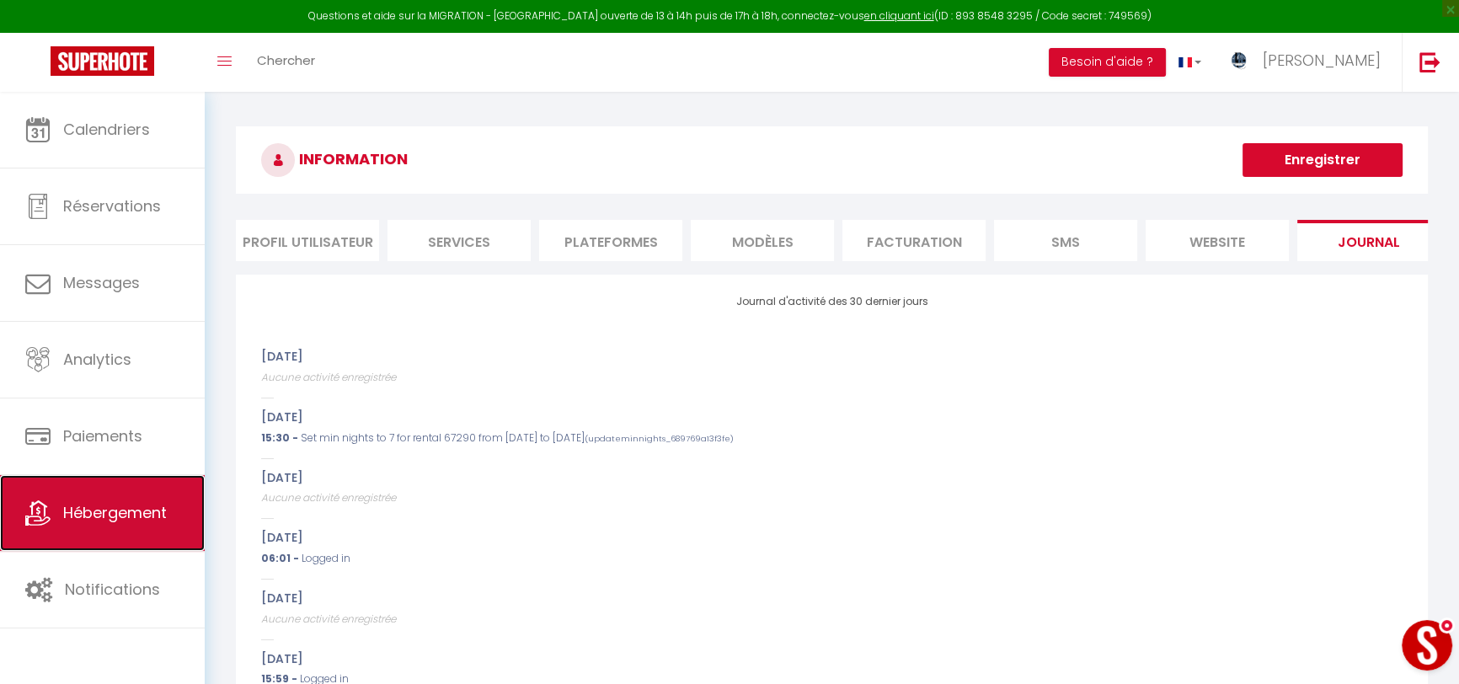
click at [132, 512] on span "Hébergement" at bounding box center [115, 512] width 104 height 21
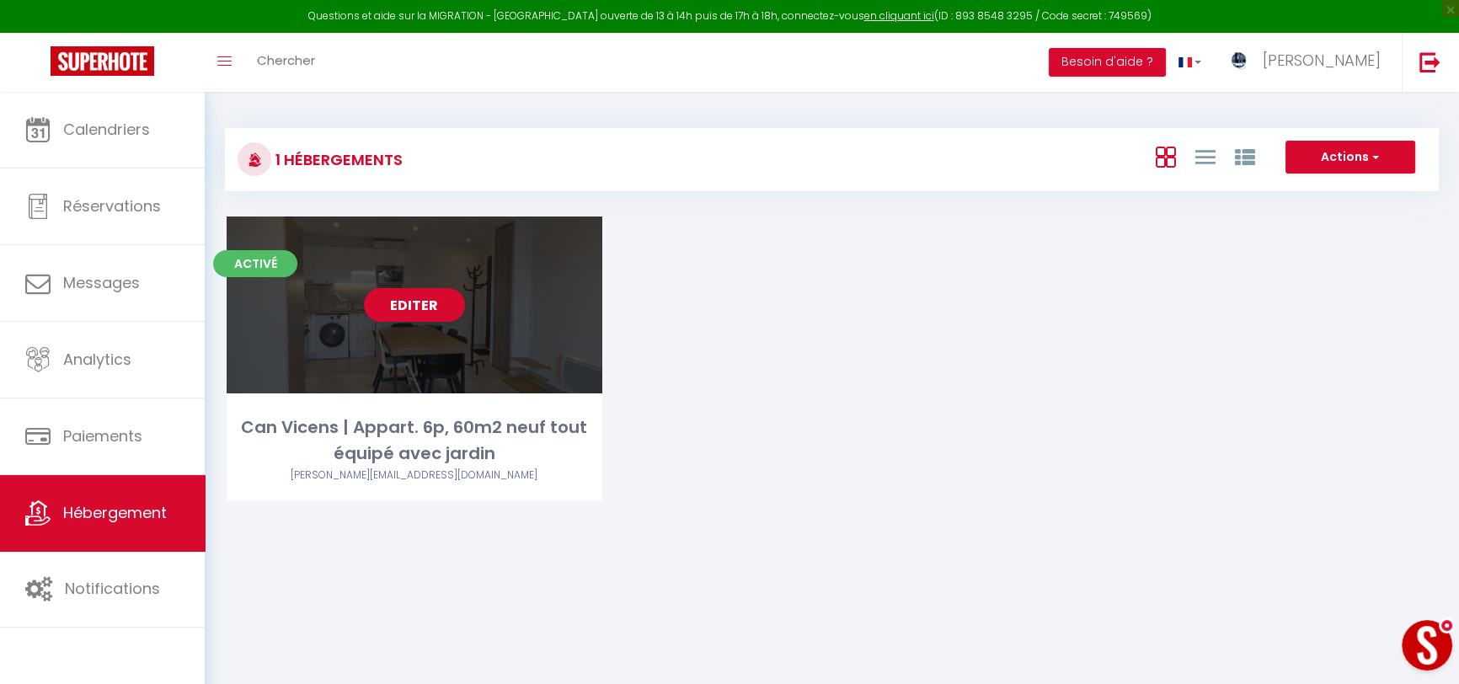
click at [346, 430] on div "Can Vicens | Appart. 6p, 60m2 neuf tout équipé avec jardin" at bounding box center [415, 440] width 376 height 53
select select "3"
select select "2"
select select "1"
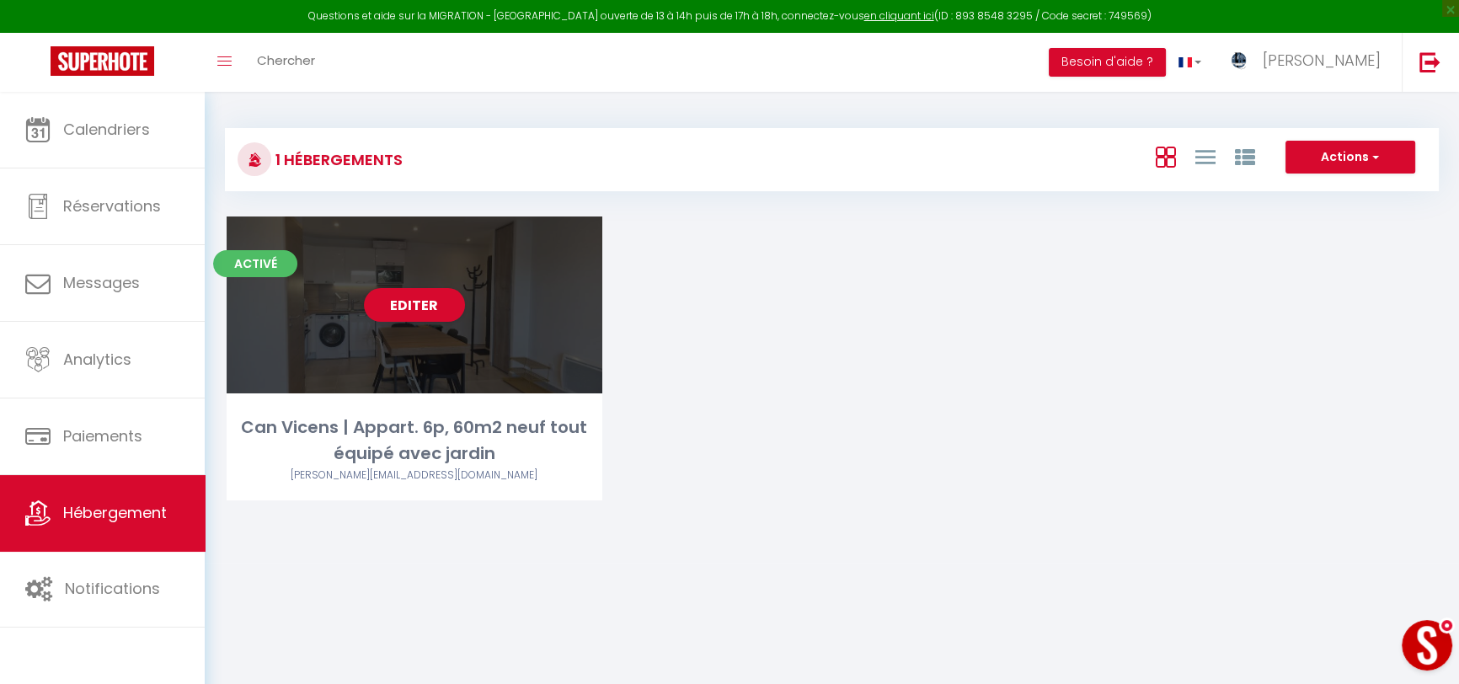
select select "28"
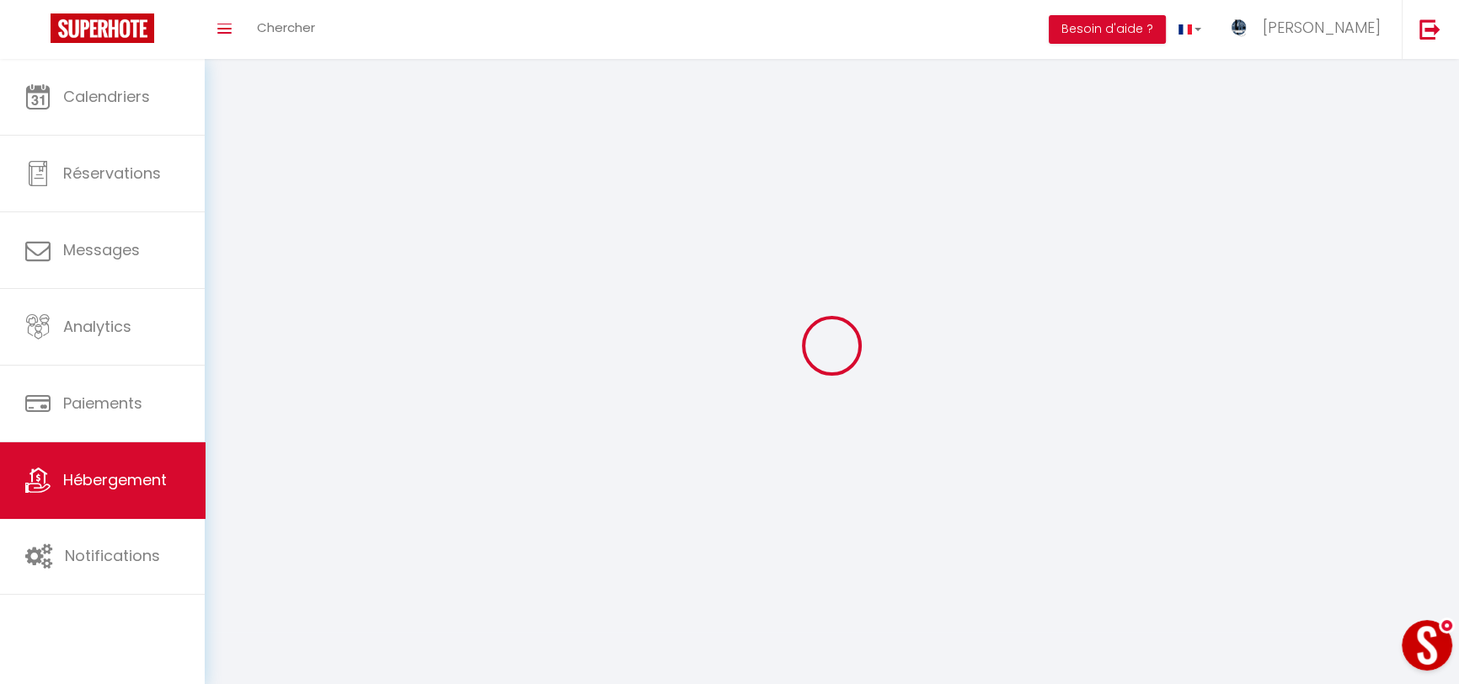
select select
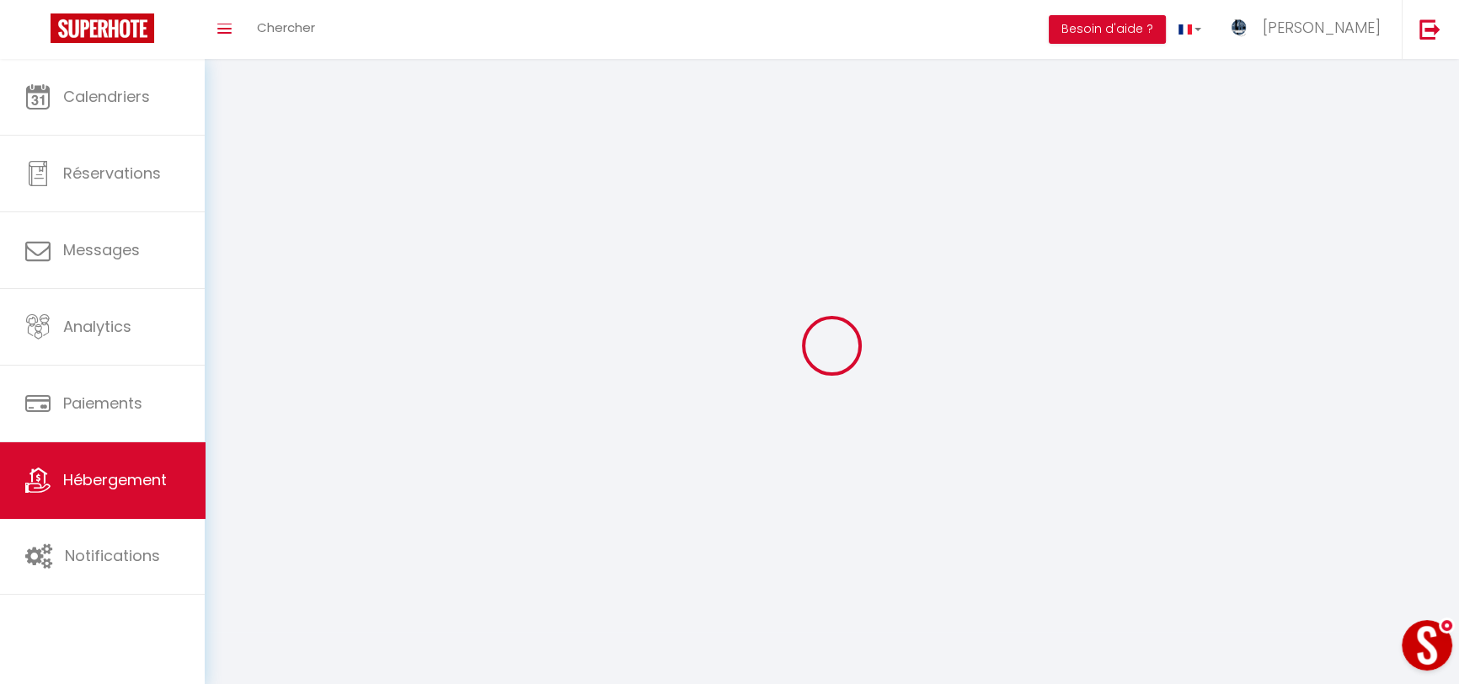
checkbox input "false"
select select
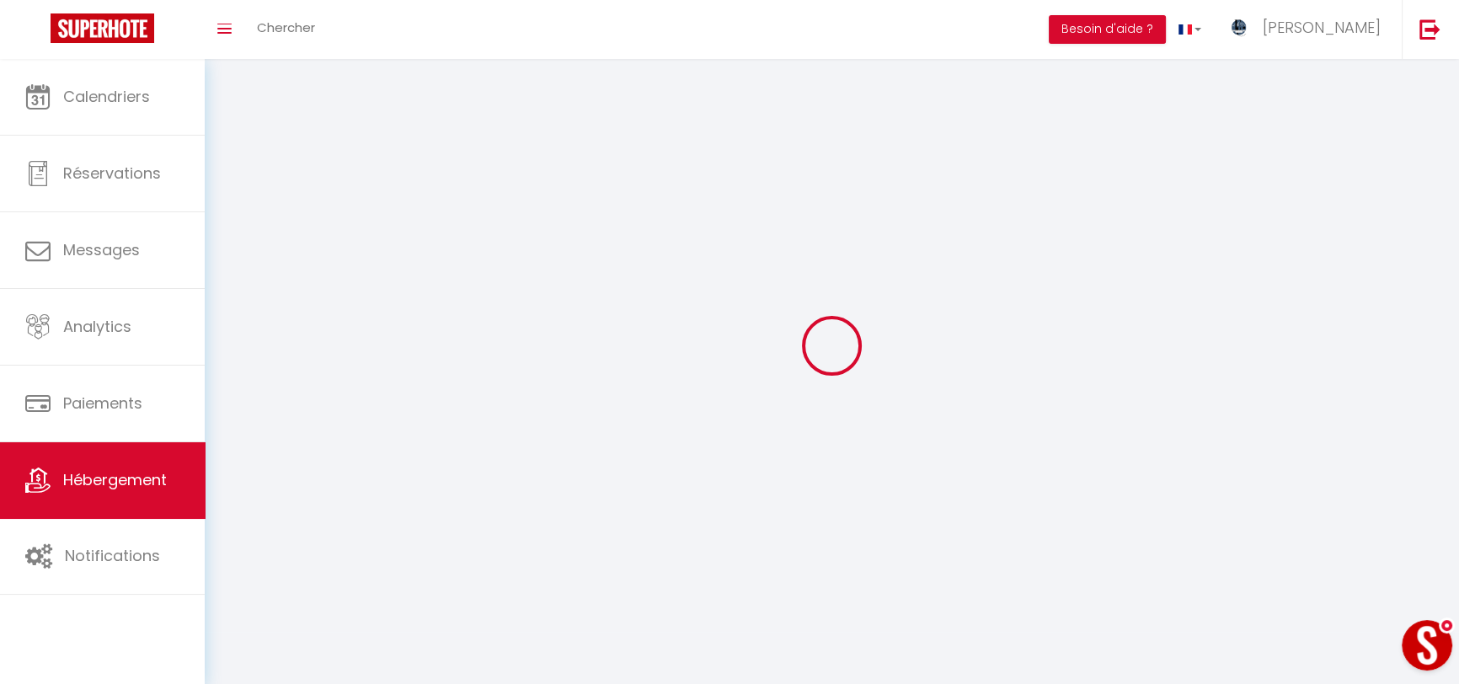
select select
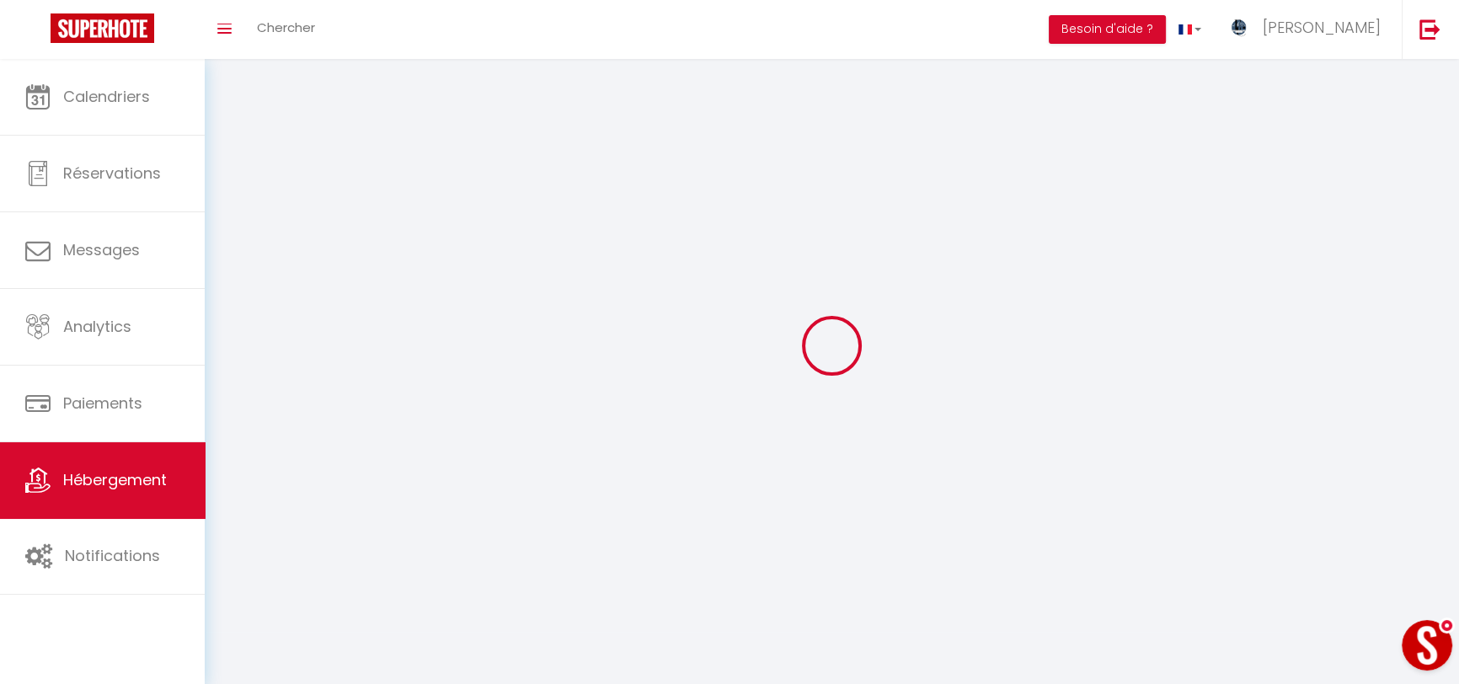
select select
checkbox input "false"
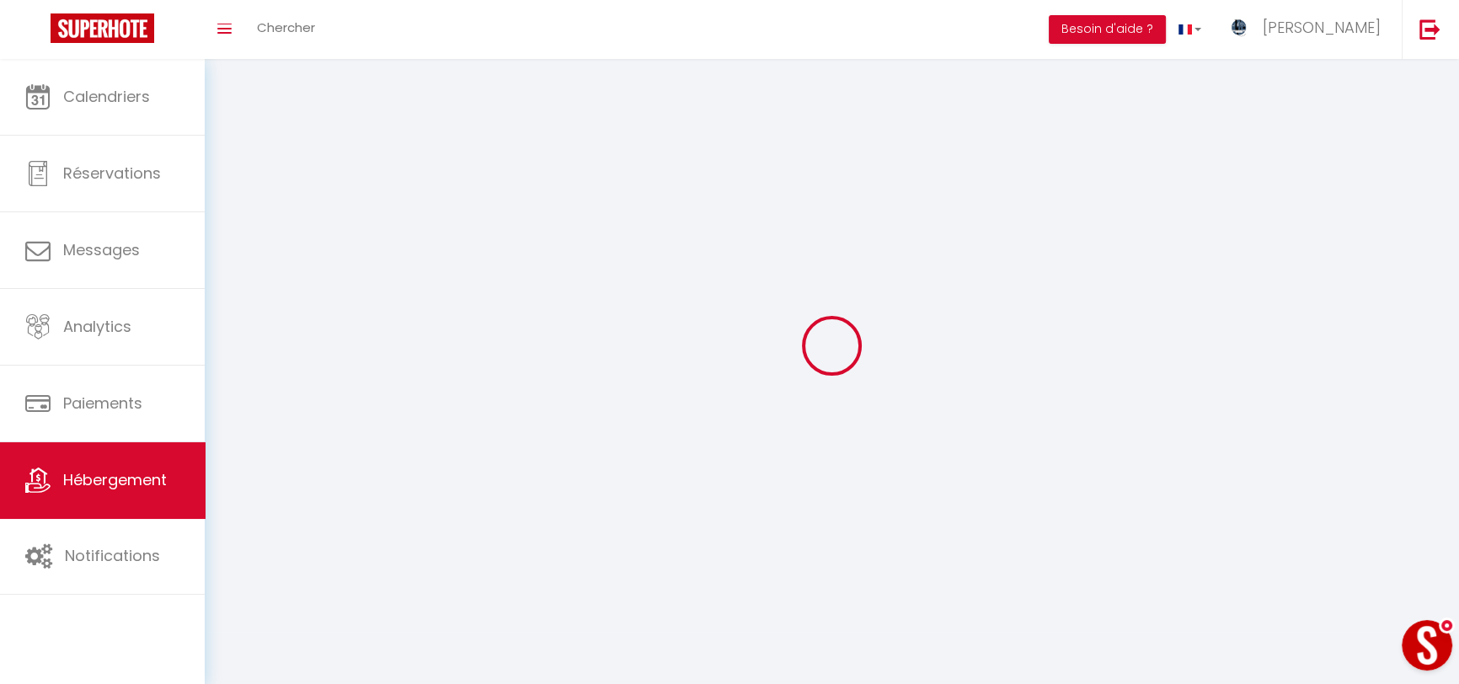
select select
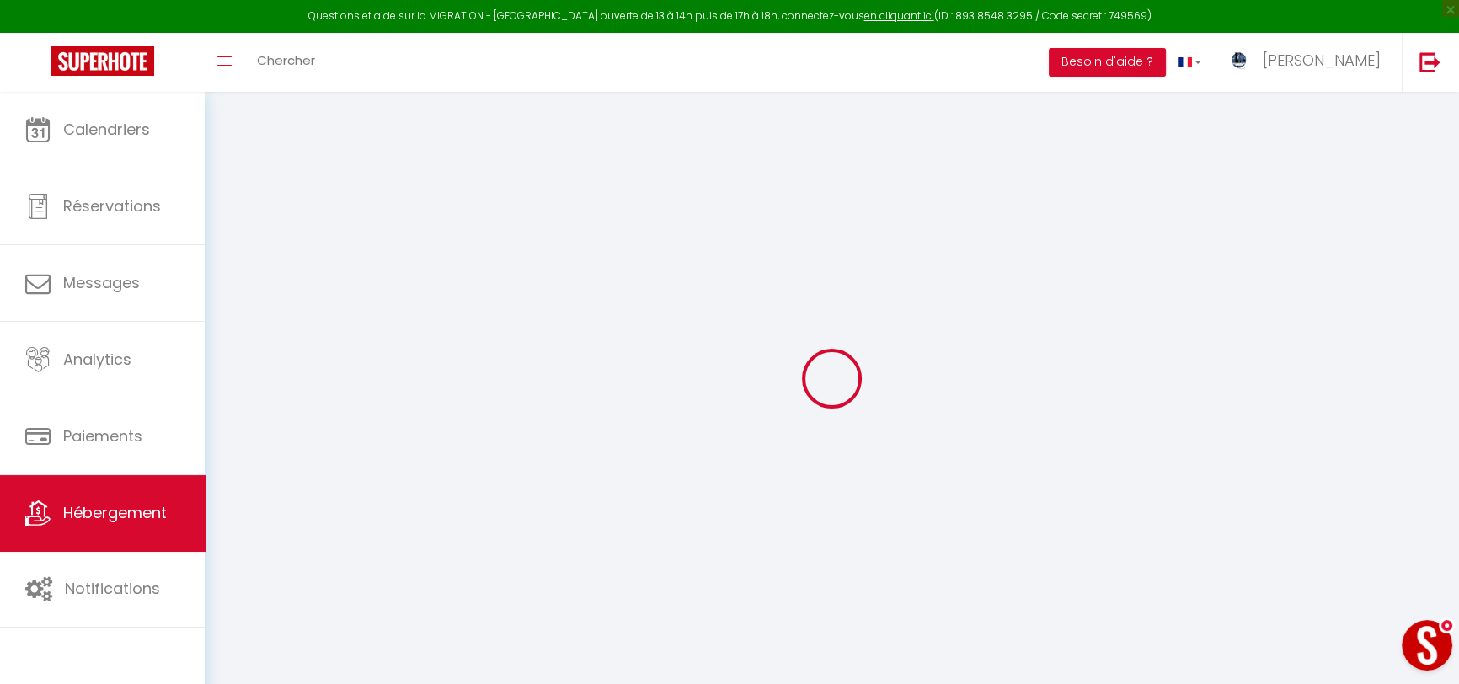
select select
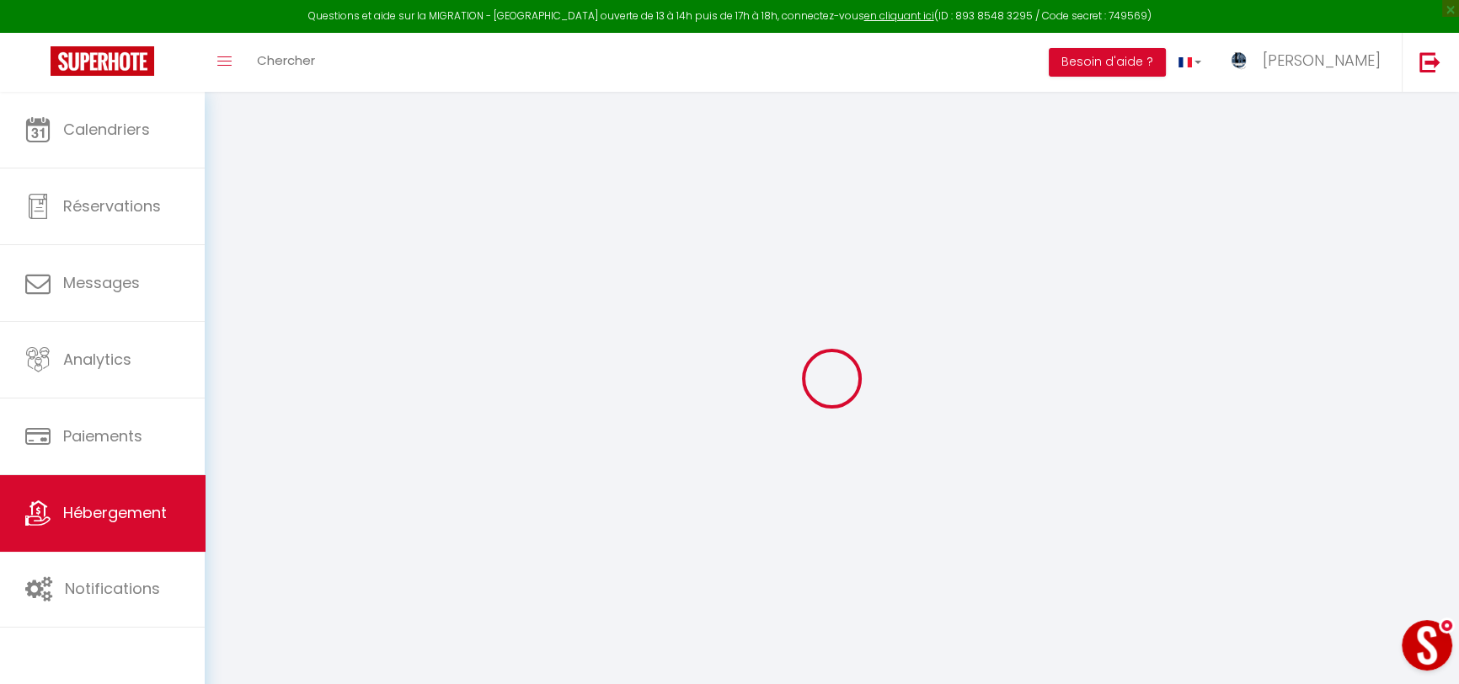
select select
checkbox input "false"
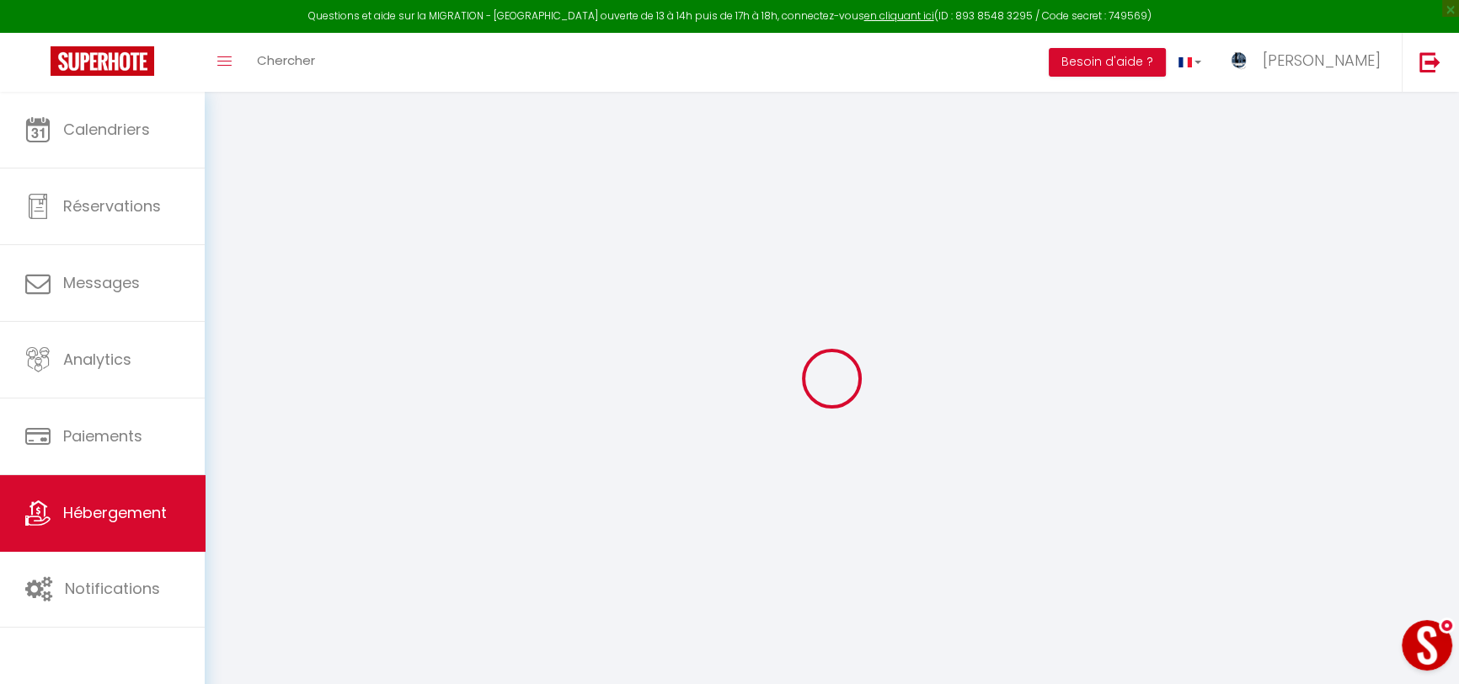
select select
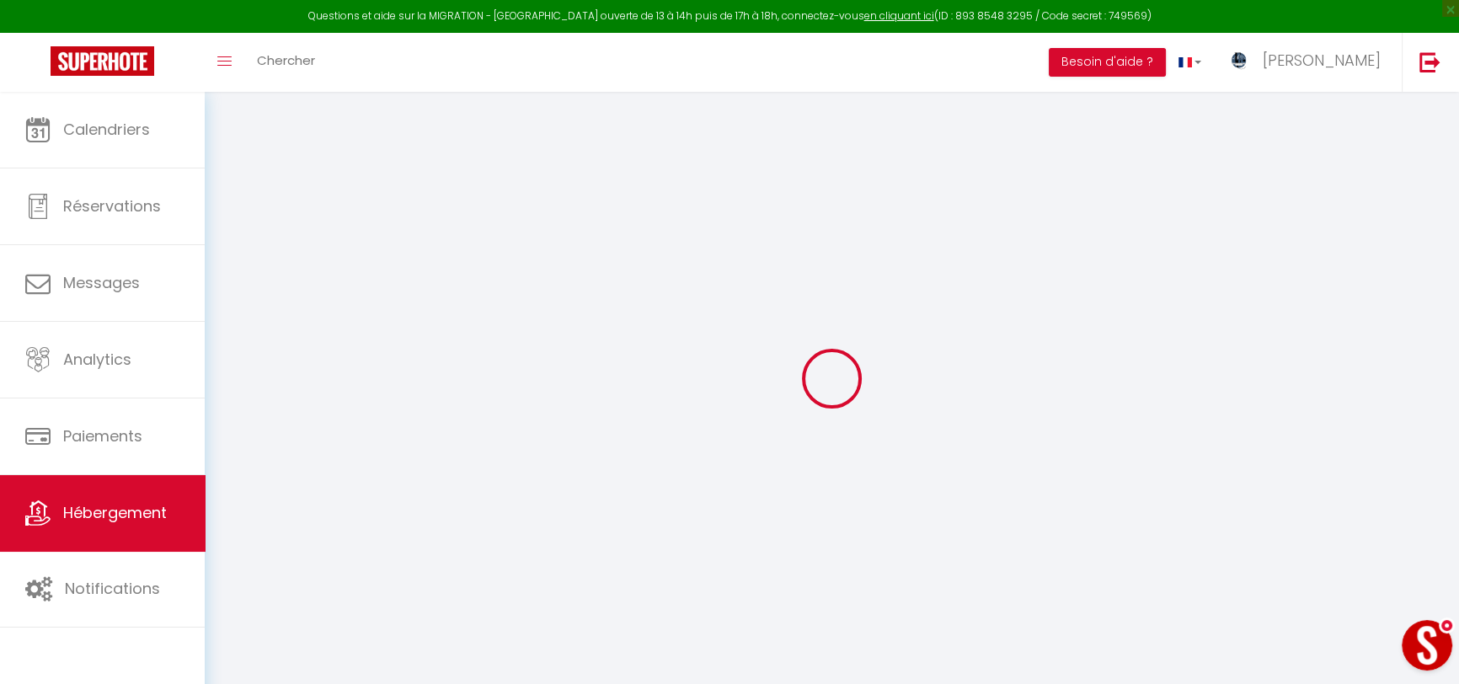
select select
checkbox input "false"
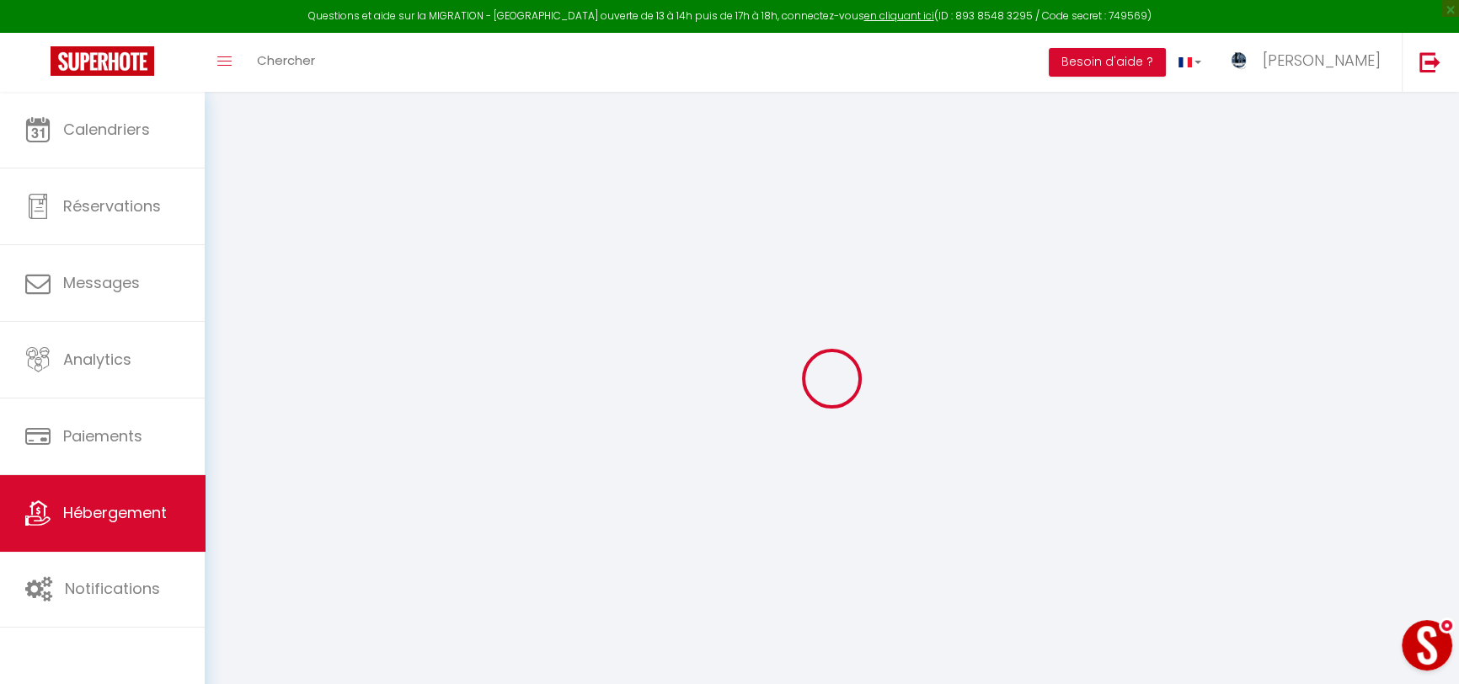
checkbox input "false"
select select
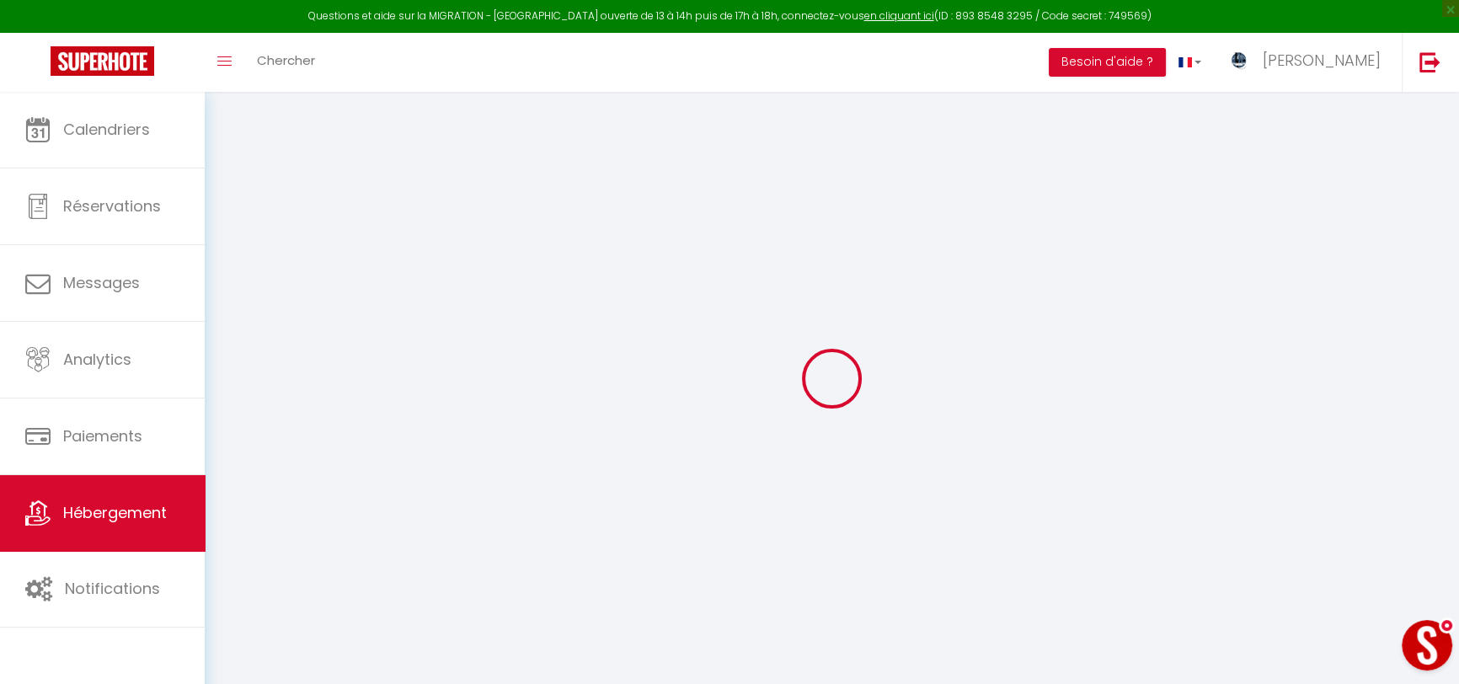
select select
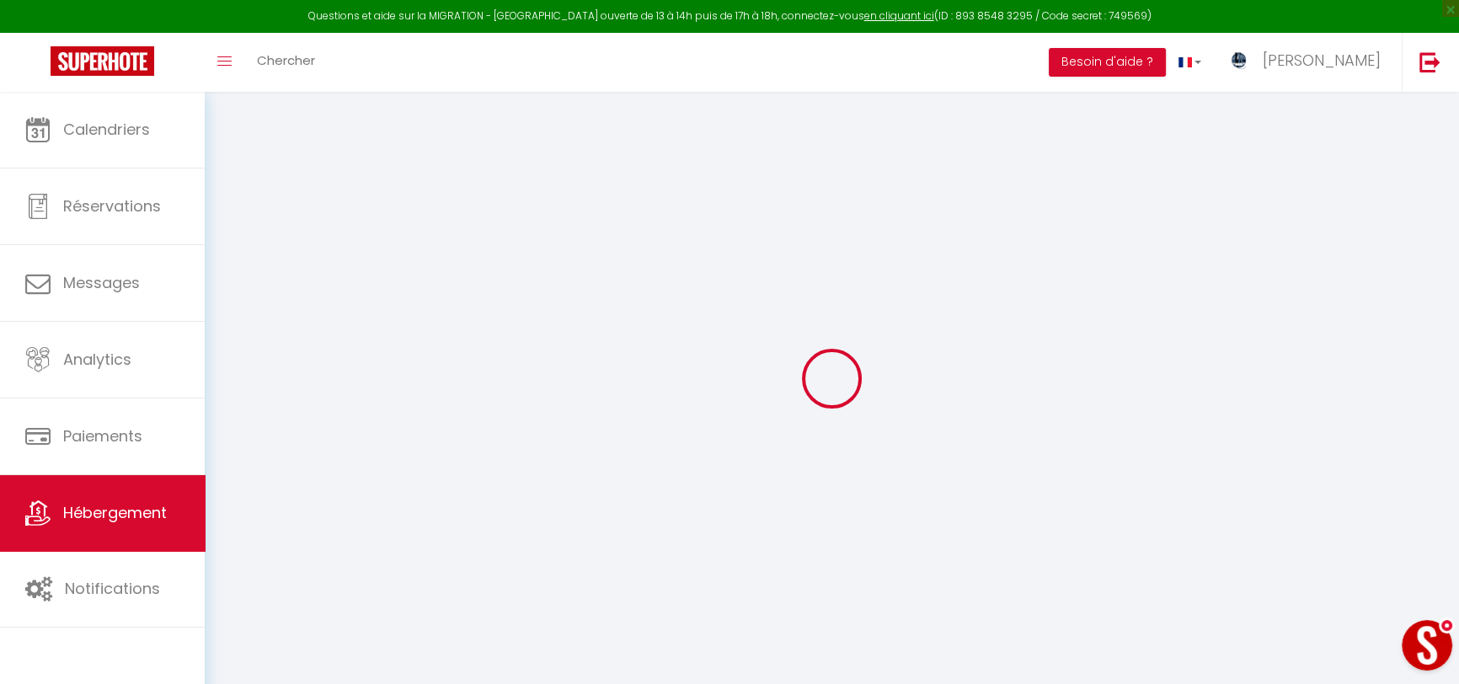
checkbox input "false"
select select
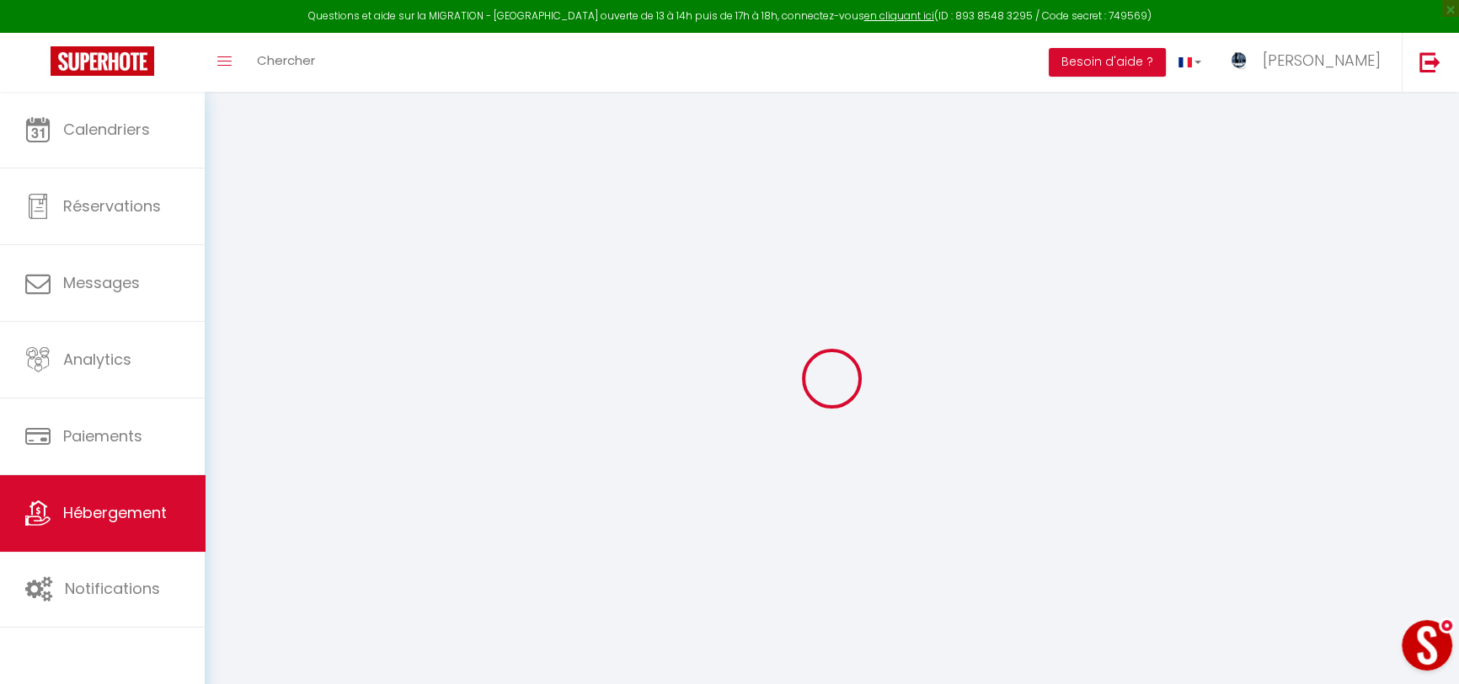
select select
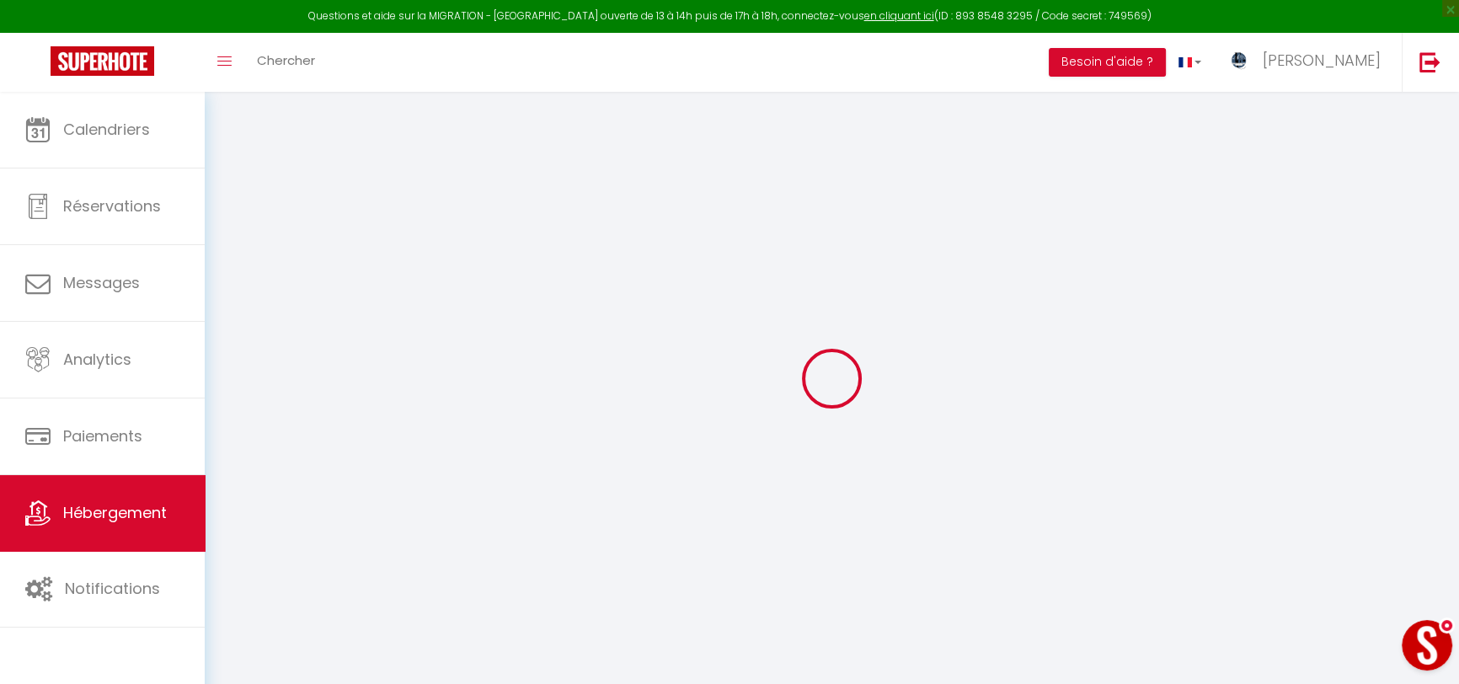
select select
checkbox input "false"
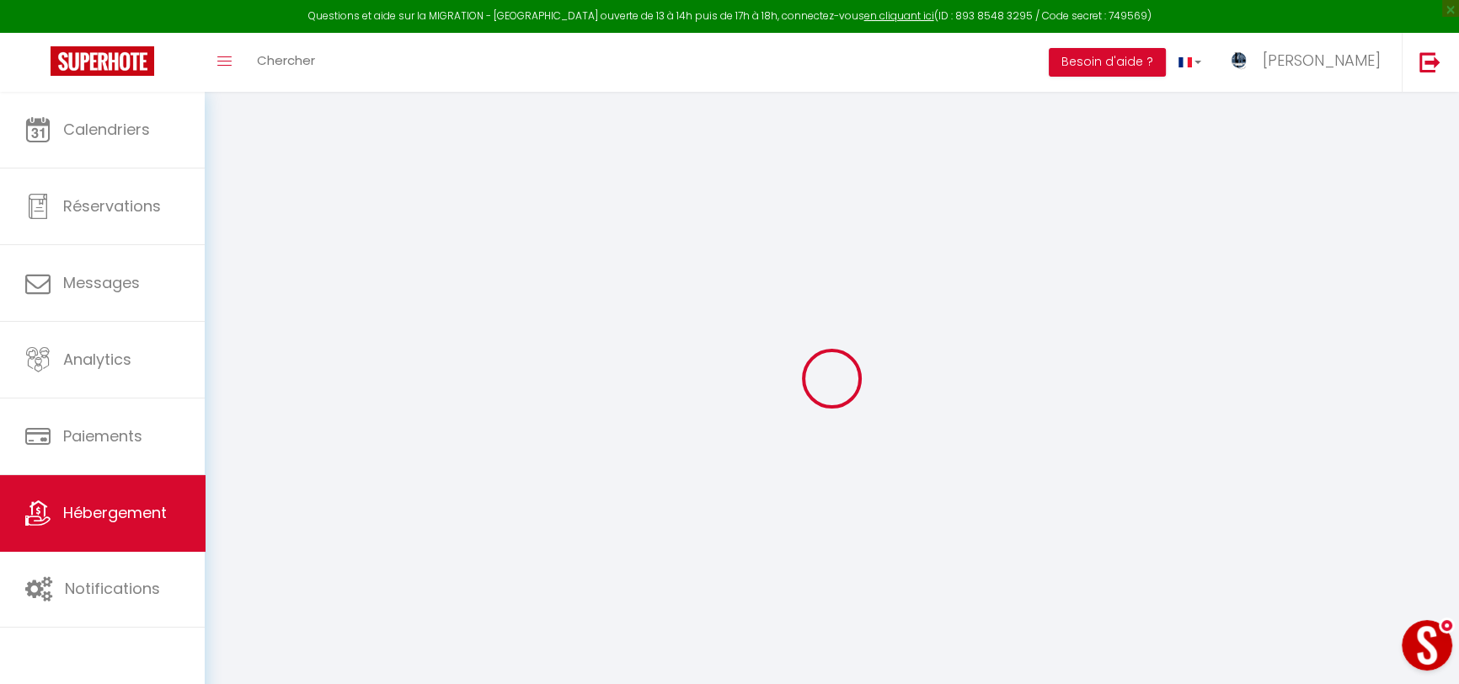
checkbox input "false"
select select
type input "Can Vicens | Appart. 6p, 60m2 neuf tout équipé avec jardin"
type input "[PERSON_NAME]"
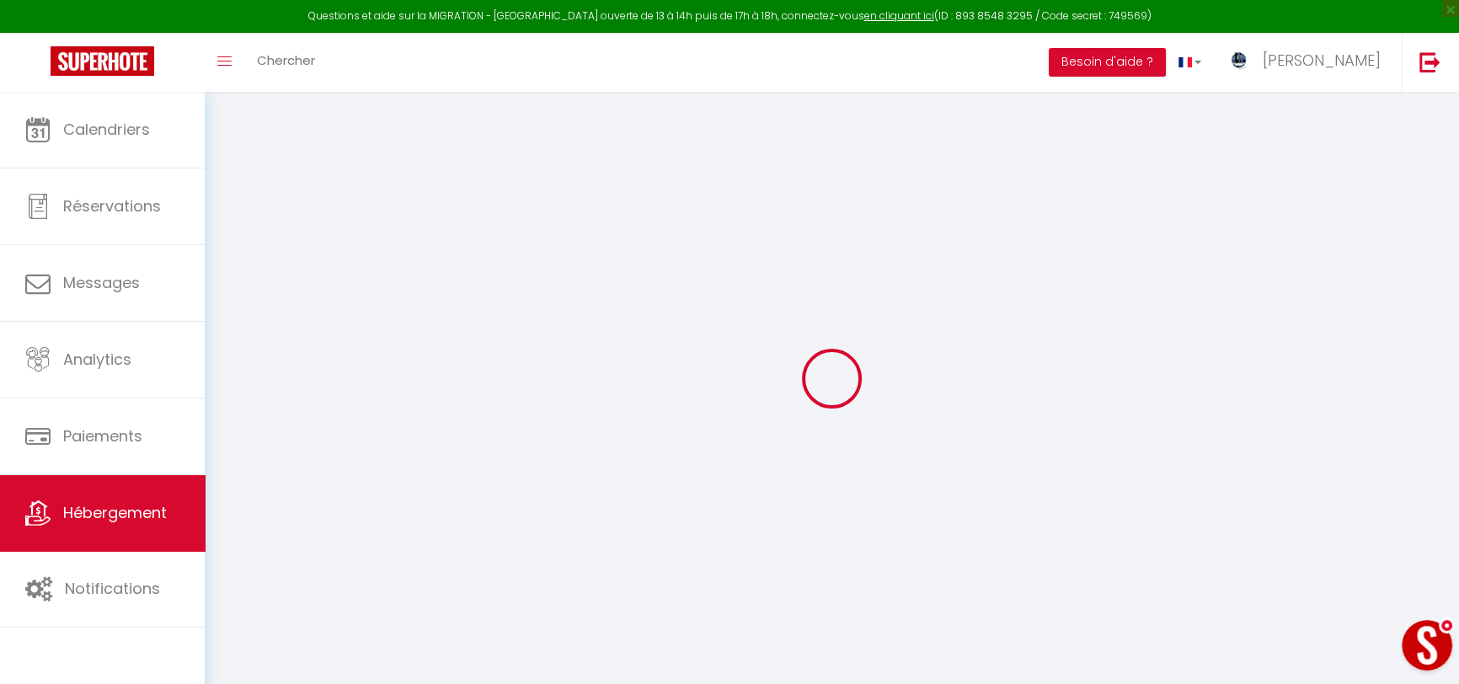
type input "CAILLIS"
type input "[STREET_ADDRESS][PERSON_NAME]"
type input "37300"
type input "[GEOGRAPHIC_DATA]"
select select "6"
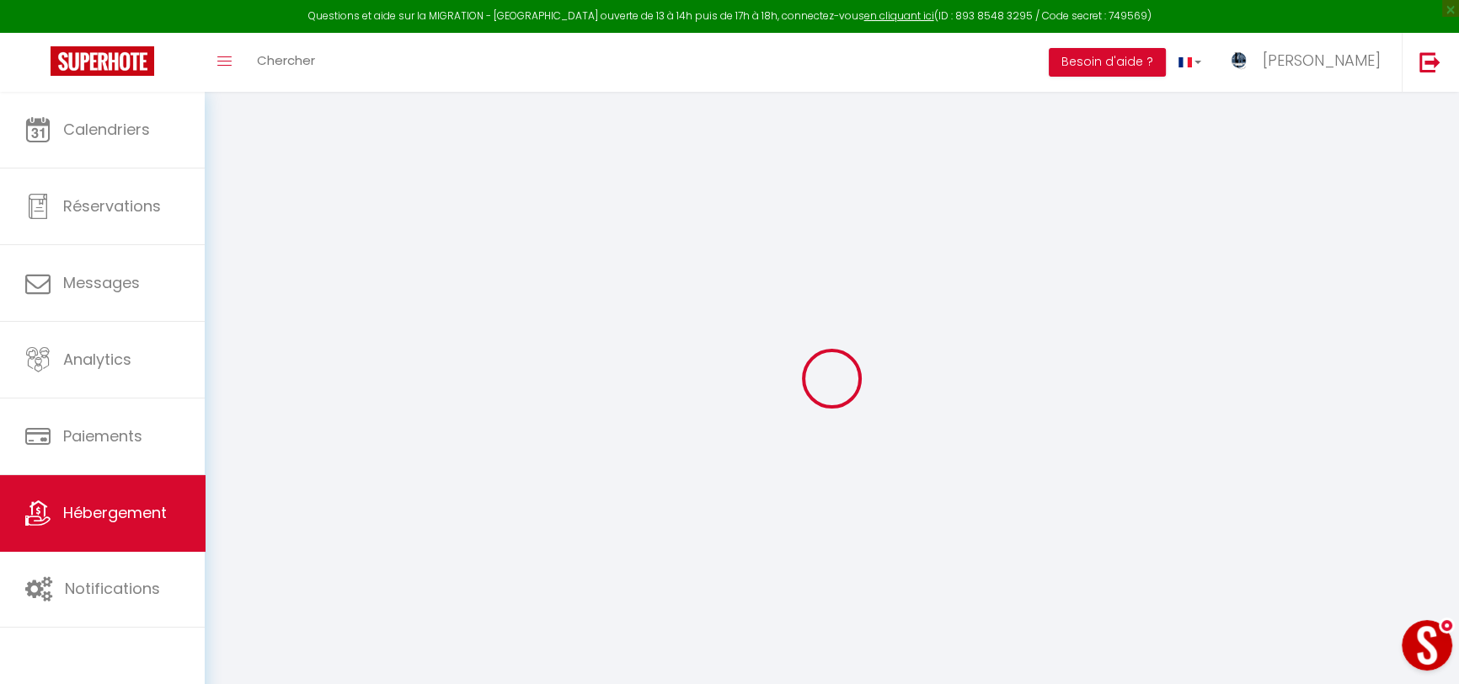
select select "4"
select select "2"
type input "99"
type input "100"
type input "2.592"
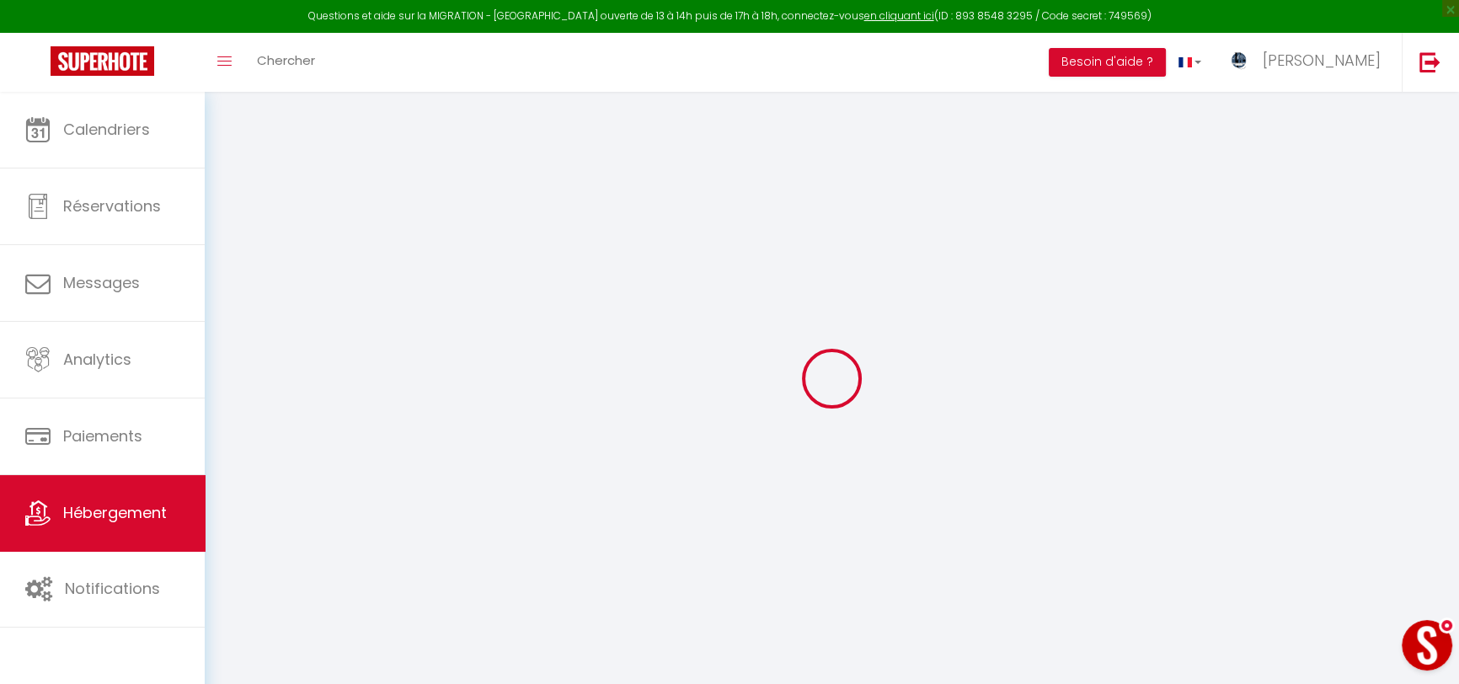
type input "100"
type input "304"
select select
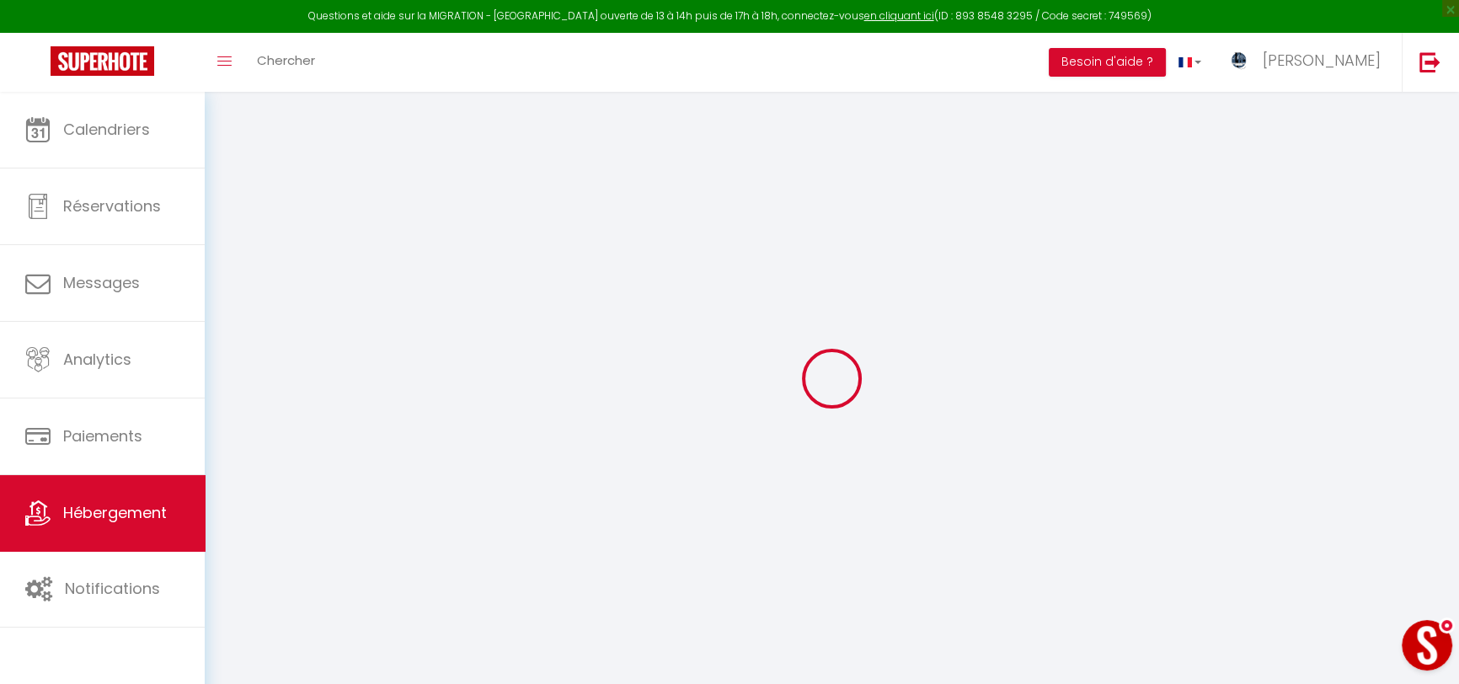
select select
type input "[STREET_ADDRESS]"
type input "66210"
type input "Les Angles"
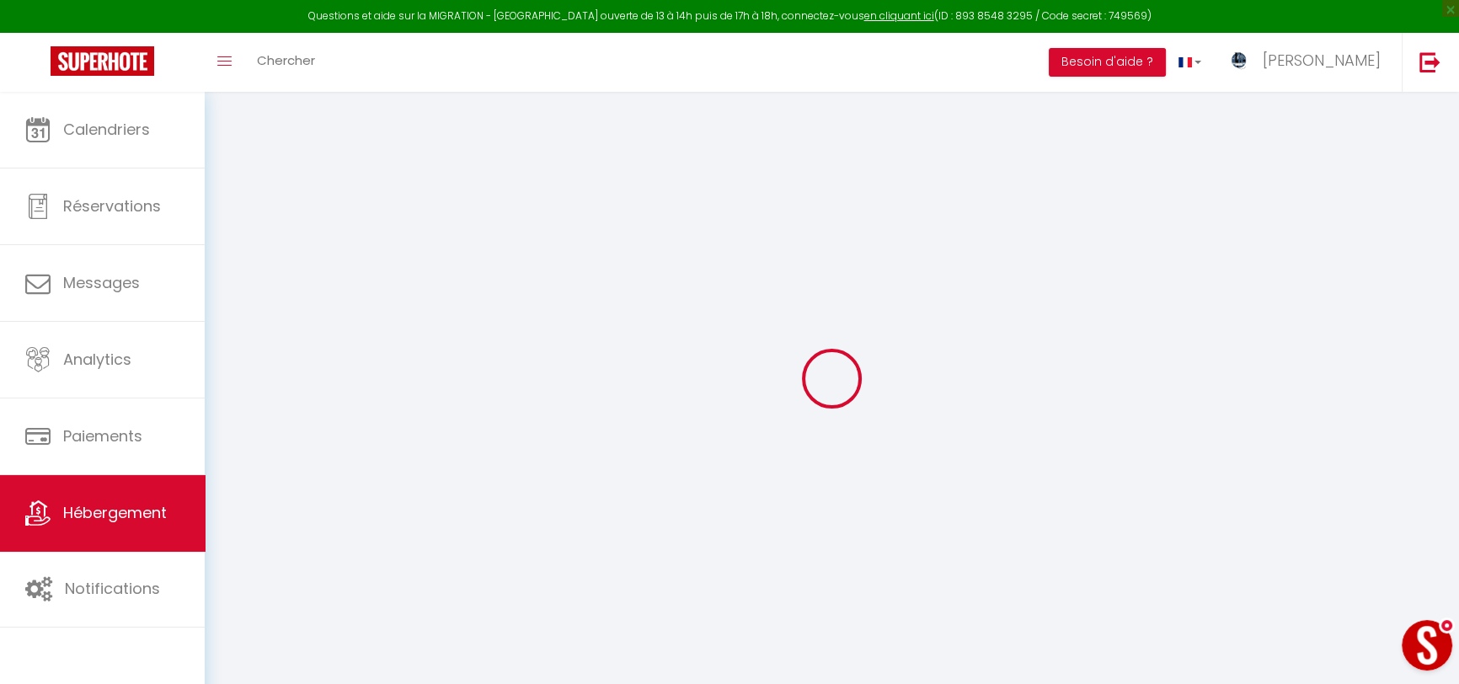
type input "[EMAIL_ADDRESS][DOMAIN_NAME]"
select select "13829"
checkbox input "false"
checkbox input "true"
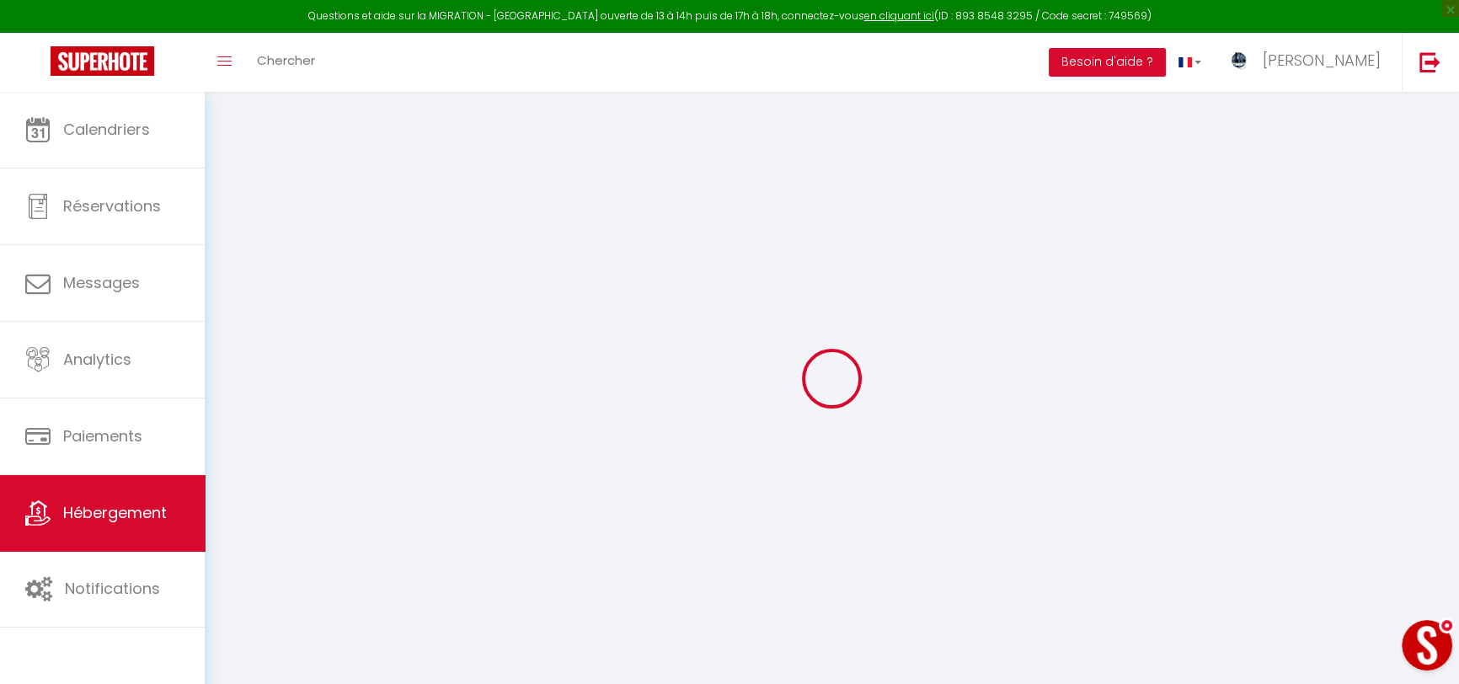
checkbox input "true"
radio input "true"
type input "0"
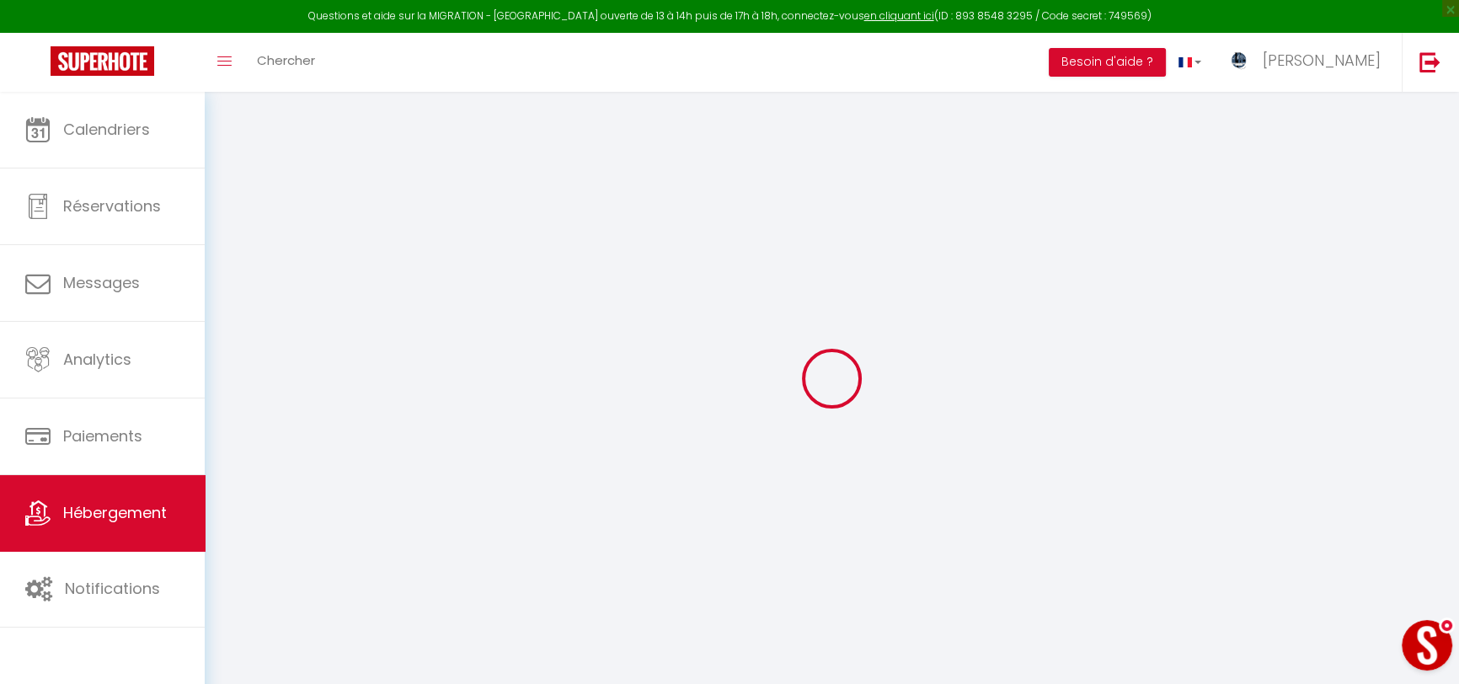
type input "0"
select select
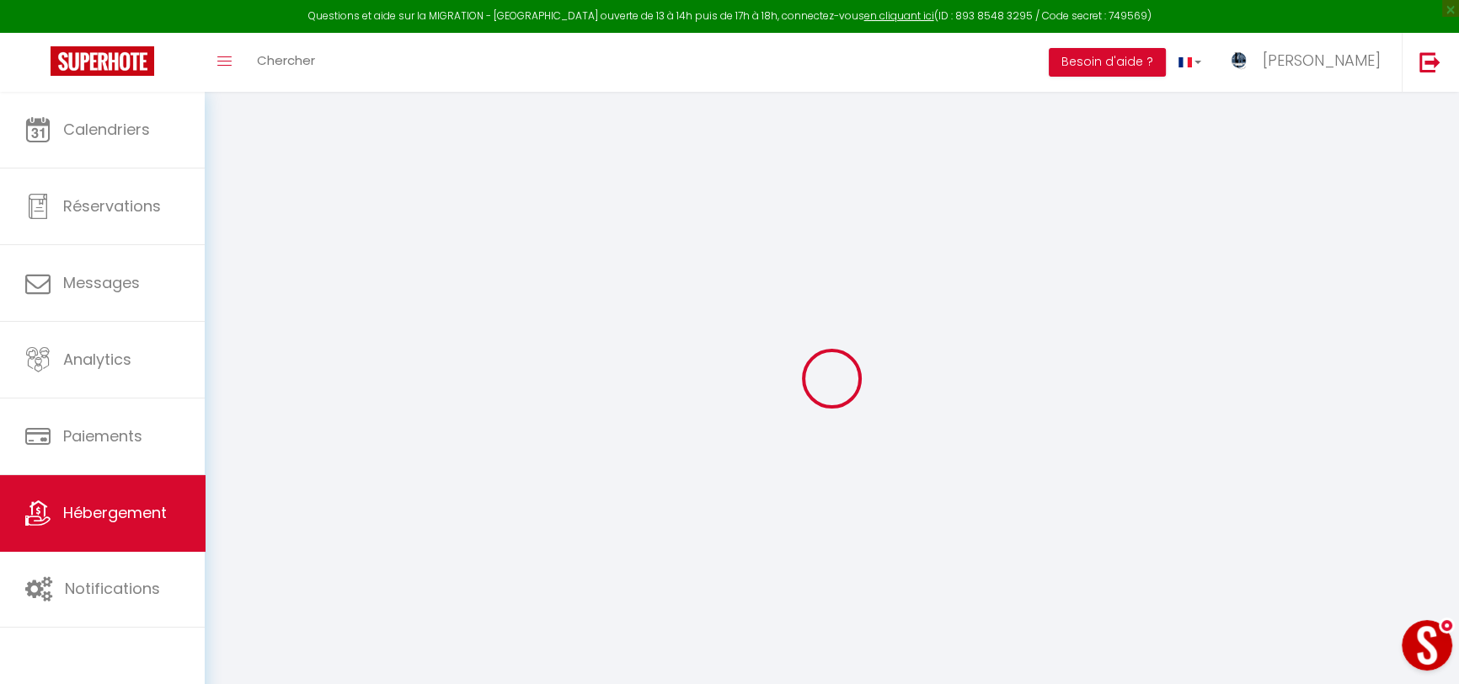
select select
checkbox input "false"
checkbox input "true"
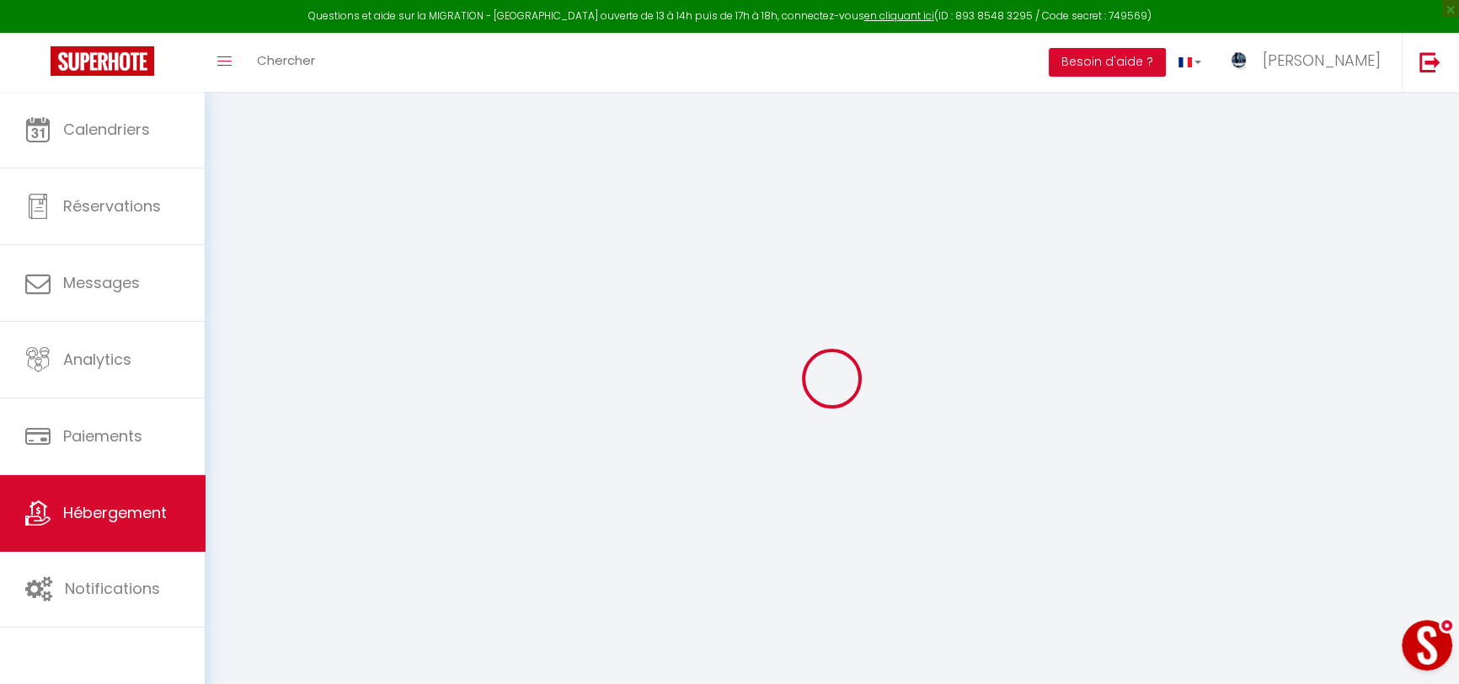
select select
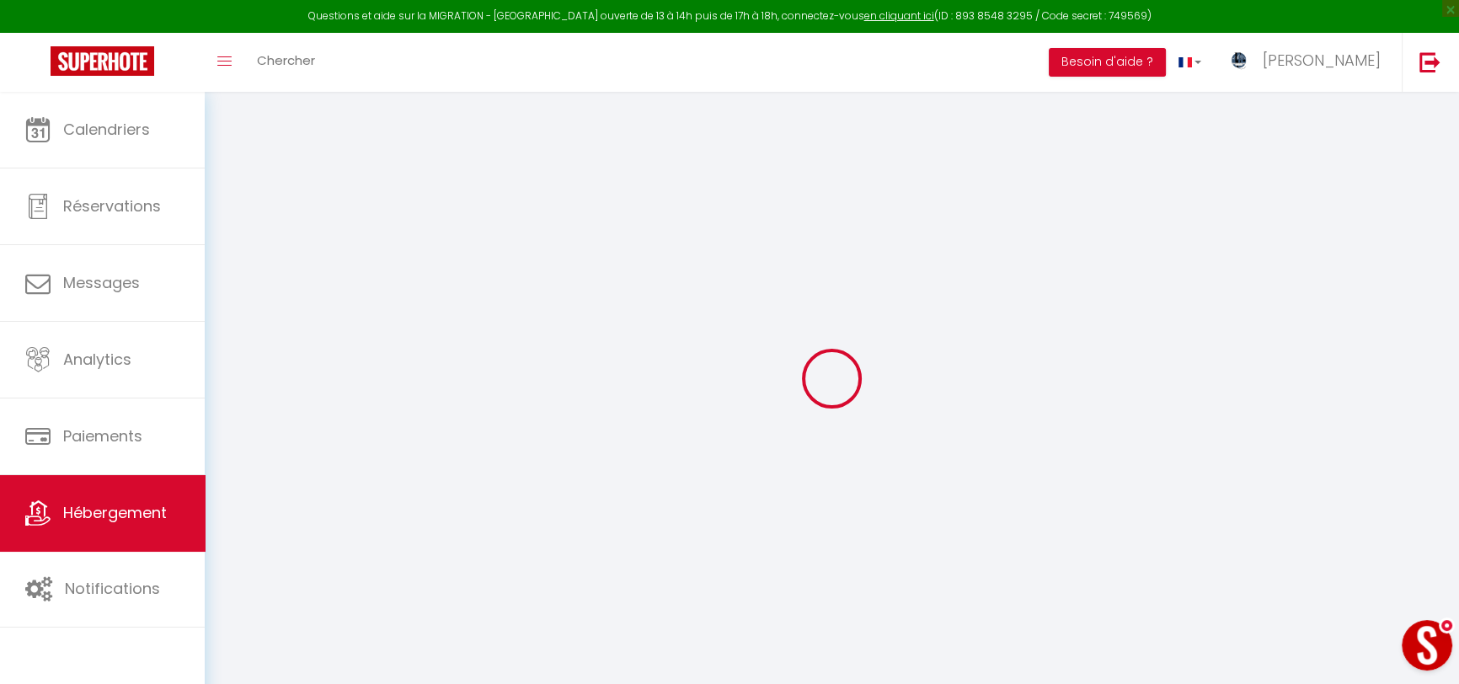
checkbox input "false"
checkbox input "true"
checkbox input "false"
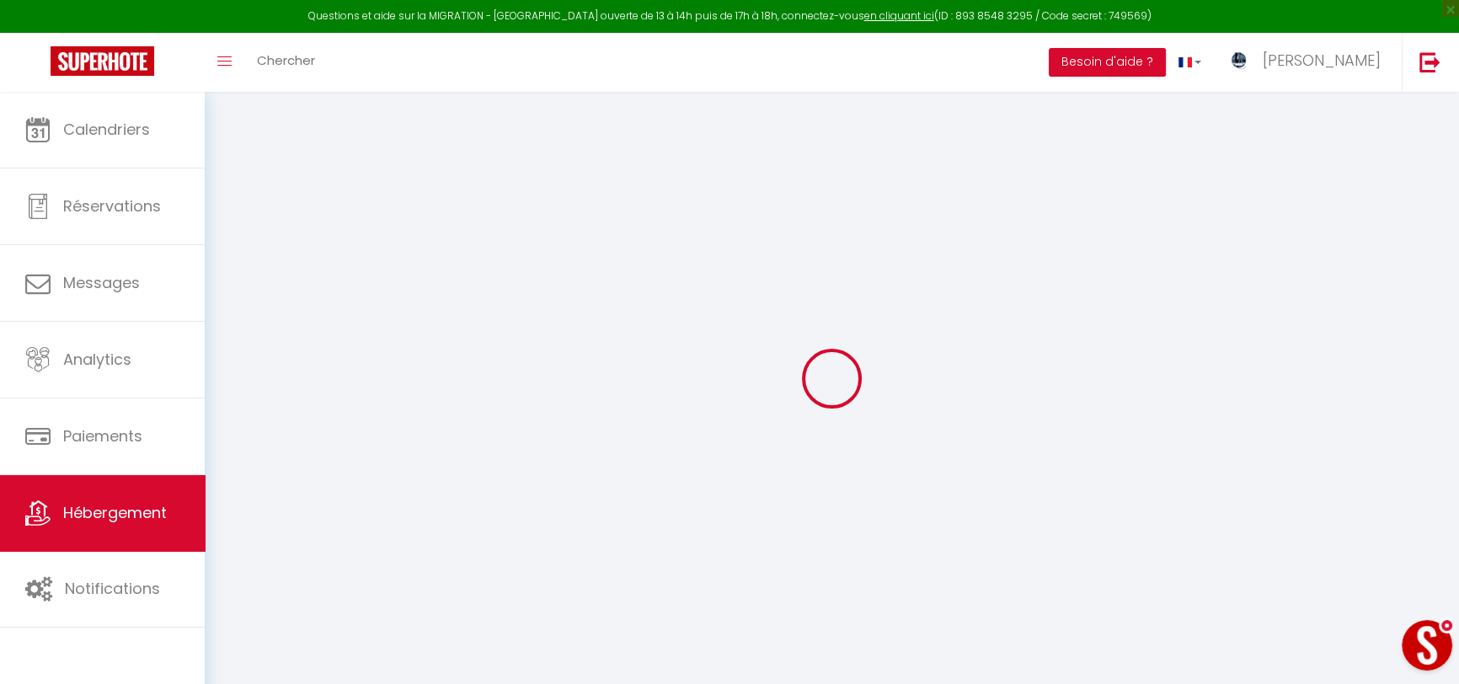
checkbox input "true"
select select "18:00"
select select "22:00"
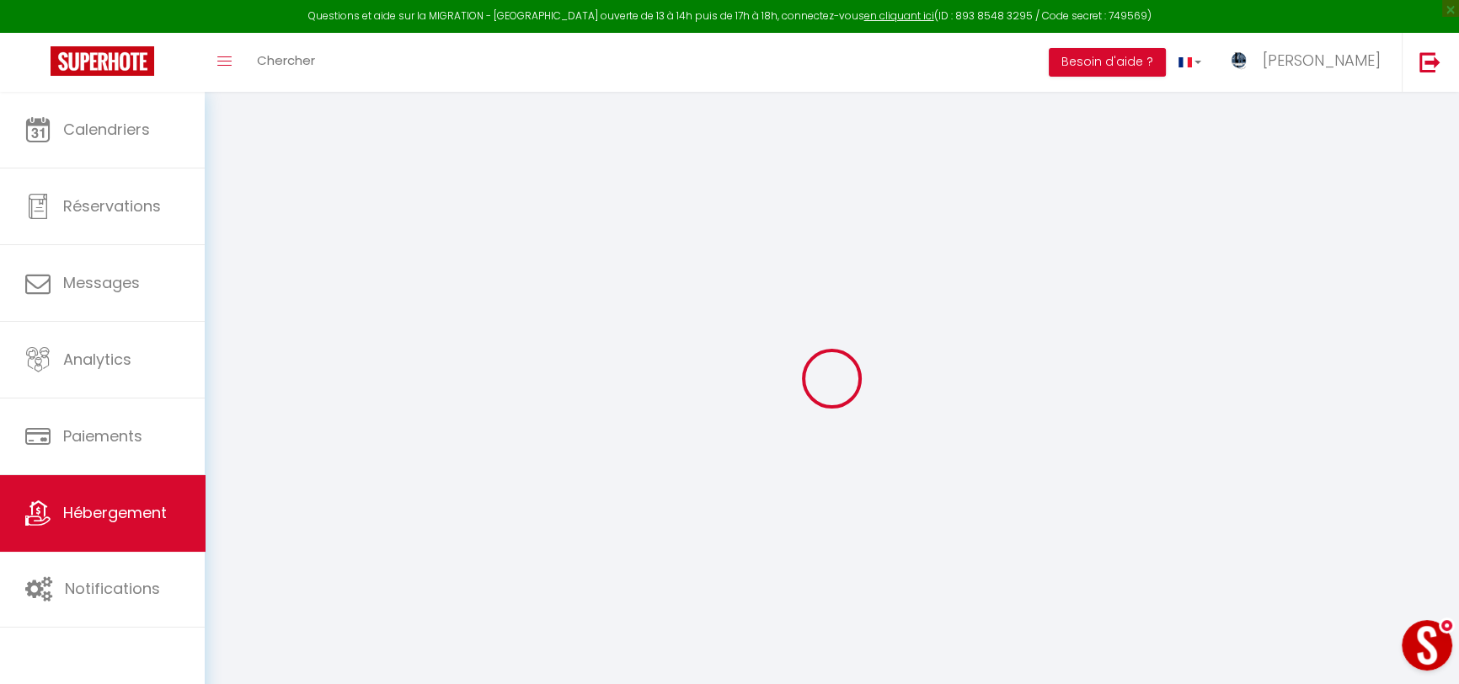
select select "10:00"
select select "15"
checkbox input "false"
checkbox input "true"
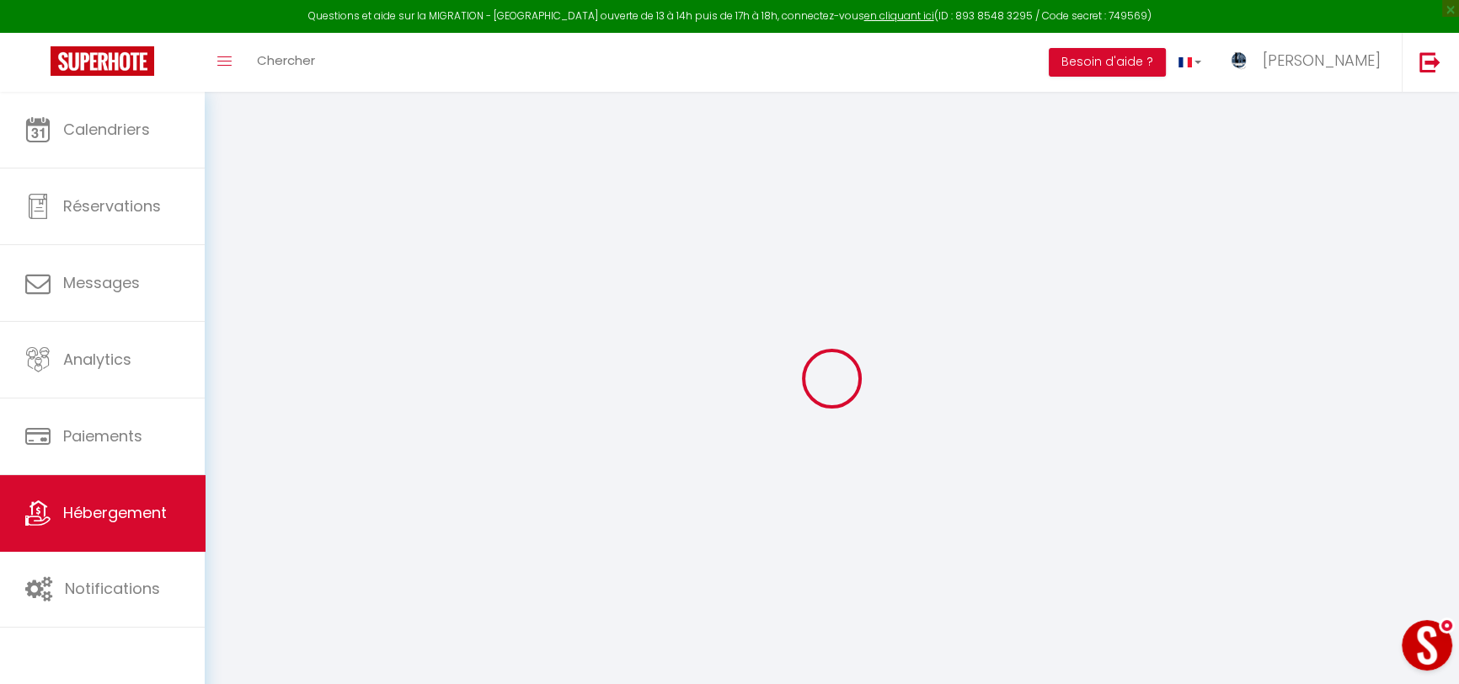
checkbox input "true"
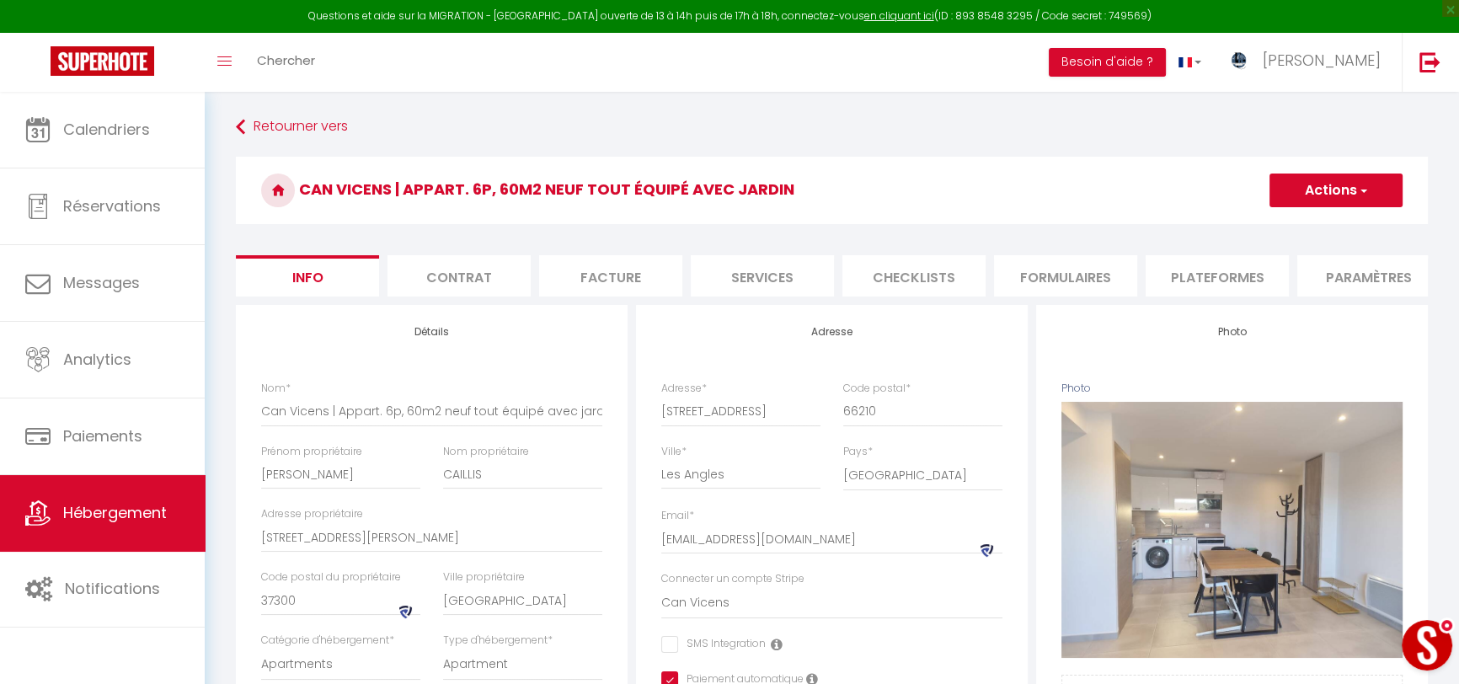
click at [456, 283] on li "Contrat" at bounding box center [458, 275] width 143 height 41
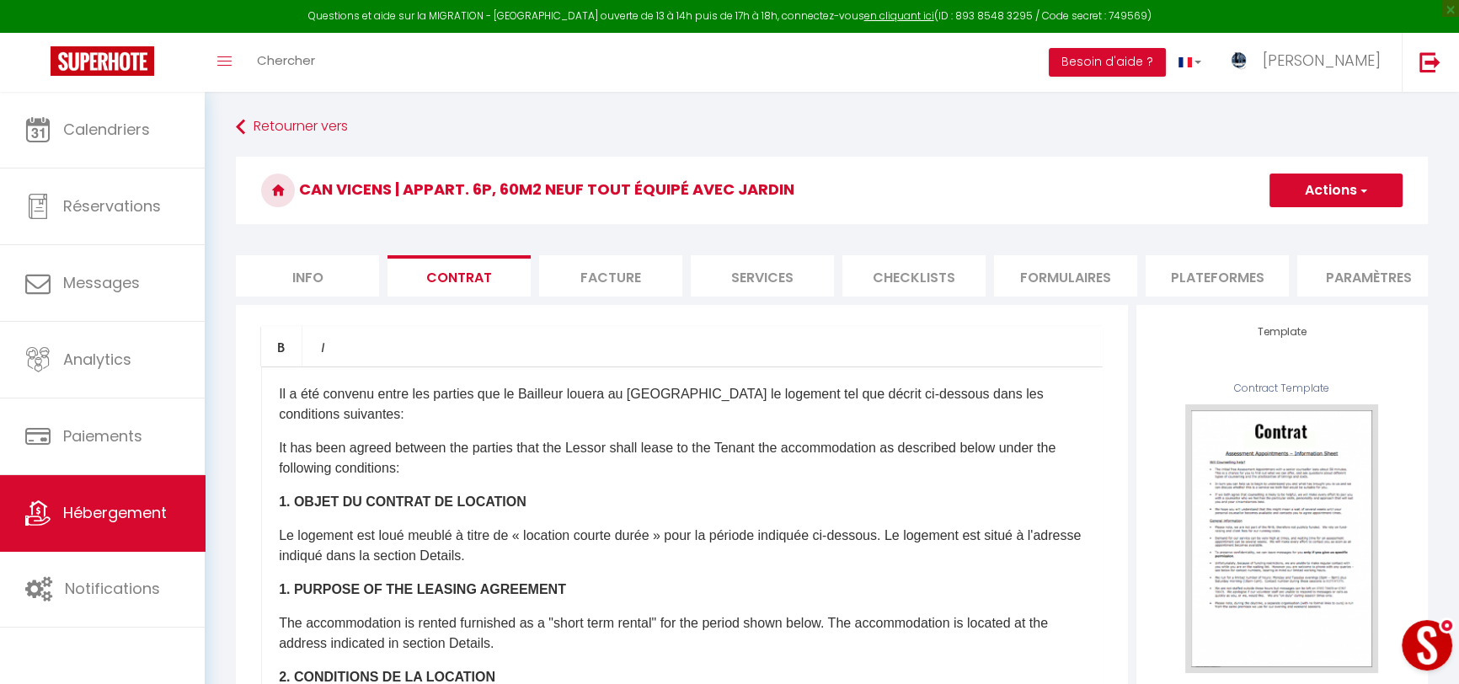
click at [606, 283] on li "Facture" at bounding box center [610, 275] width 143 height 41
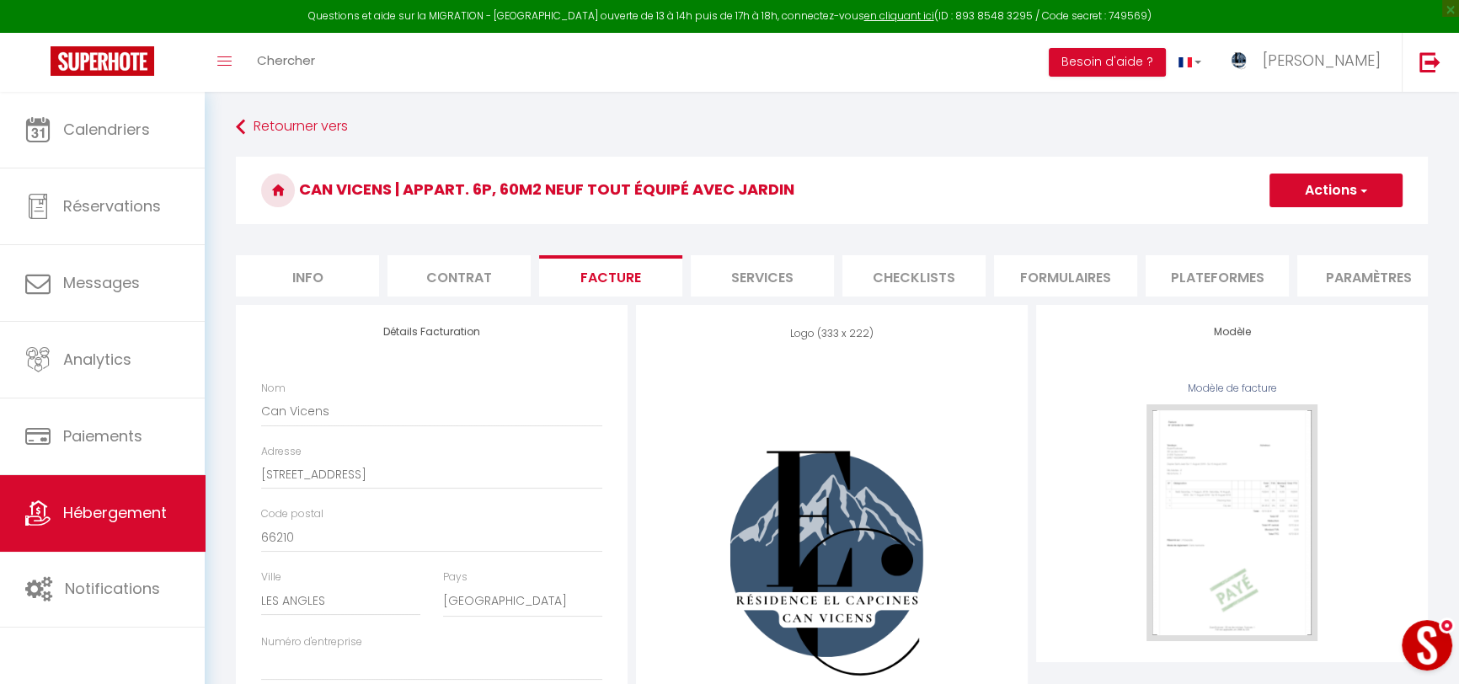
click at [771, 270] on li "Services" at bounding box center [762, 275] width 143 height 41
select select
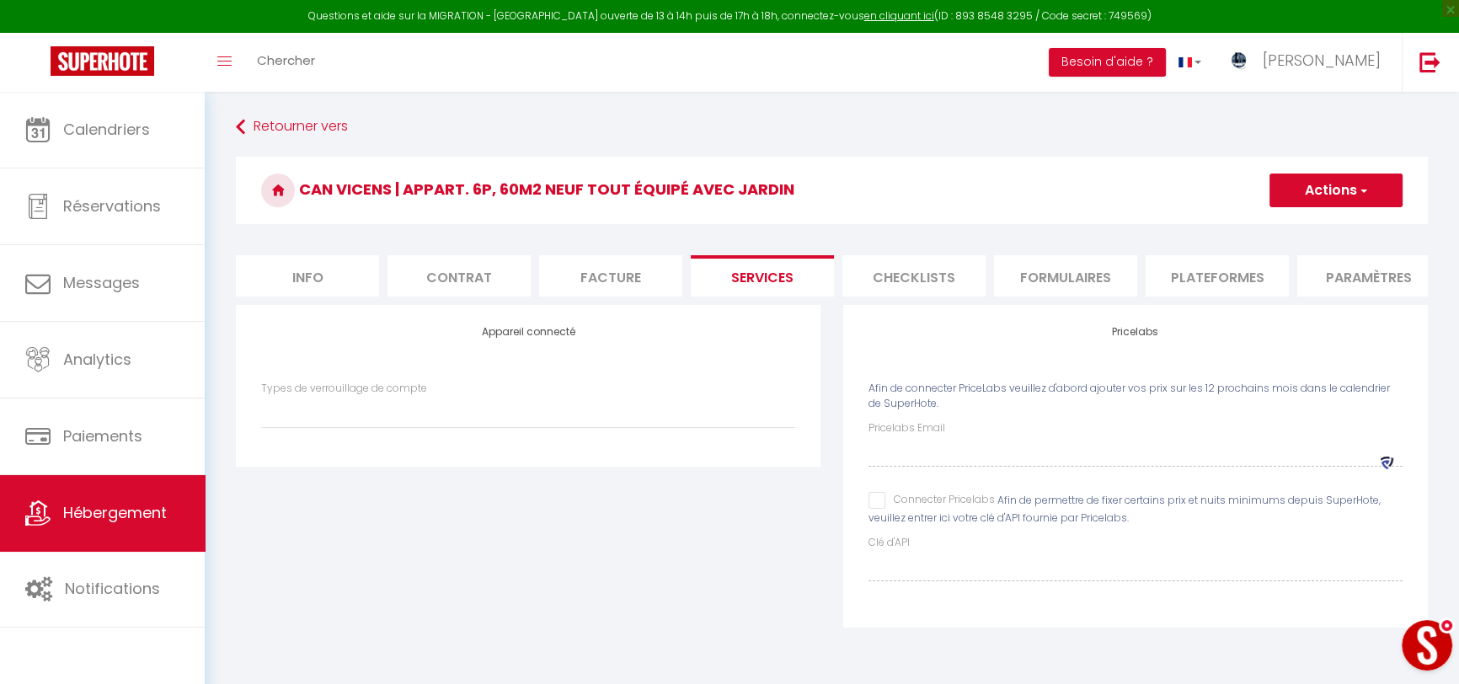
click at [1223, 272] on li "Plateformes" at bounding box center [1216, 275] width 143 height 41
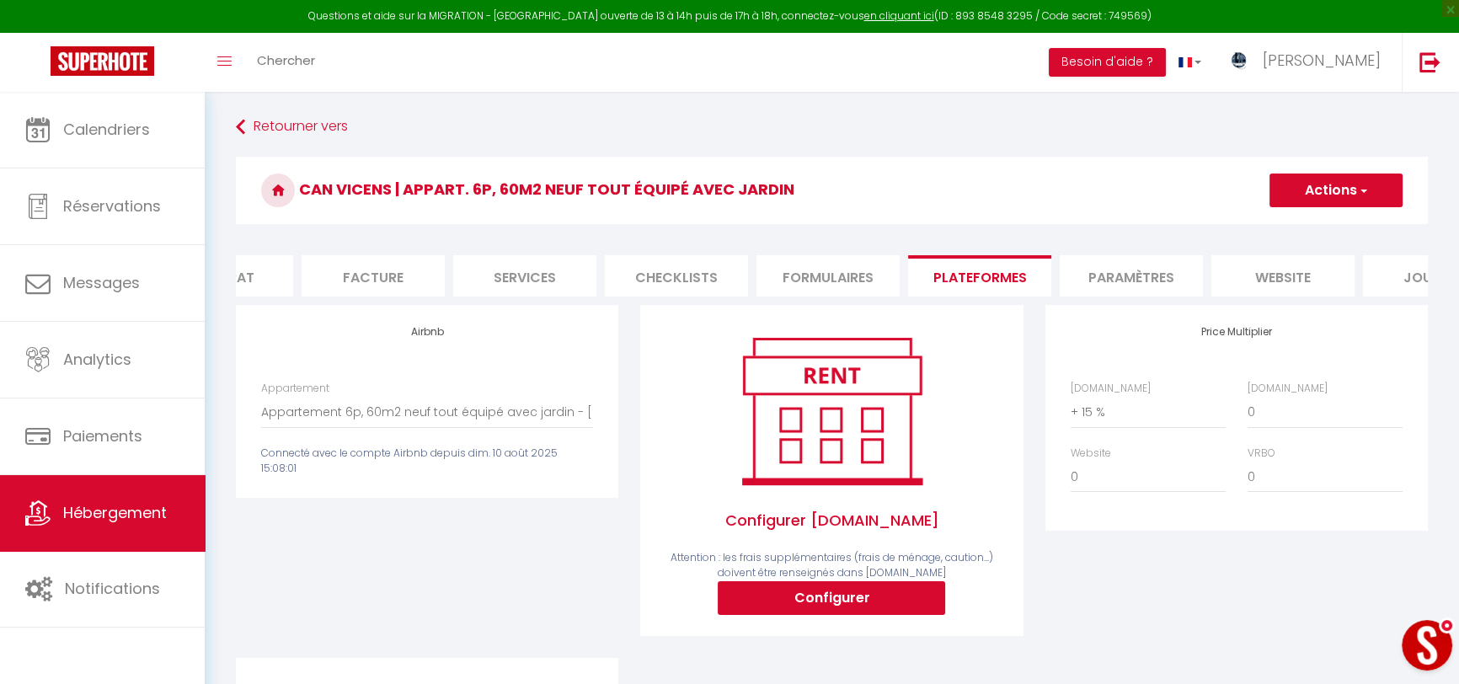
scroll to position [0, 324]
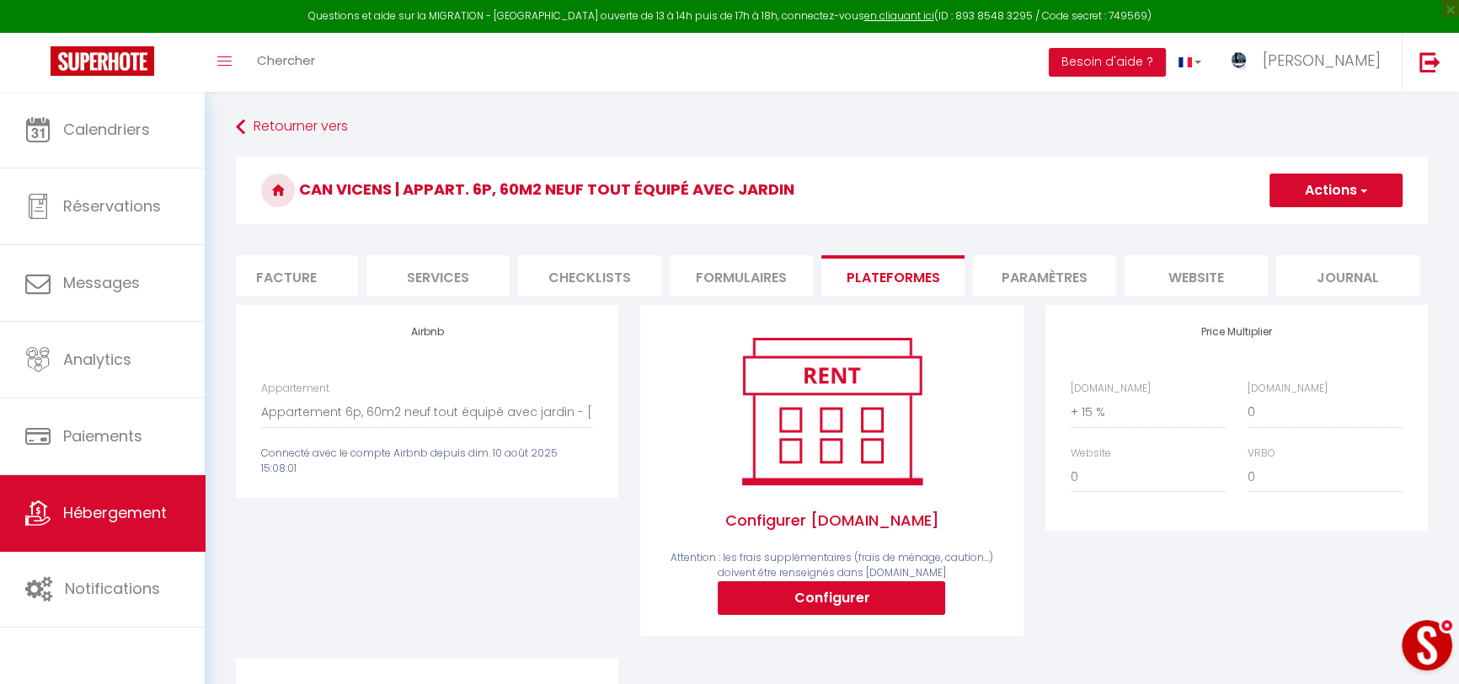
click at [1092, 273] on li "Paramètres" at bounding box center [1044, 275] width 143 height 41
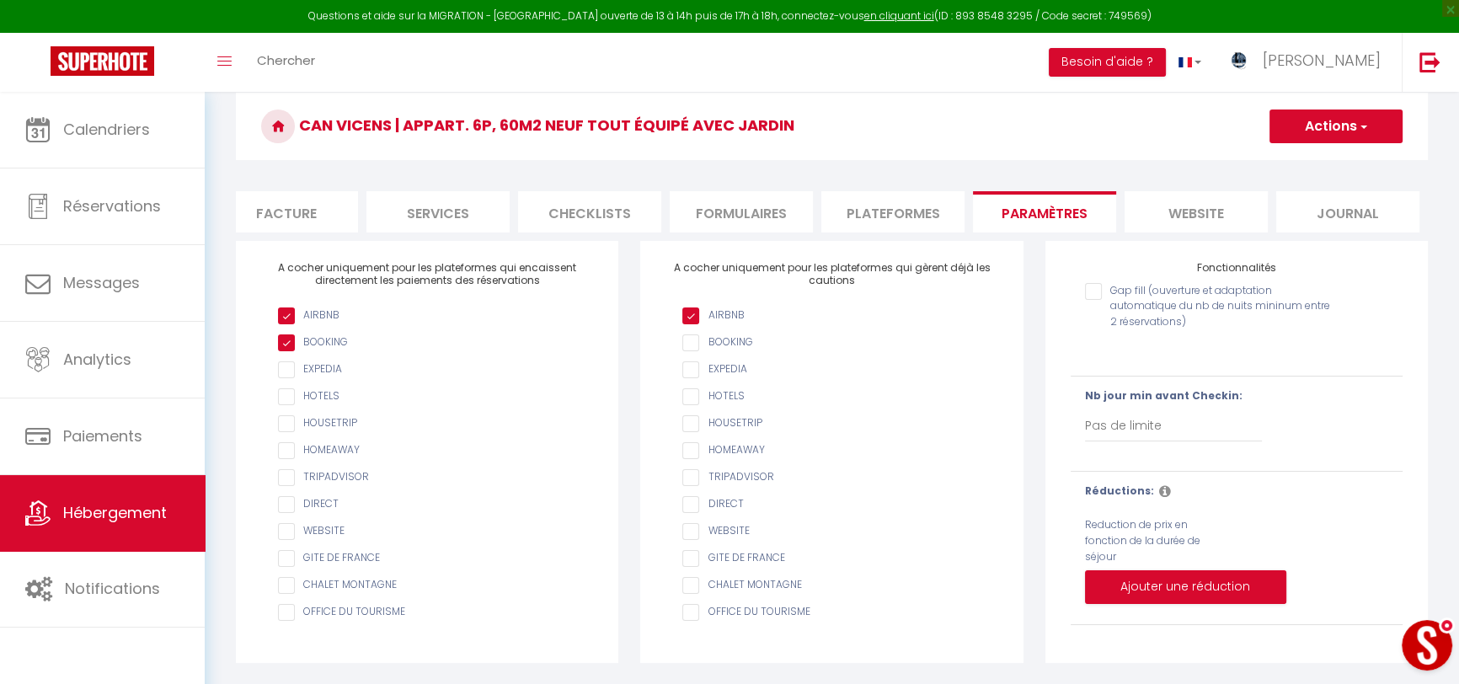
scroll to position [92, 0]
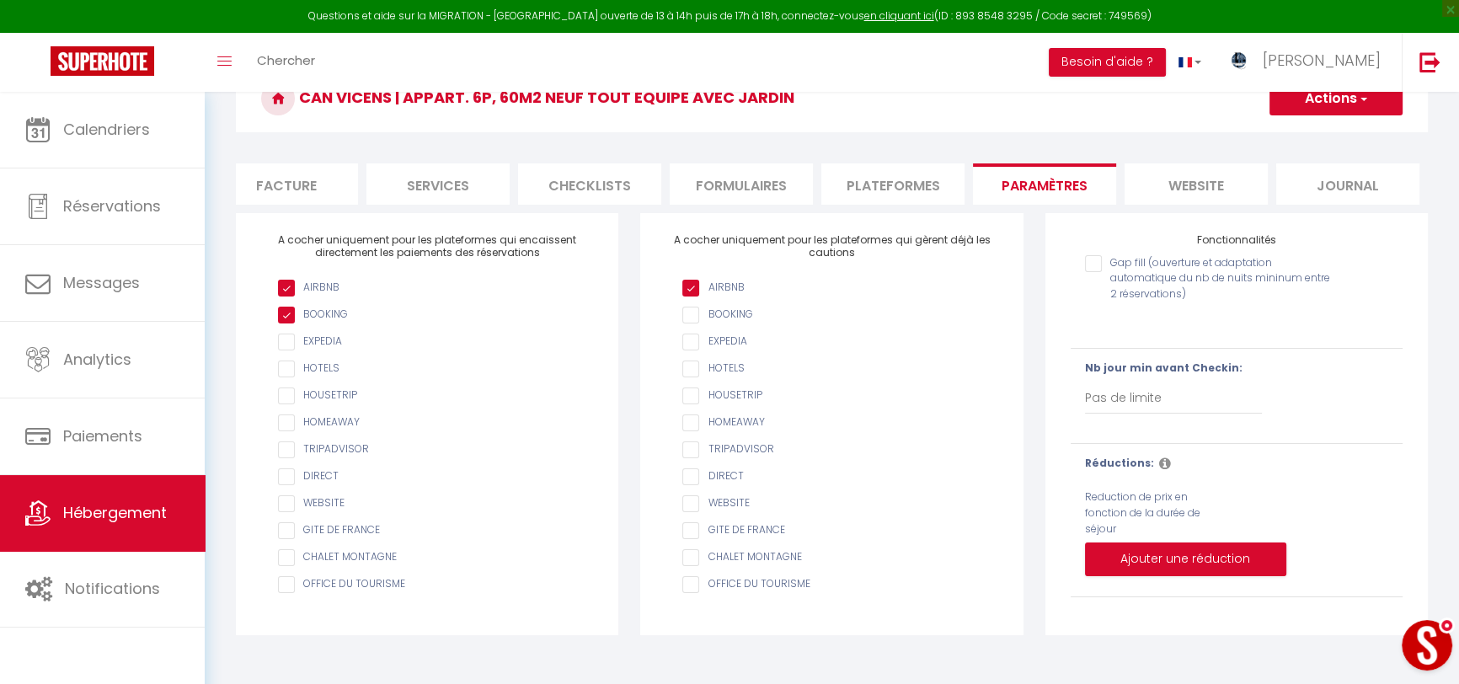
click at [1159, 470] on icon at bounding box center [1165, 462] width 12 height 13
click at [1196, 478] on div "Les réductions s’appliquent sur les prix du direct et du site web." at bounding box center [1271, 474] width 200 height 49
click at [1171, 575] on button "Ajouter une réduction" at bounding box center [1185, 559] width 201 height 34
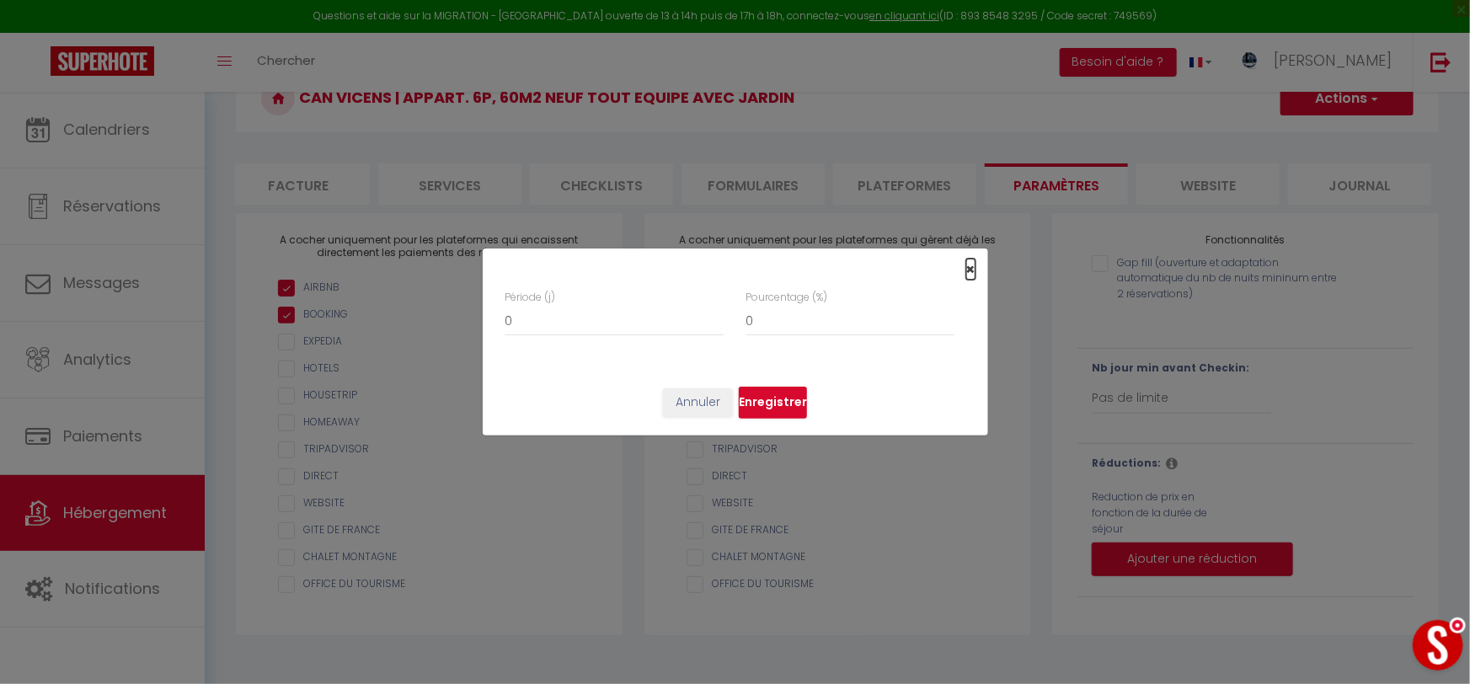
click at [972, 270] on span "×" at bounding box center [970, 269] width 9 height 21
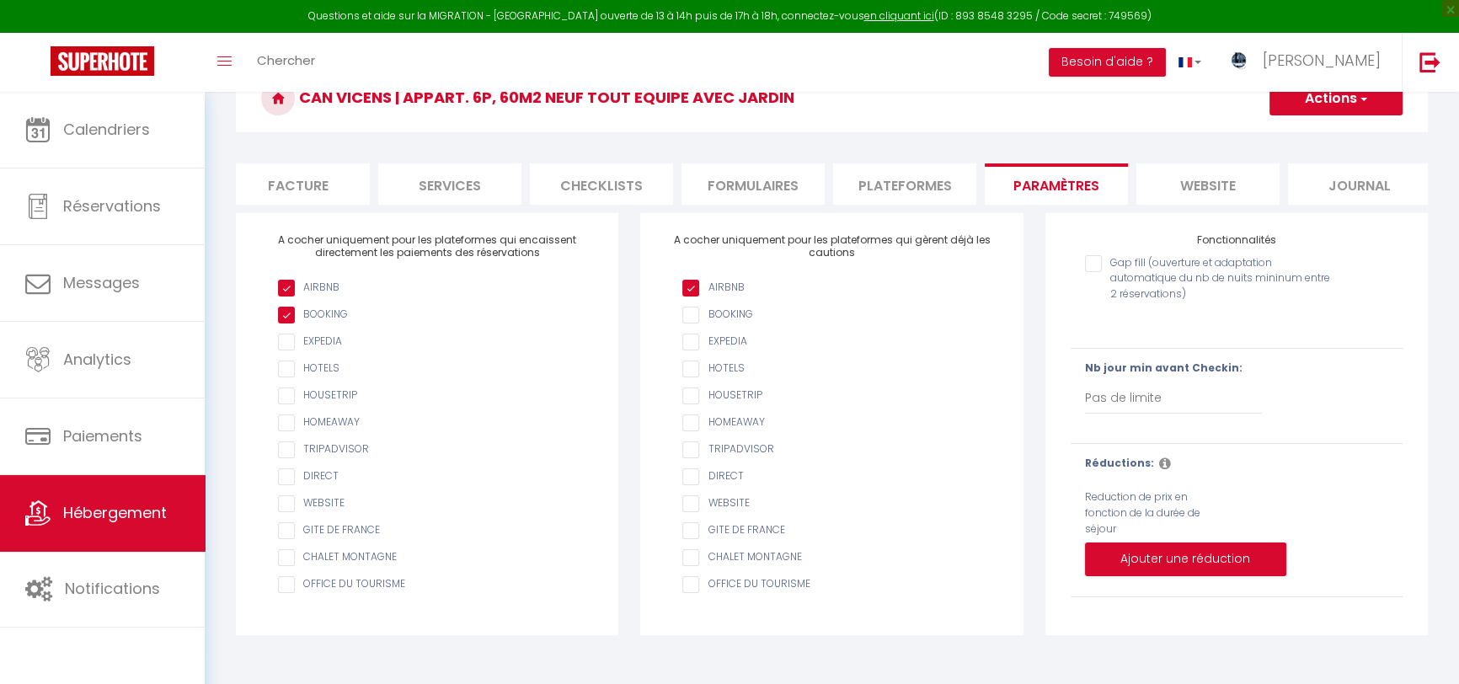
click at [935, 175] on li "Plateformes" at bounding box center [904, 183] width 143 height 41
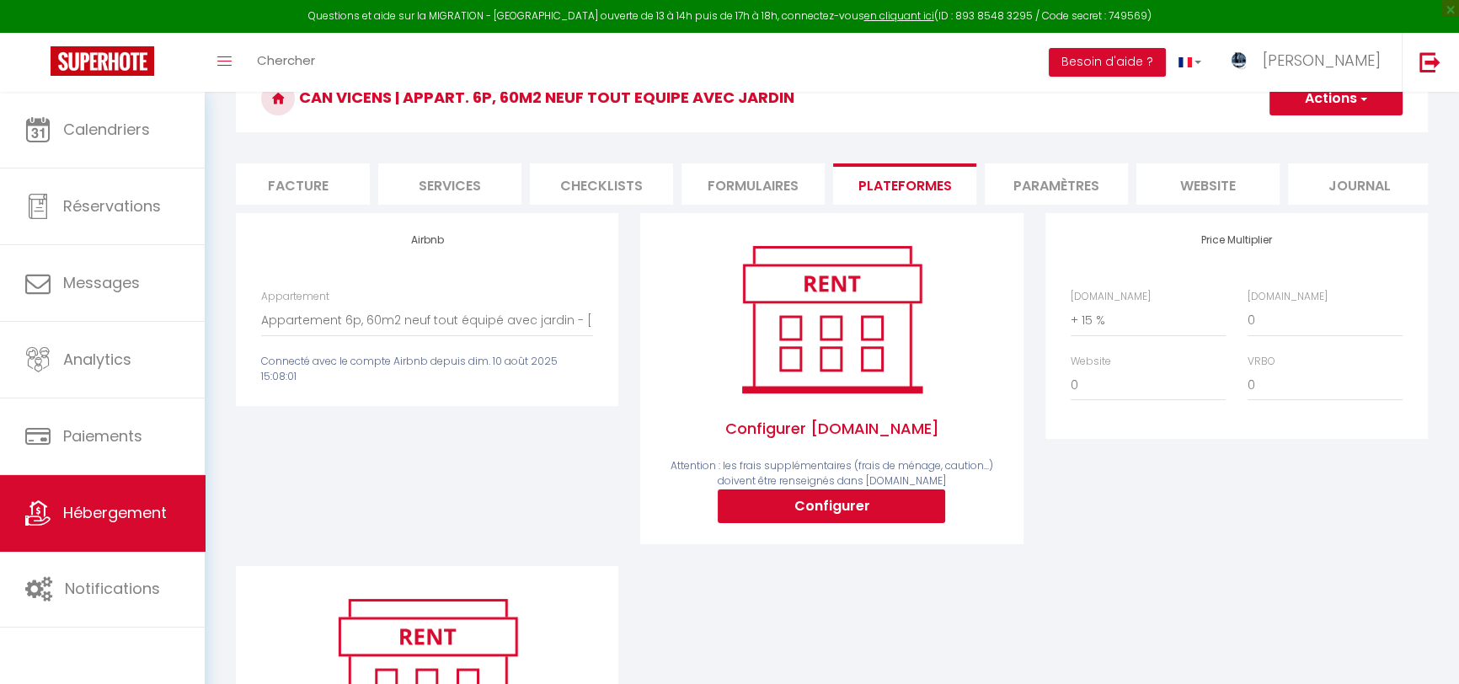
click at [1060, 502] on div "Price Multiplier Airbnb.com 0 + 1 % + 2 % + 3 % + 4 % + 5 % + 6 % + 7 %" at bounding box center [1236, 389] width 404 height 353
click at [1435, 633] on button "Open LiveChat chat widget" at bounding box center [1426, 645] width 51 height 51
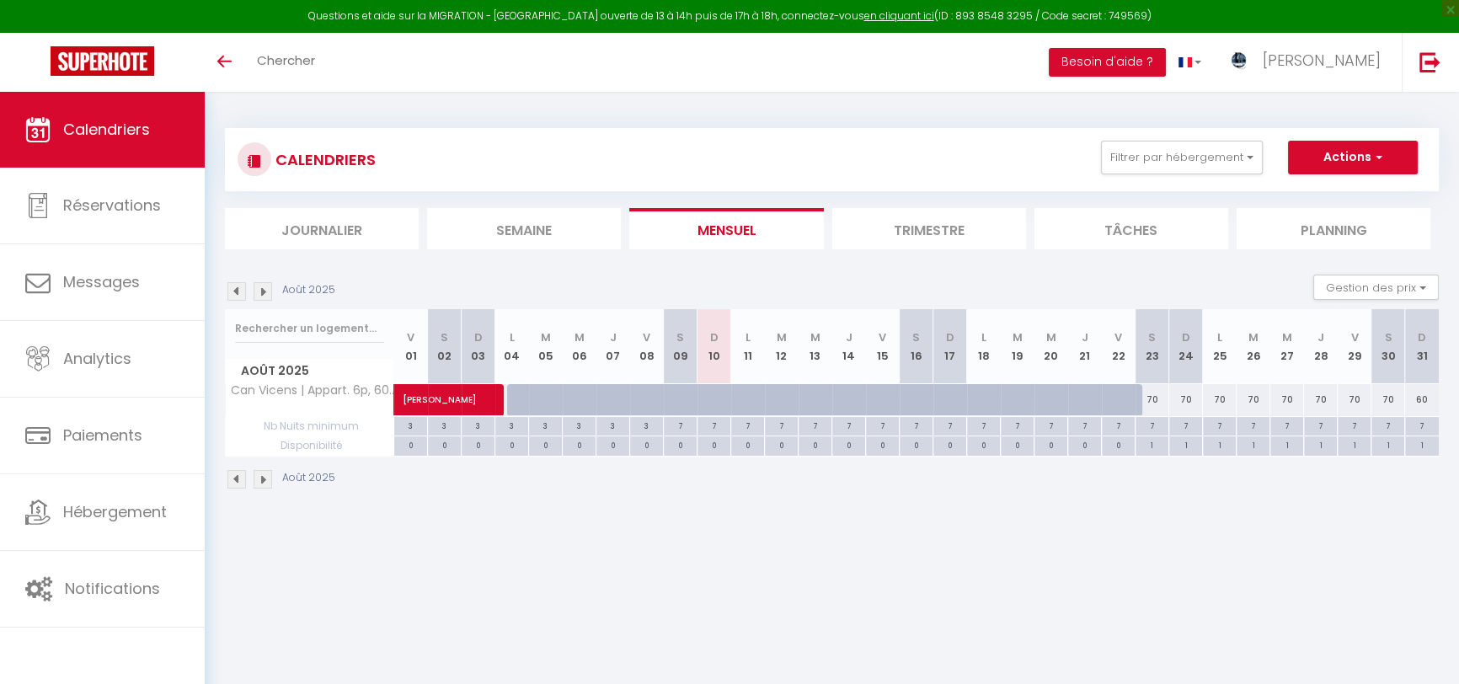
click at [256, 294] on img at bounding box center [263, 291] width 19 height 19
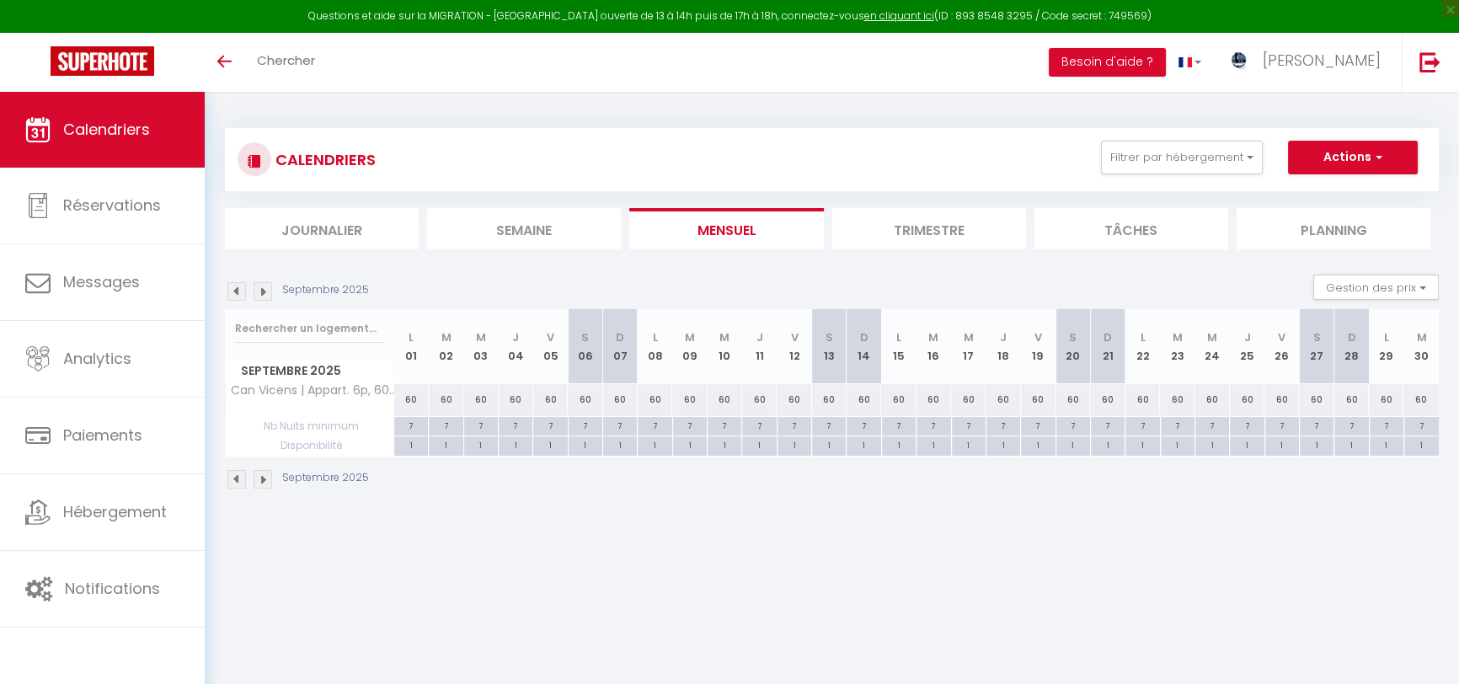
click at [256, 294] on img at bounding box center [263, 291] width 19 height 19
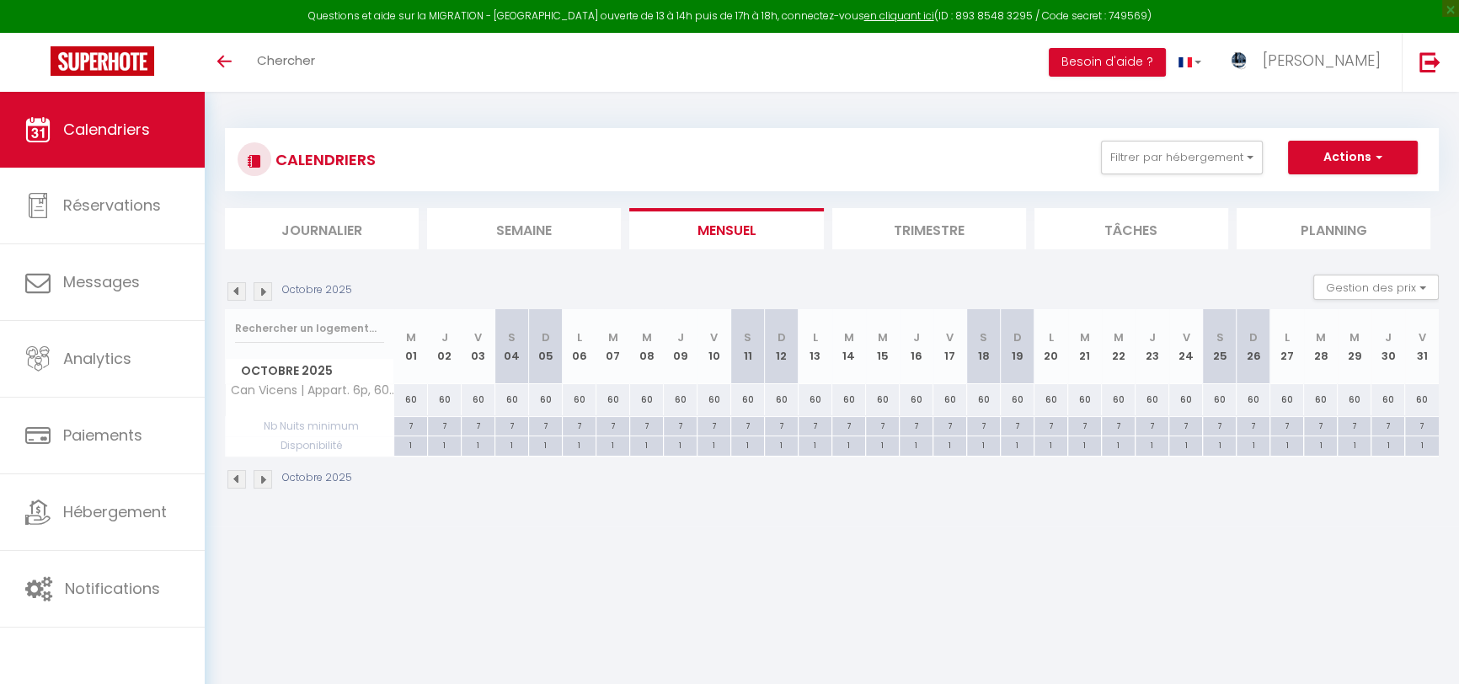
click at [256, 294] on img at bounding box center [263, 291] width 19 height 19
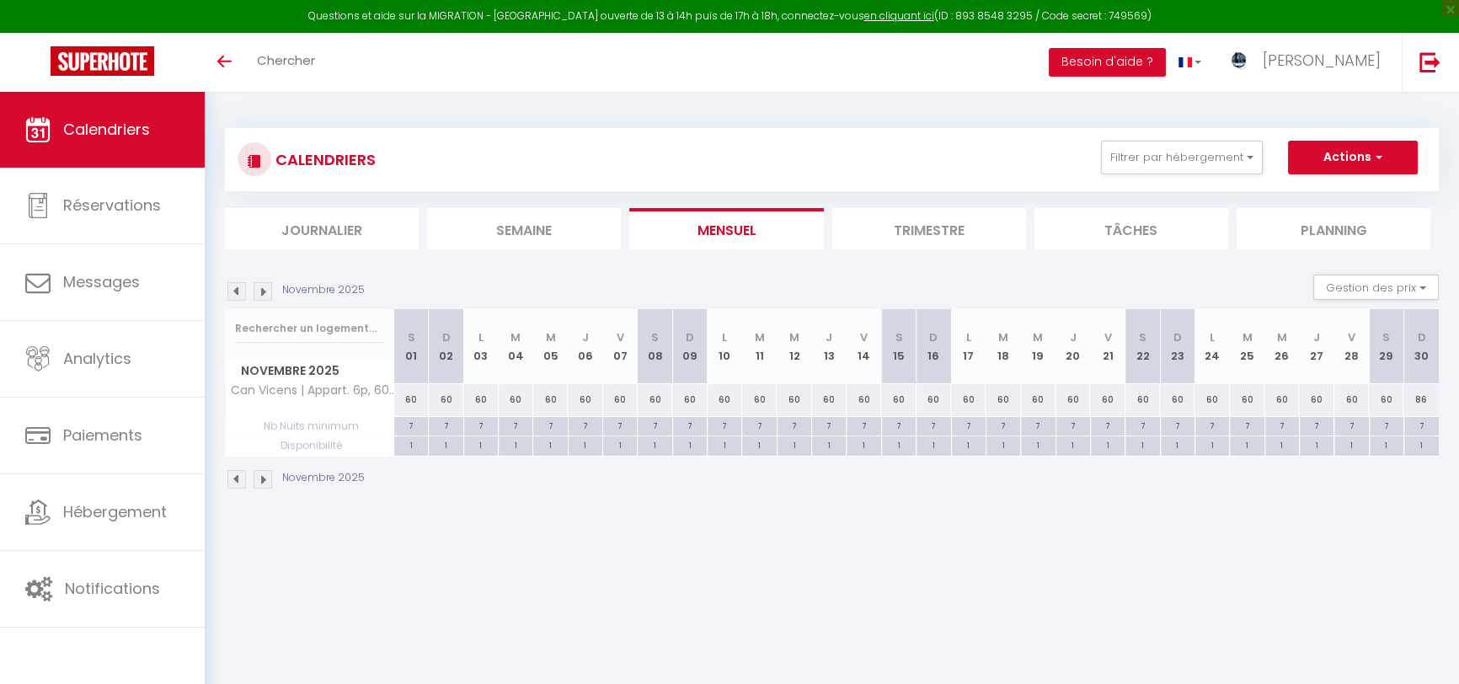
click at [256, 294] on img at bounding box center [263, 291] width 19 height 19
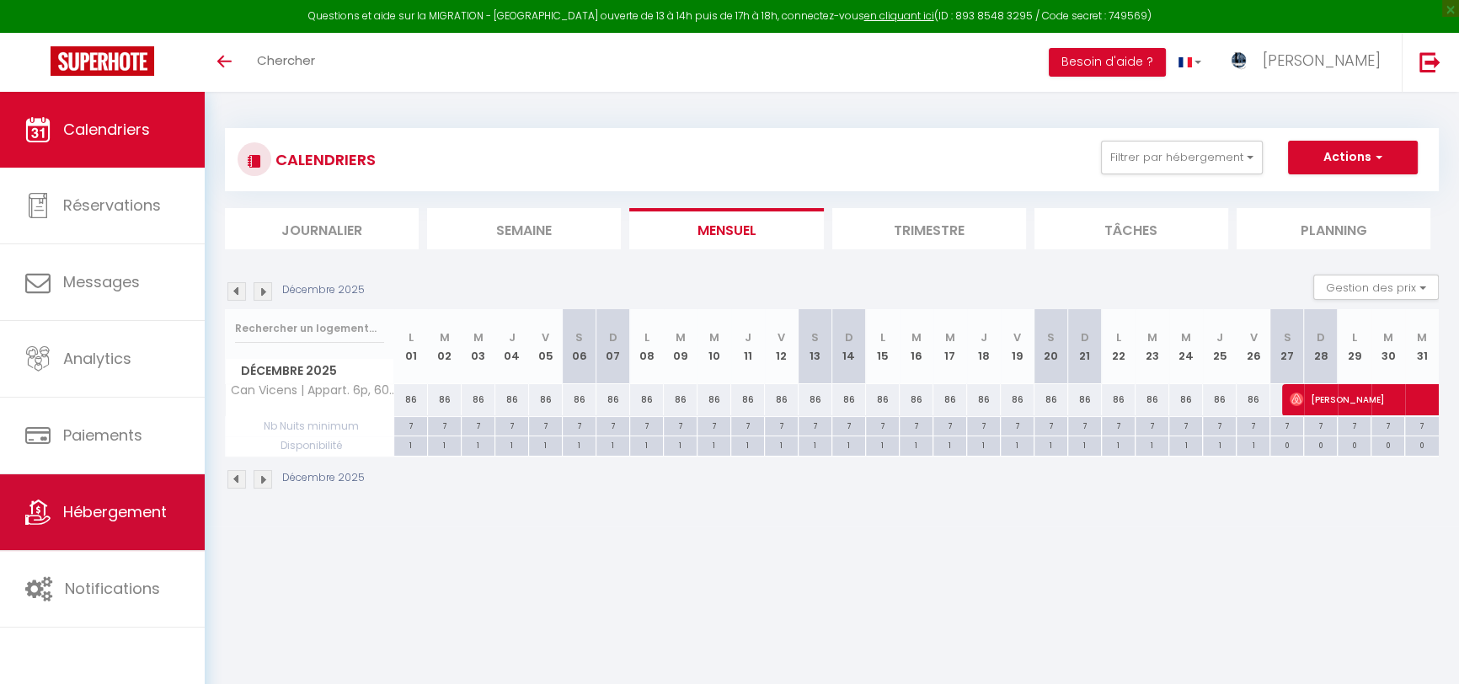
click at [116, 503] on span "Hébergement" at bounding box center [115, 511] width 104 height 21
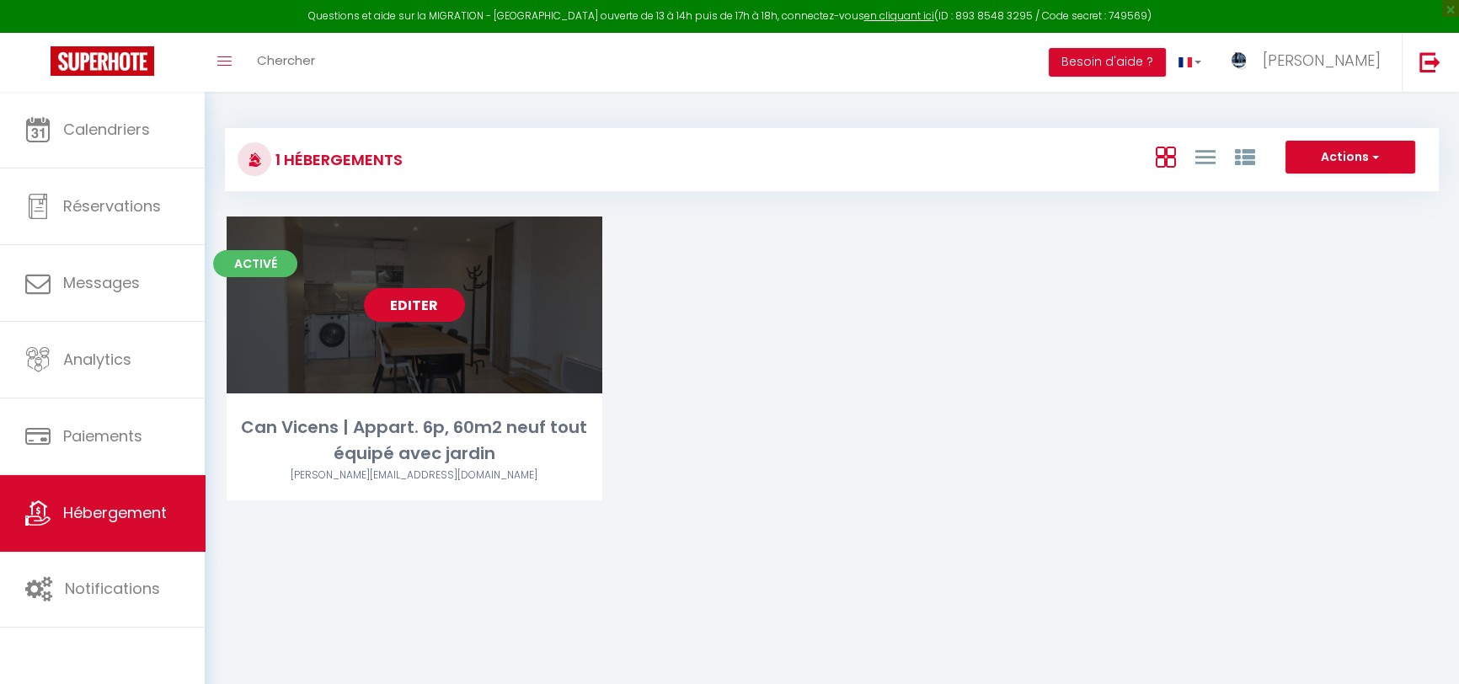
click at [429, 291] on link "Editer" at bounding box center [414, 305] width 101 height 34
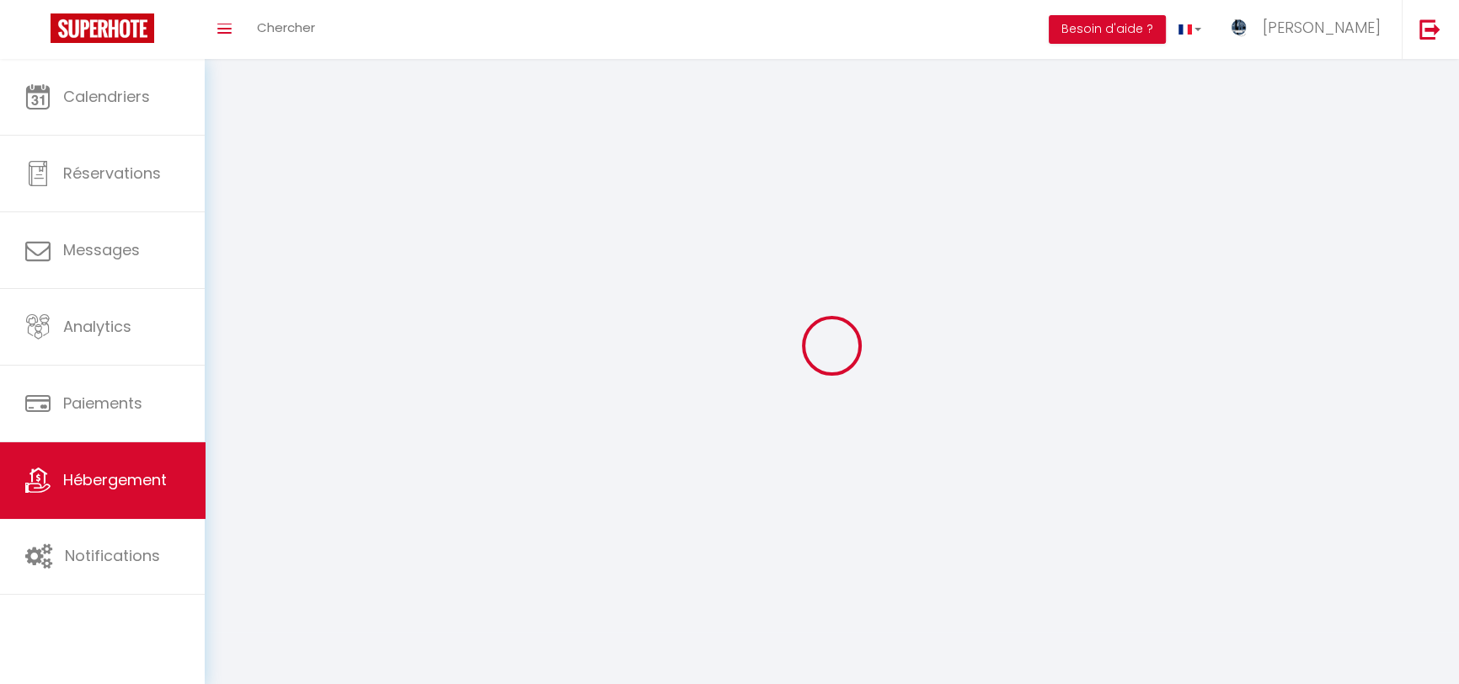
select select "1"
select select
select select "28"
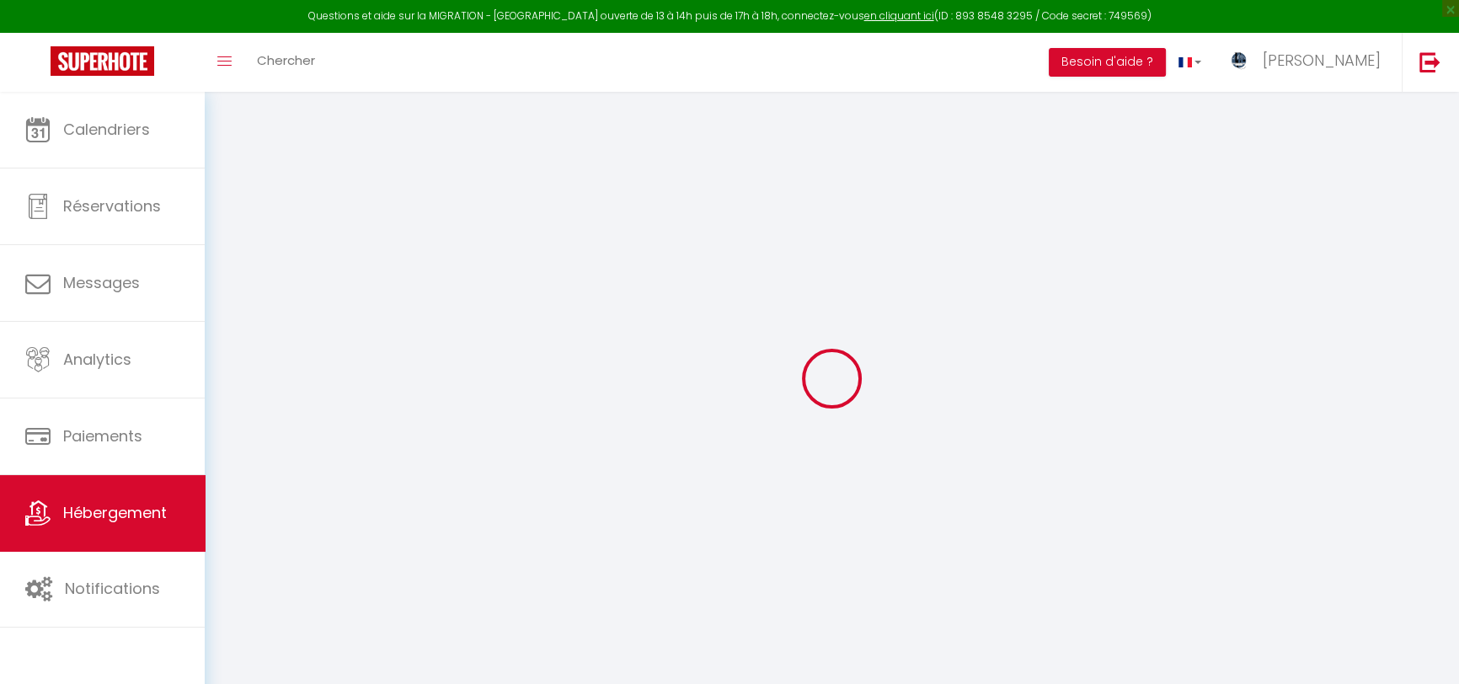
select select
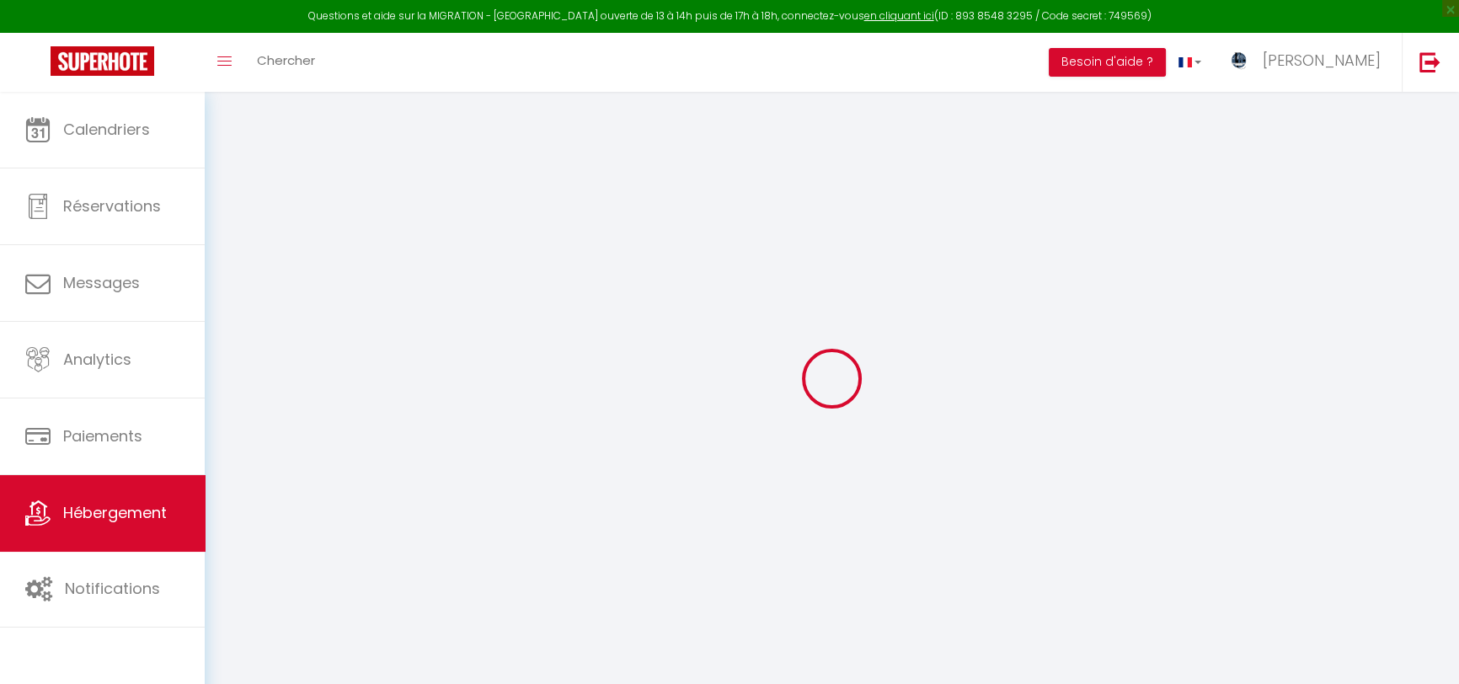
select select
checkbox input "false"
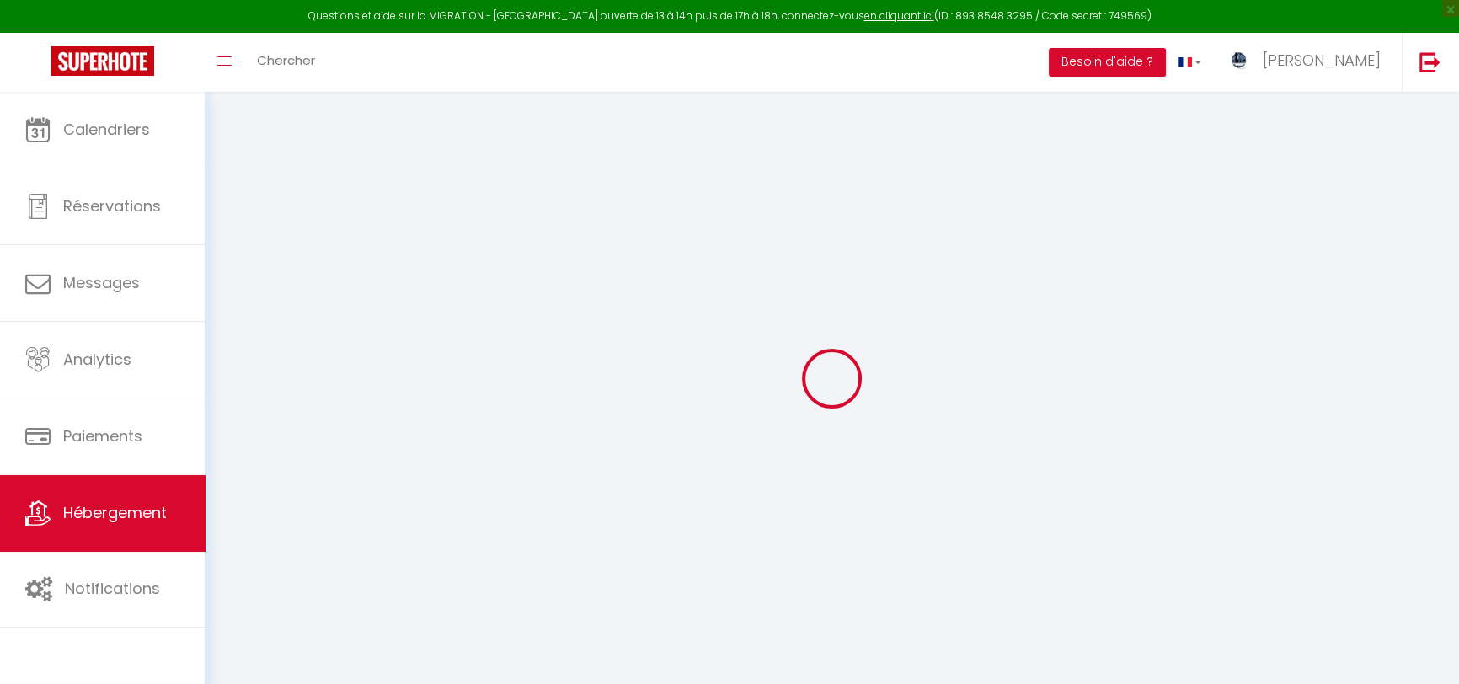
select select
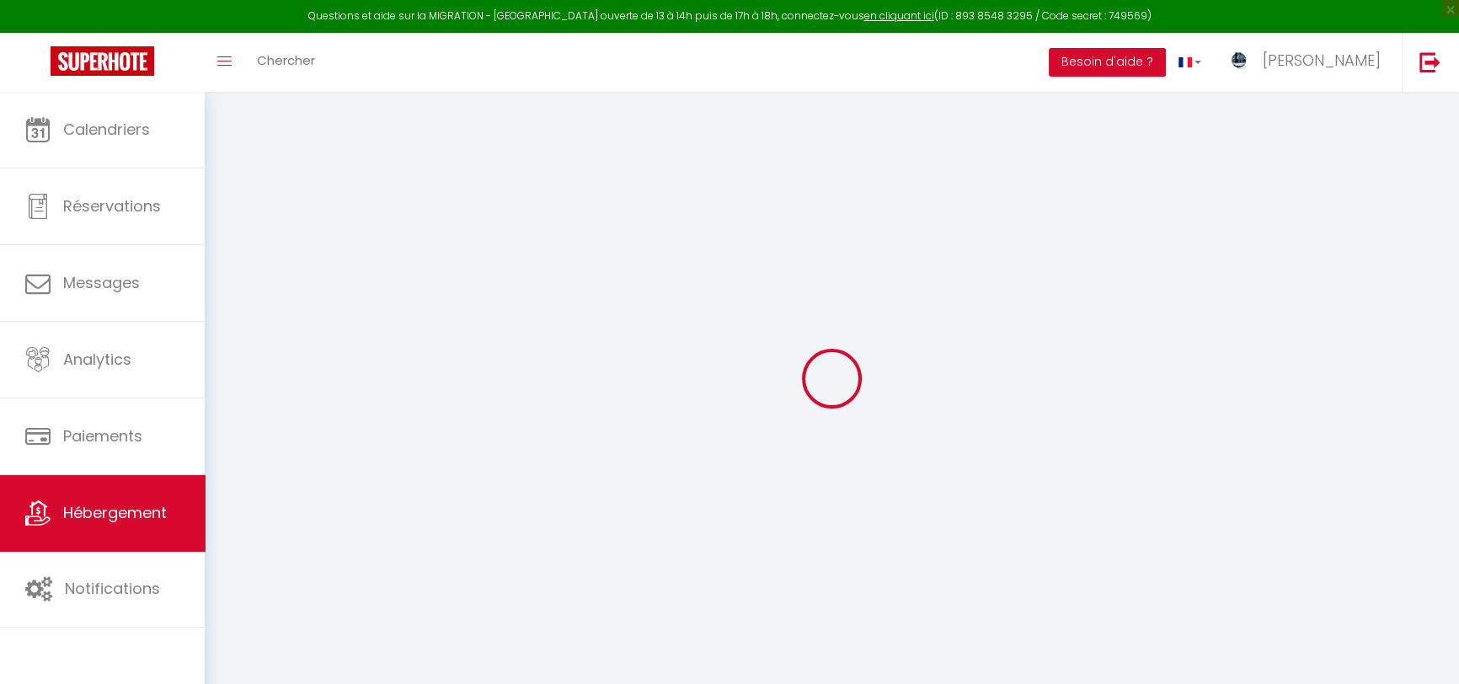
select select
checkbox input "false"
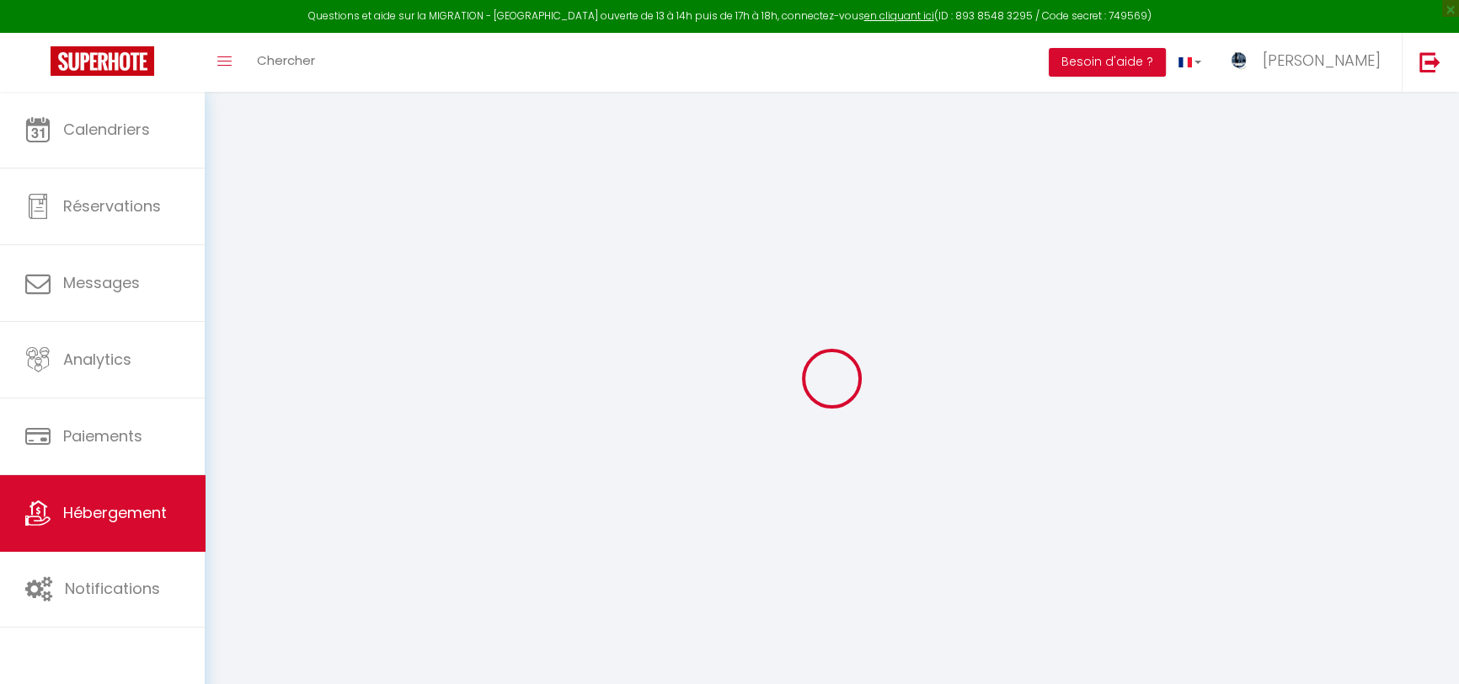
checkbox input "false"
select select
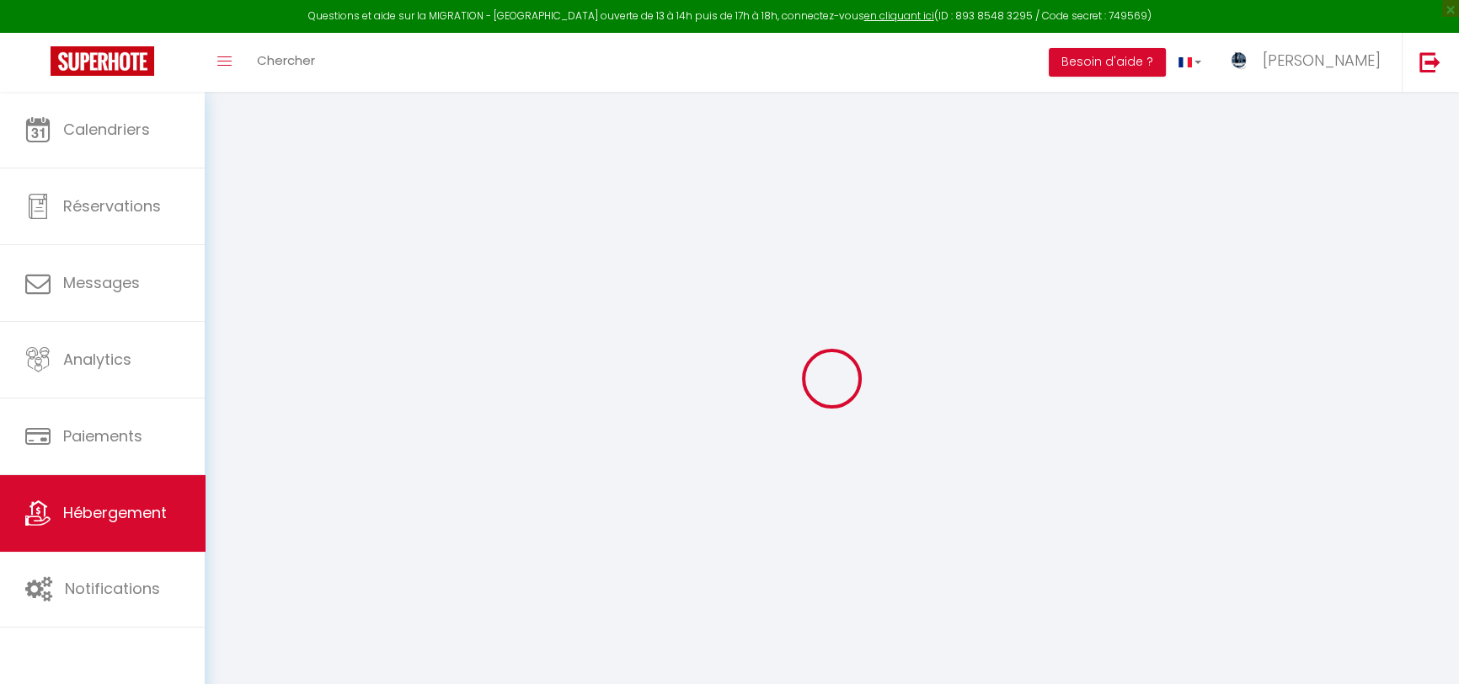
select select
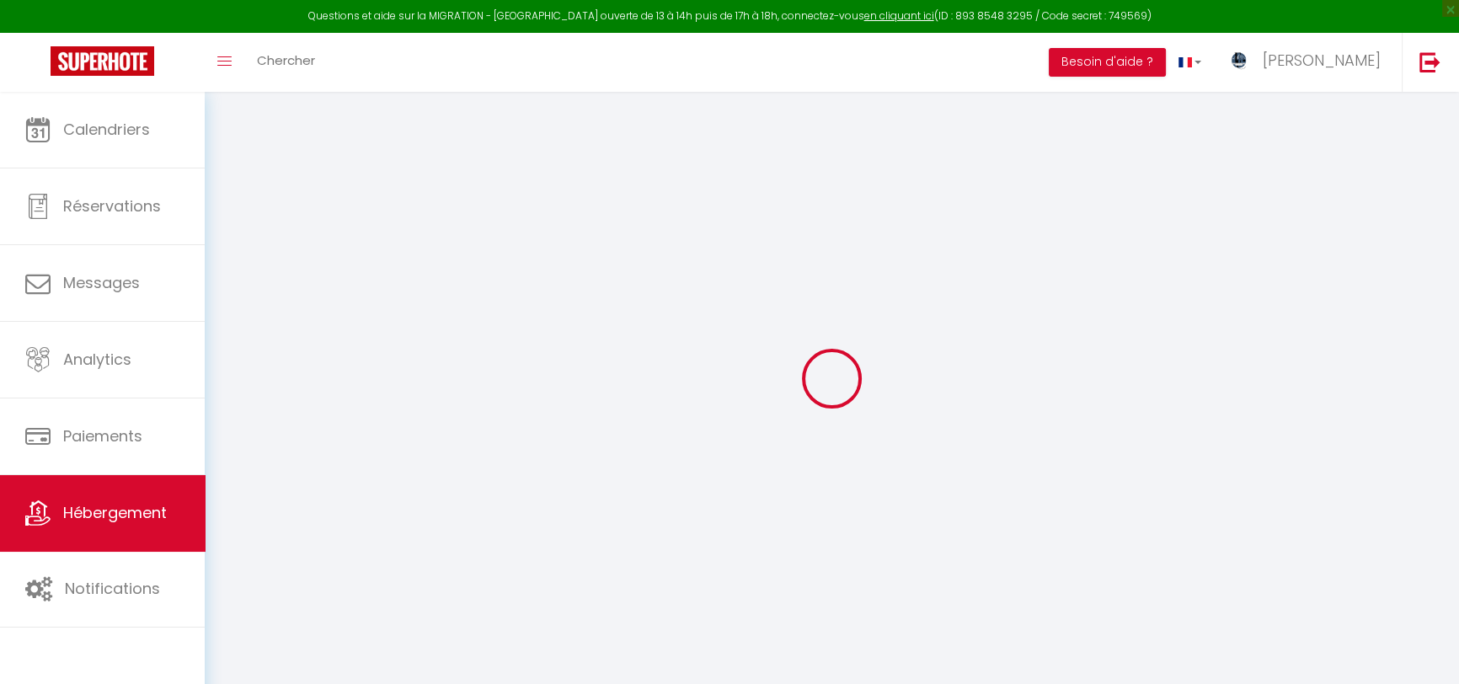
checkbox input "false"
select select
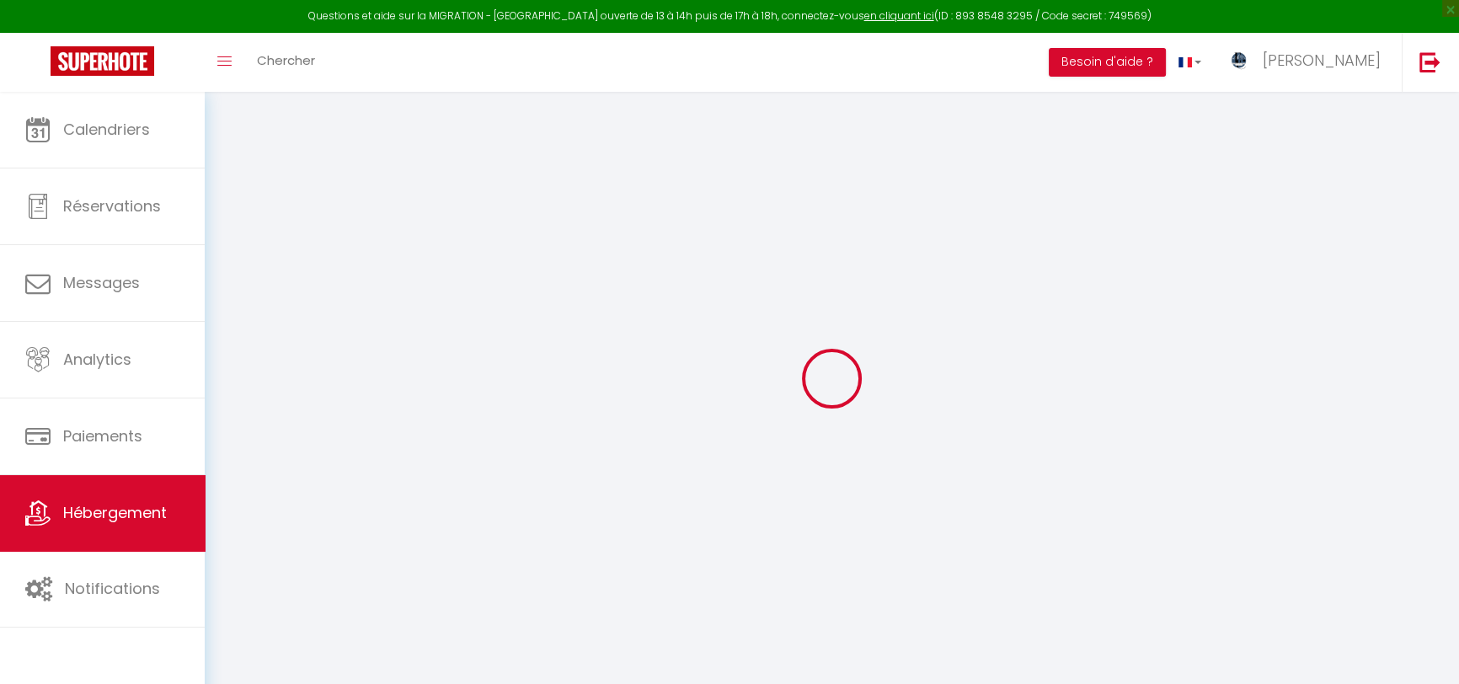
select select
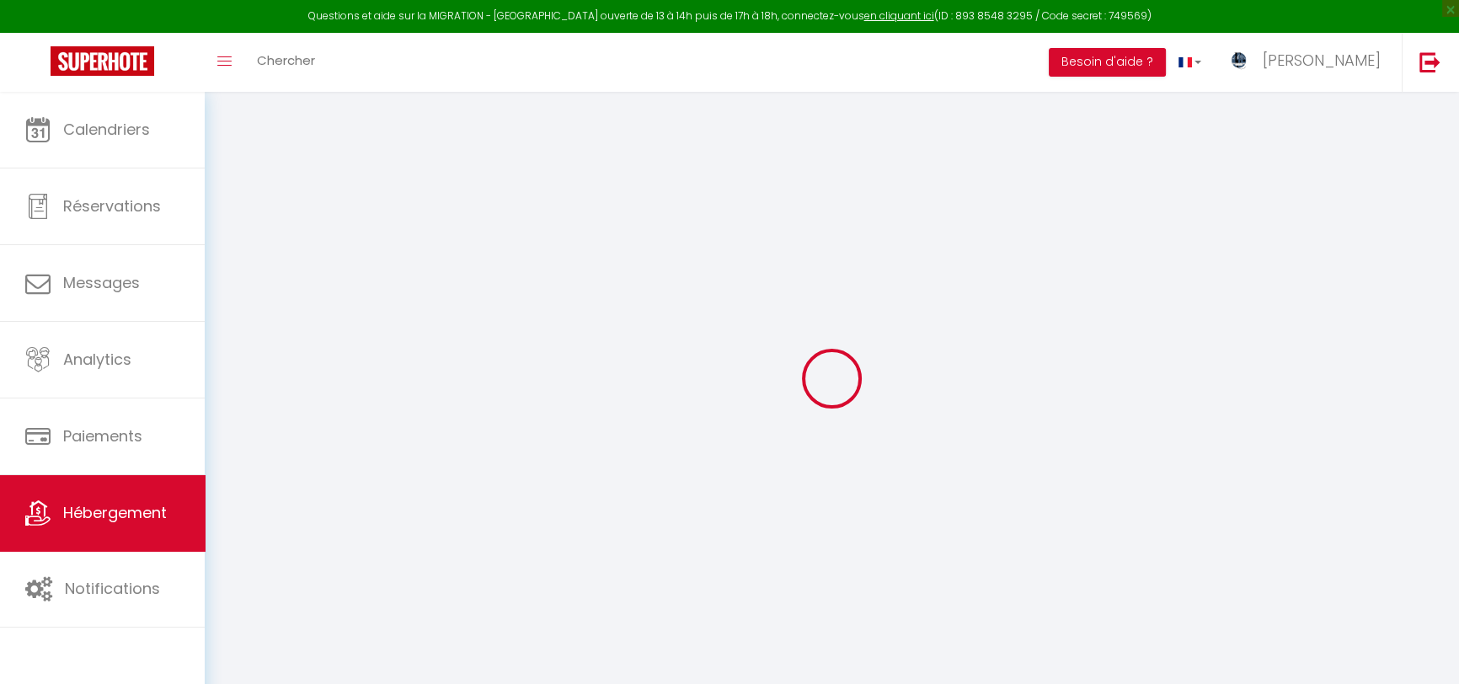
select select
checkbox input "false"
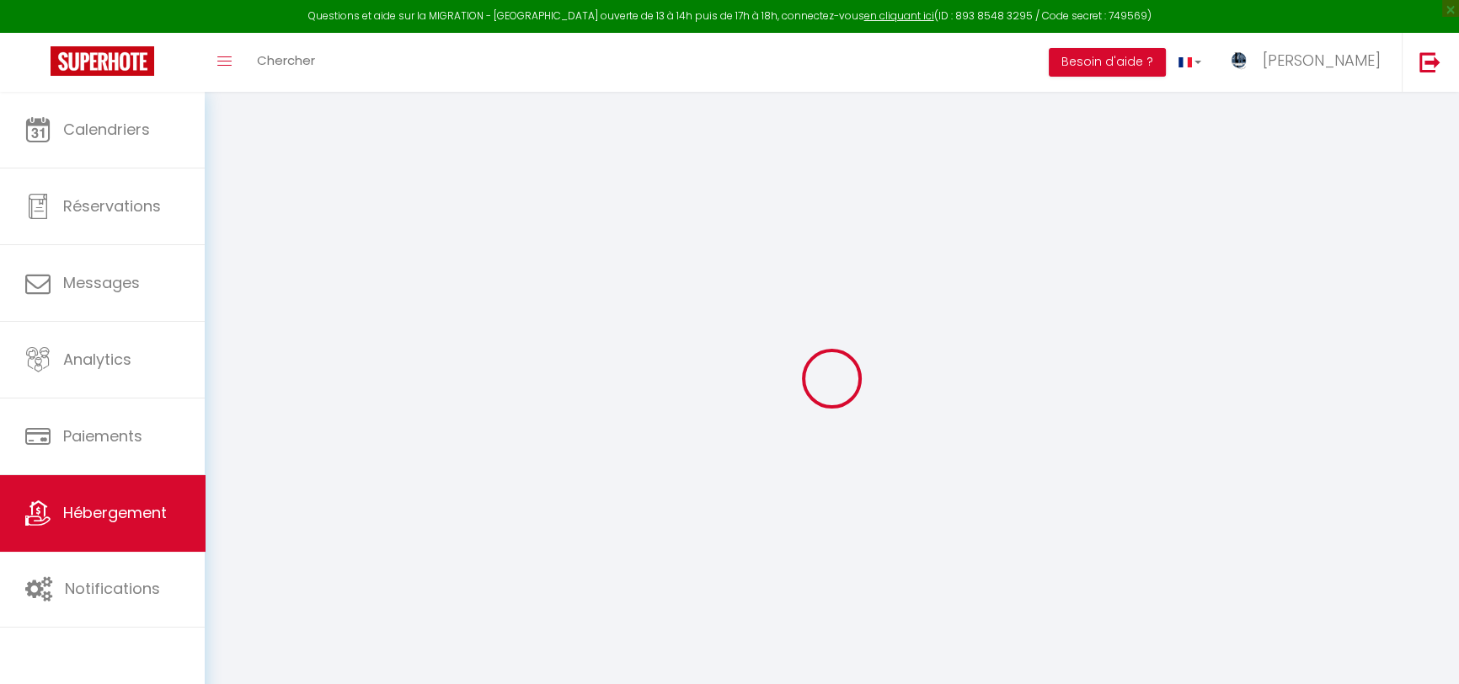
checkbox input "false"
select select
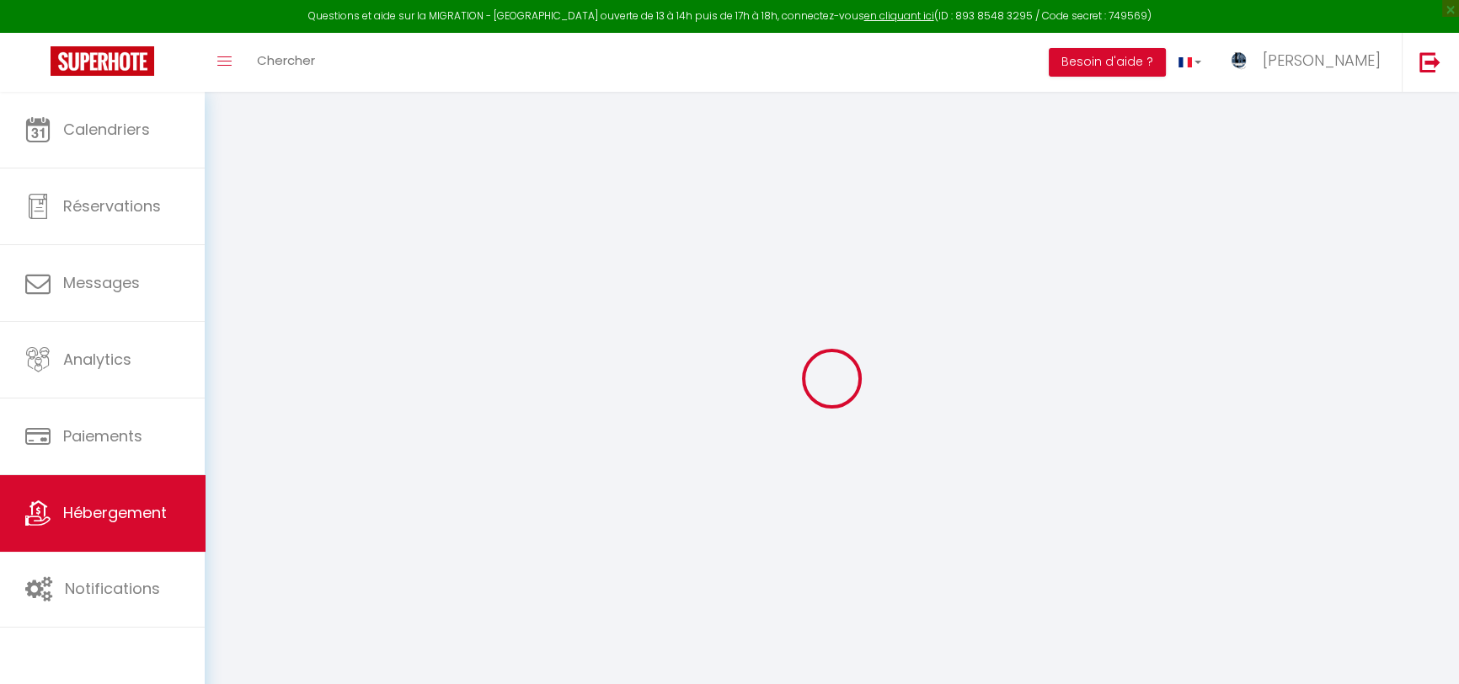
select select
checkbox input "false"
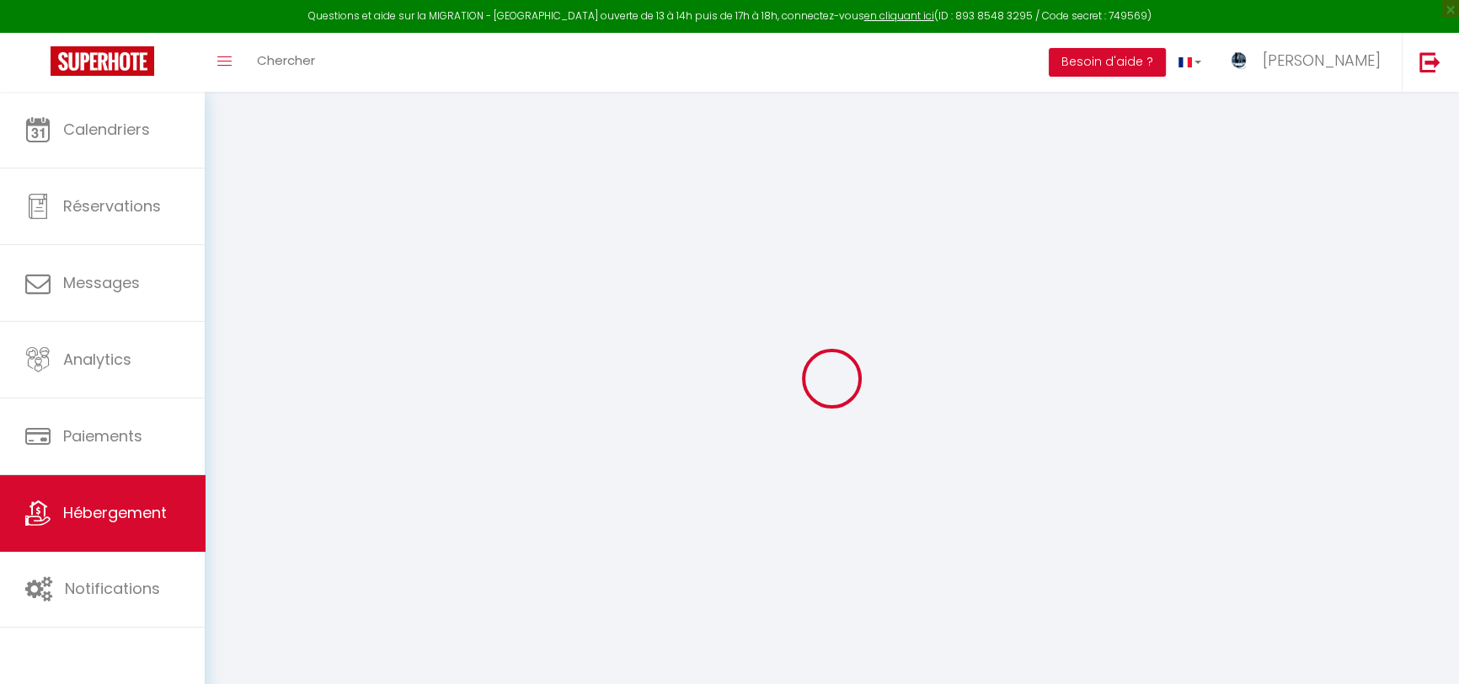
checkbox input "false"
select select
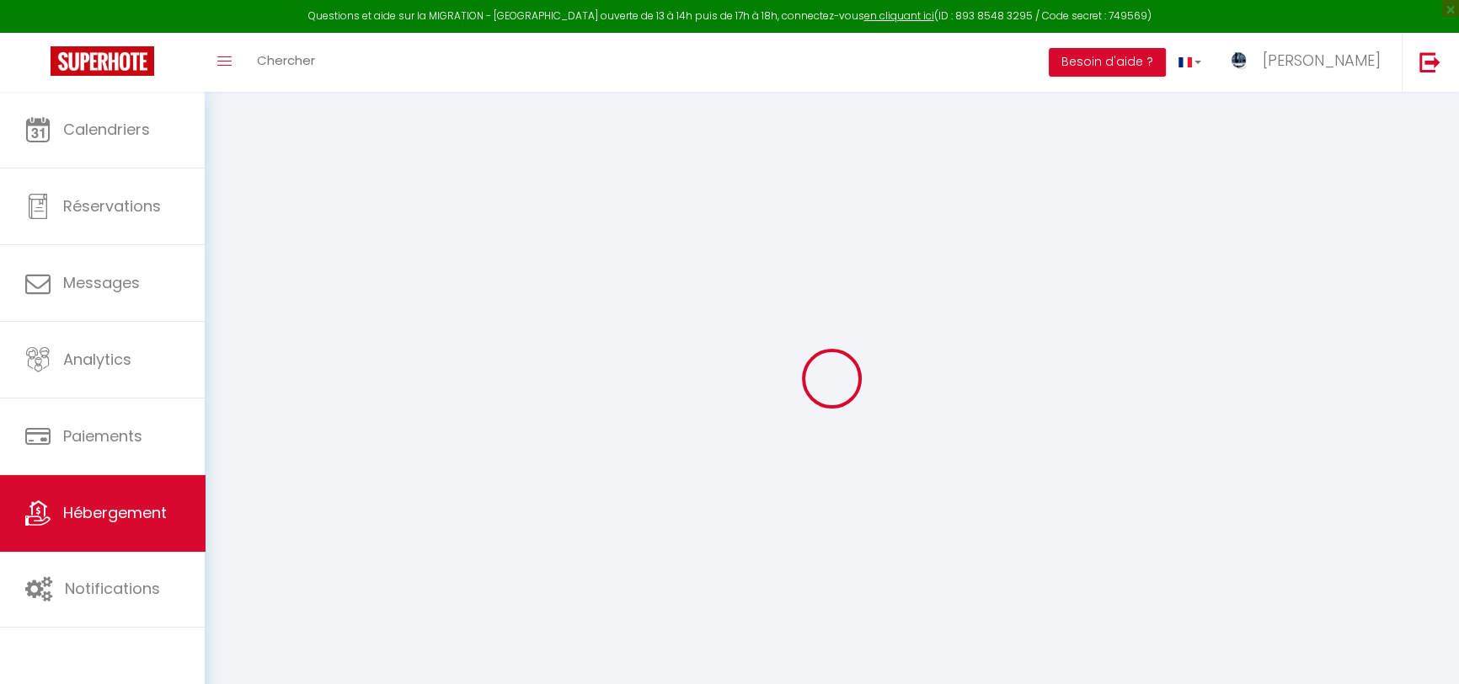
type input "Can Vicens | Appart. 6p, 60m2 neuf tout équipé avec jardin"
type input "[PERSON_NAME]"
type input "CAILLIS"
type input "[STREET_ADDRESS][PERSON_NAME]"
type input "37300"
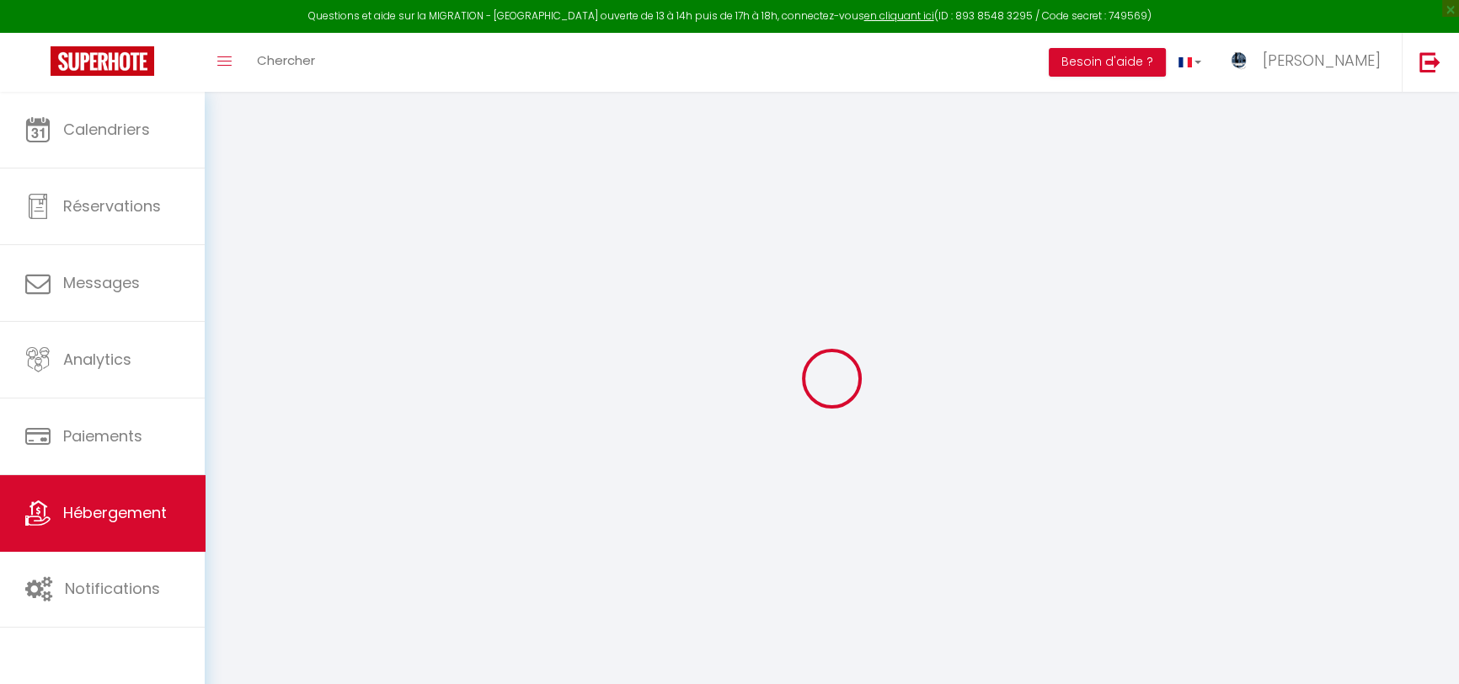
type input "[GEOGRAPHIC_DATA]"
select select "6"
select select "4"
select select "2"
type input "99"
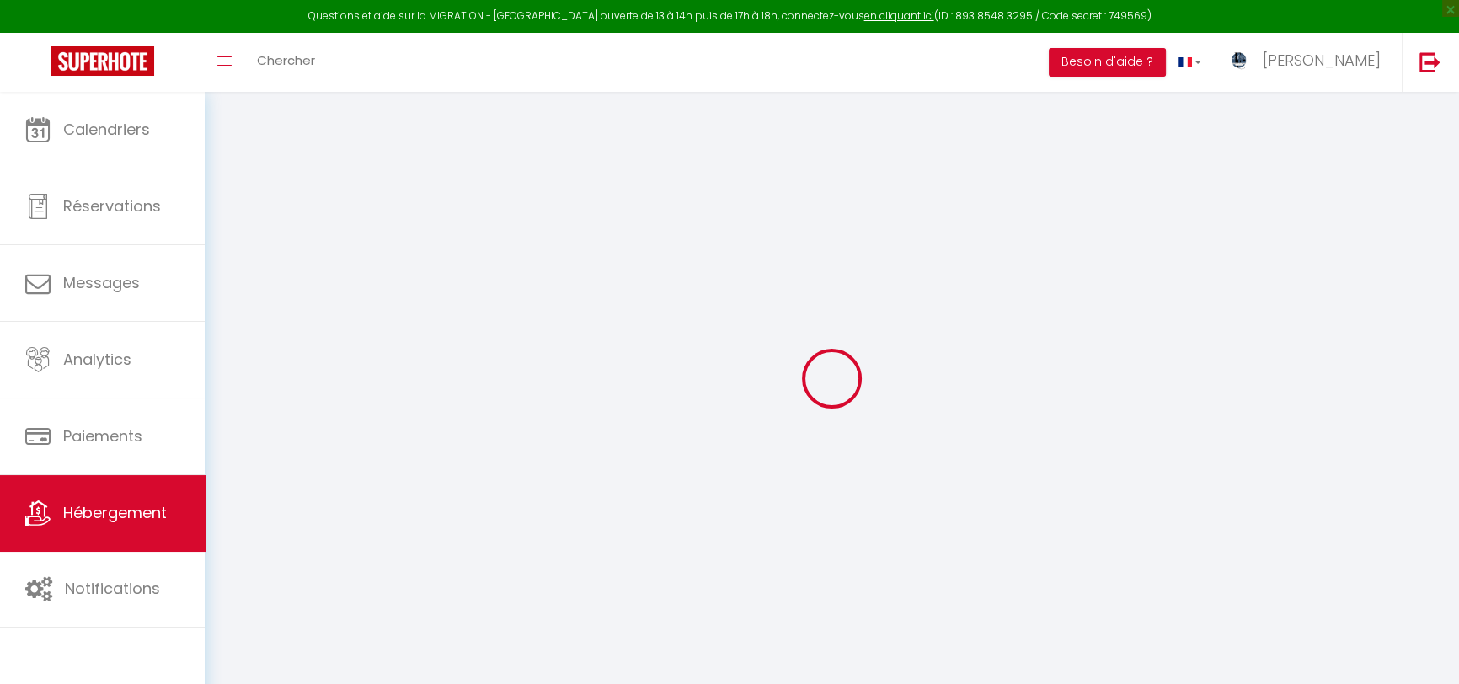
type input "100"
type input "2.592"
type input "100"
type input "304"
select select
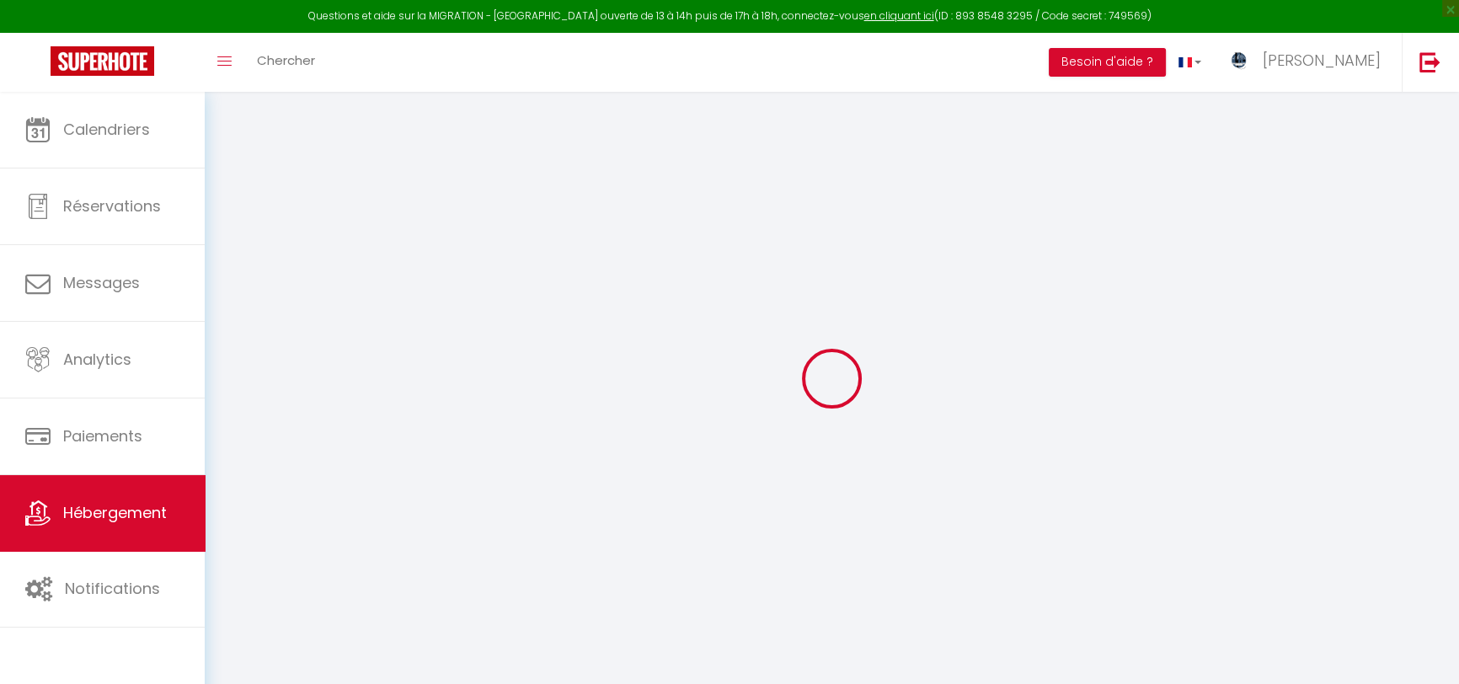
select select
type input "[STREET_ADDRESS]"
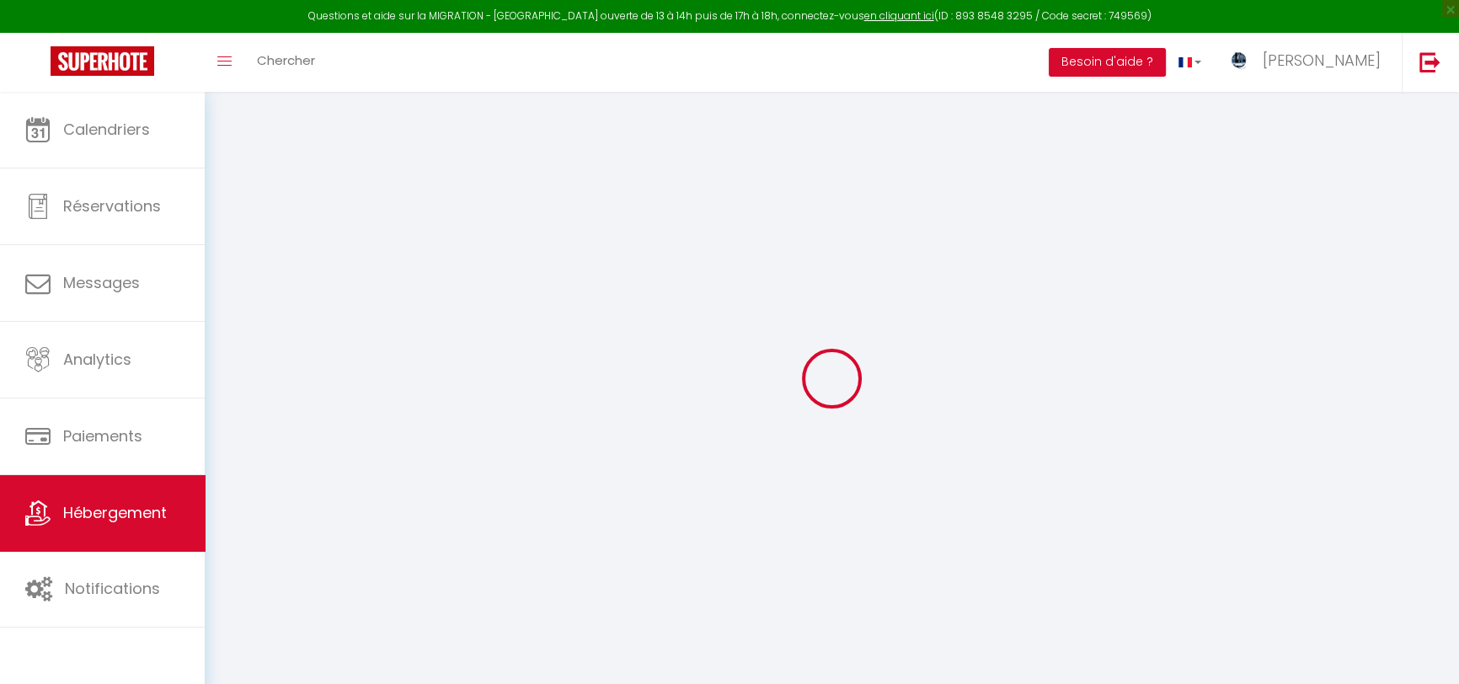
type input "66210"
type input "Les Angles"
type input "[EMAIL_ADDRESS][DOMAIN_NAME]"
select select "13829"
checkbox input "false"
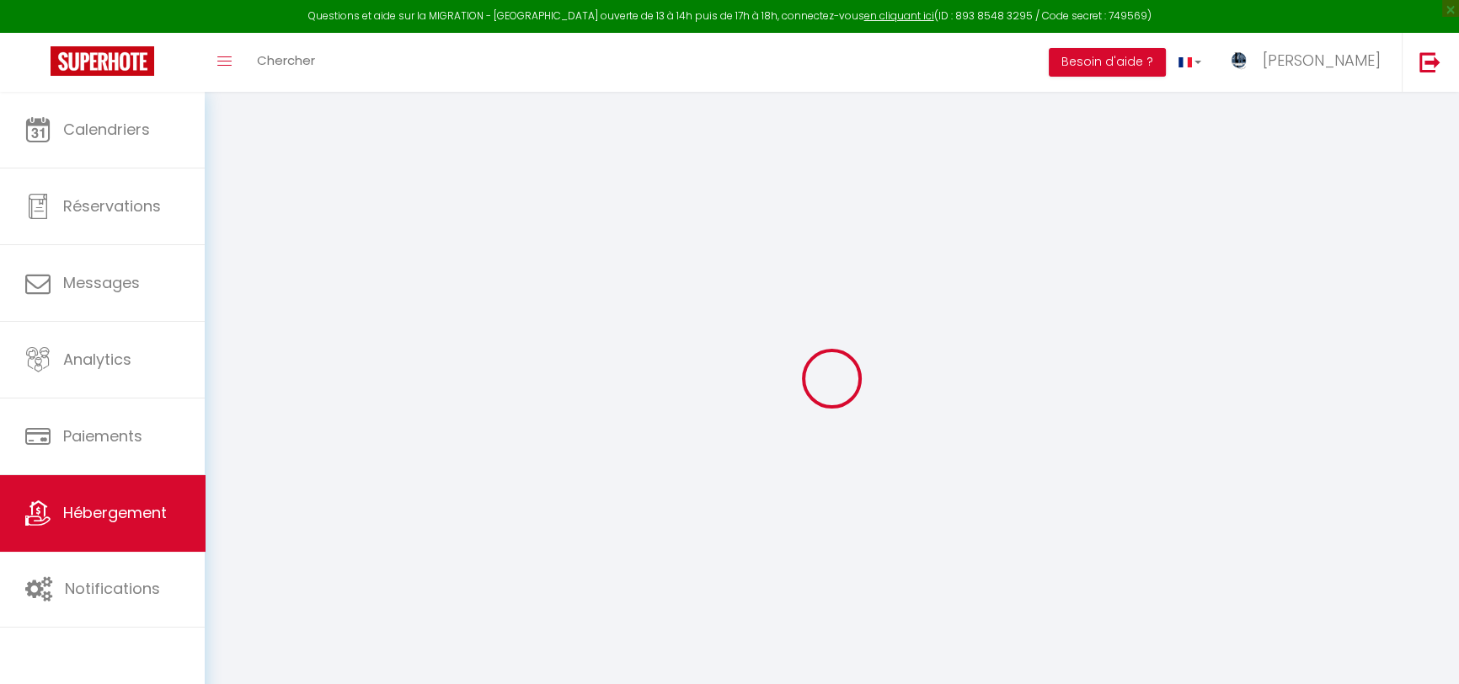
checkbox input "true"
radio input "true"
type input "0"
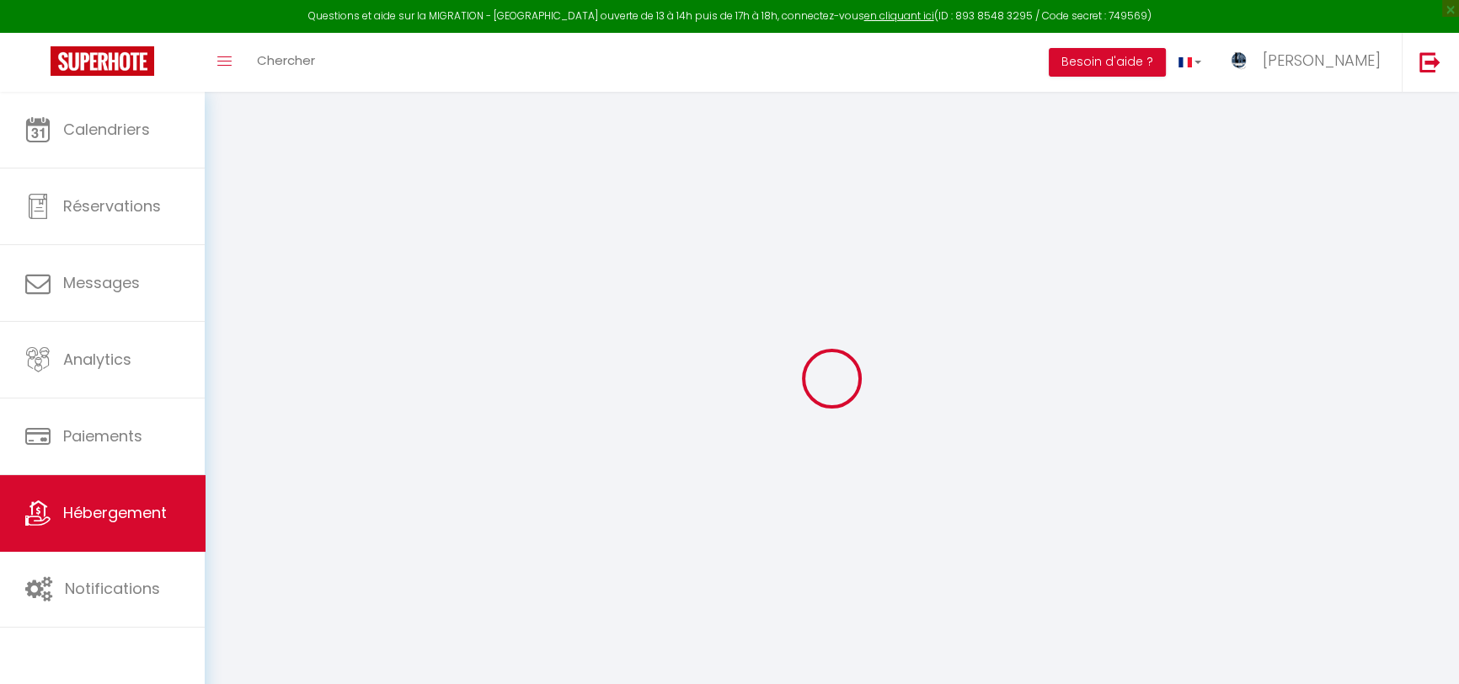
type input "0"
select select "+ 15 %"
checkbox input "false"
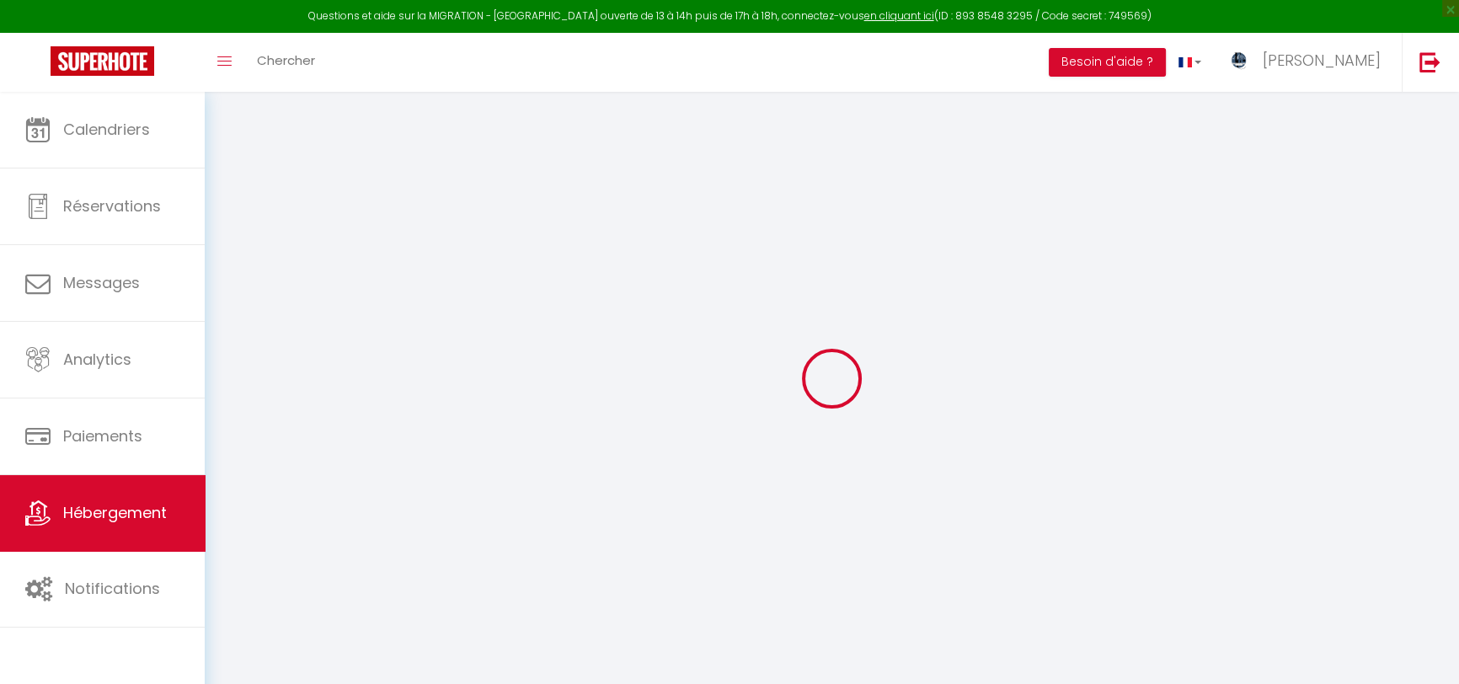
checkbox input "true"
select select "8179-1409549231347264067"
checkbox input "false"
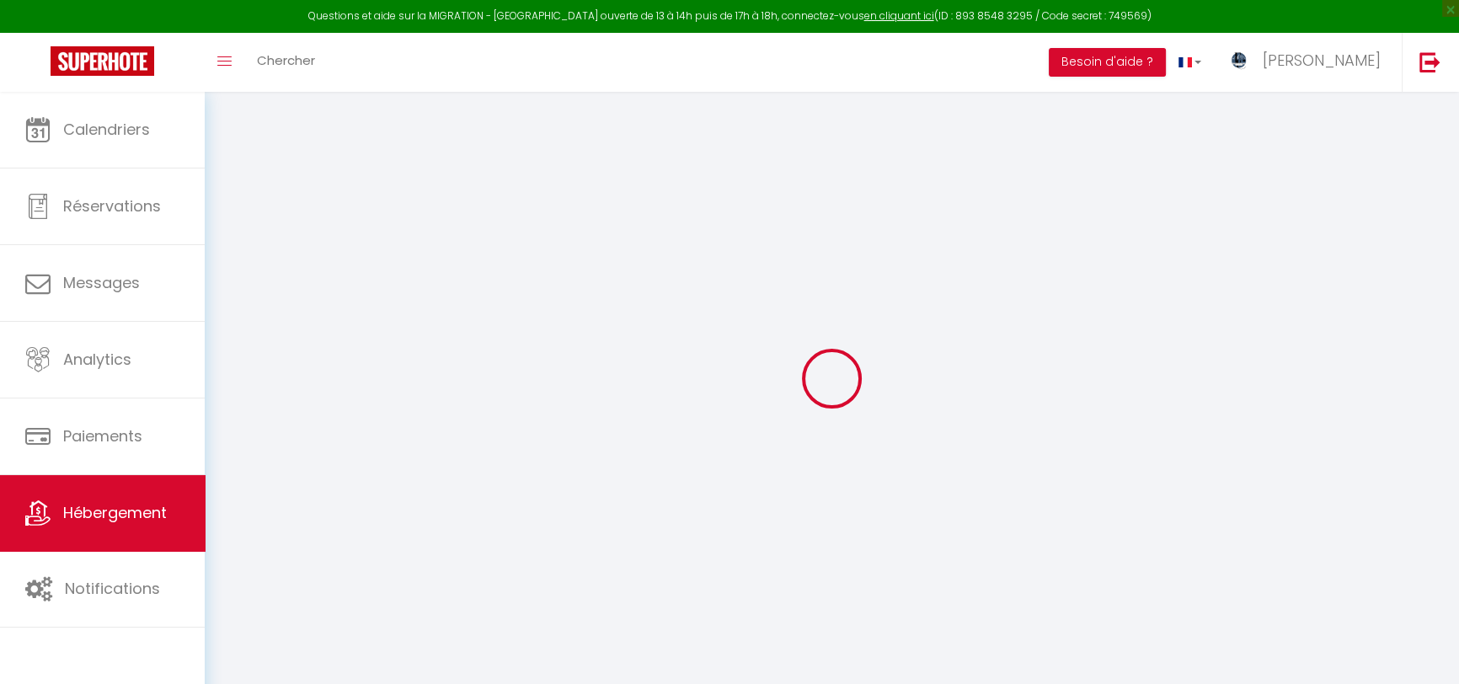
checkbox input "true"
select select "270"
select select "well_reviewed_guests"
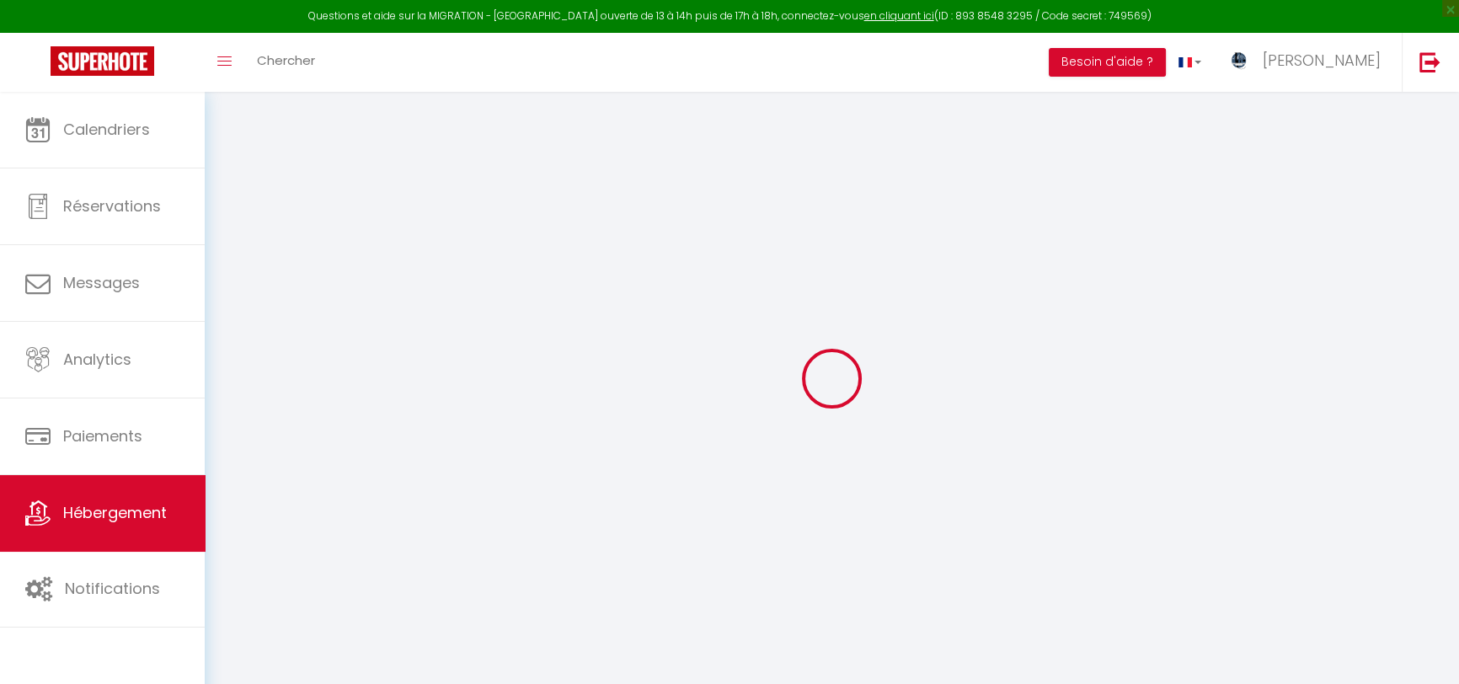
select select "EUR"
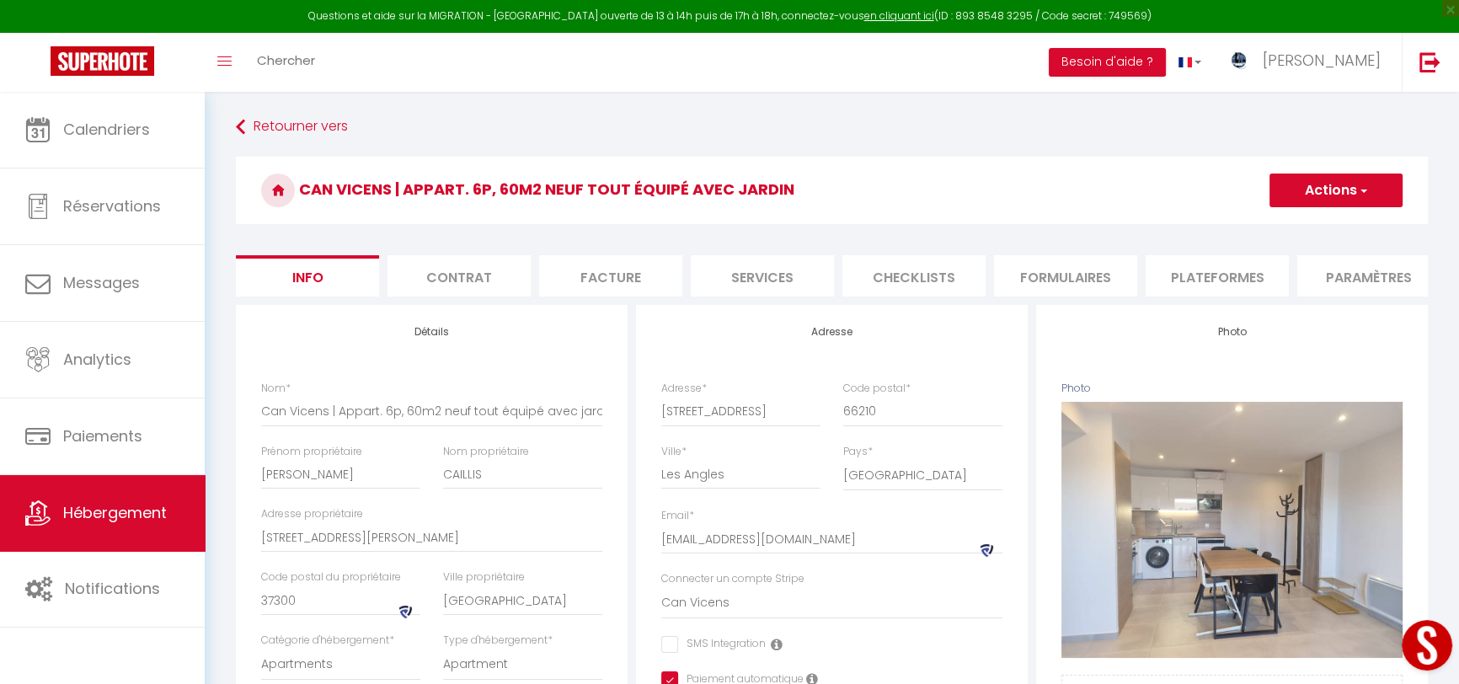
click at [1270, 279] on li "Plateformes" at bounding box center [1216, 275] width 143 height 41
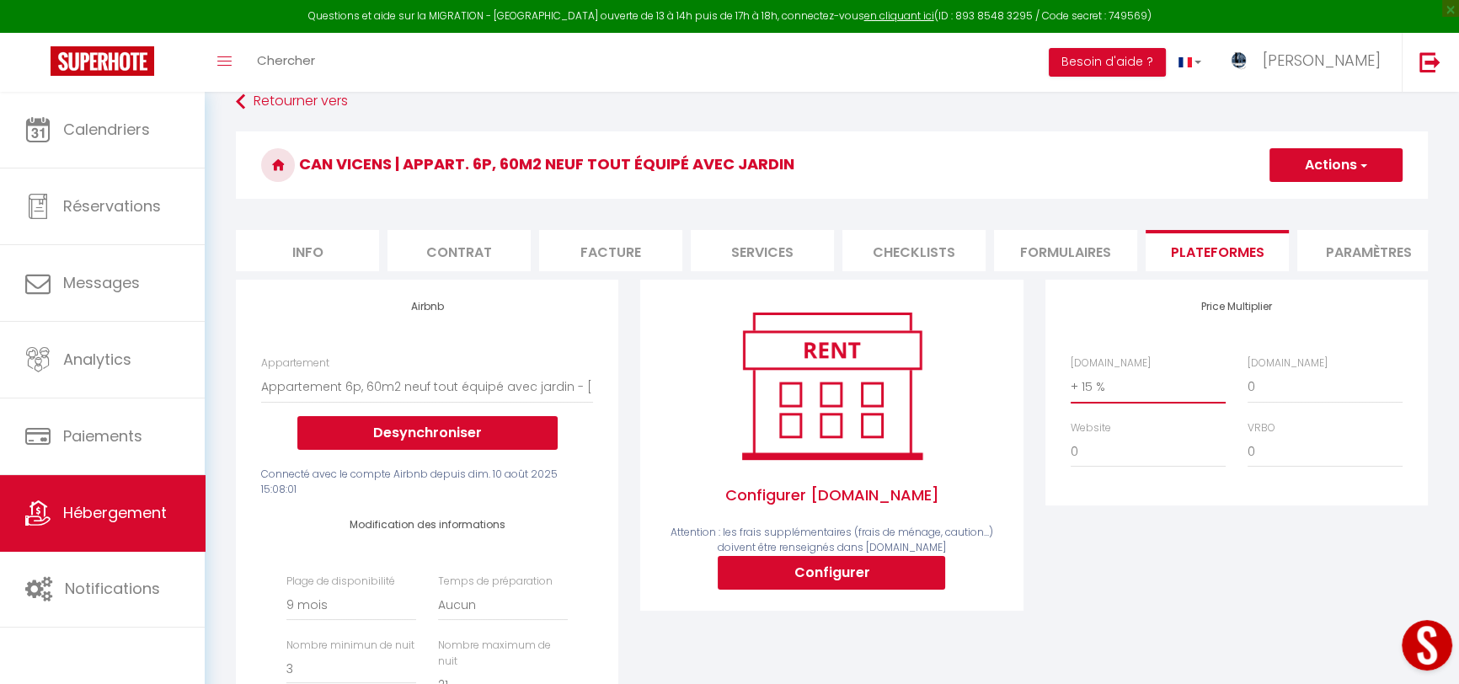
click at [1108, 385] on select "0 + 1 % + 2 % + 3 % + 4 % + 5 % + 6 % + 7 % + 8 % + 9 %" at bounding box center [1147, 387] width 155 height 32
click at [1070, 381] on select "0 + 1 % + 2 % + 3 % + 4 % + 5 % + 6 % + 7 % + 8 % + 9 %" at bounding box center [1147, 387] width 155 height 32
click at [1212, 370] on div "[DOMAIN_NAME] 0 + 1 % + 2 % + 3 % + 4 % + 5 % + 6 % + 7 % + 8 %" at bounding box center [1148, 379] width 177 height 48
click at [1127, 403] on select "0 + 1 % + 2 % + 3 % + 4 % + 5 % + 6 % + 7 % + 8 % + 9 %" at bounding box center [1147, 387] width 155 height 32
click at [1070, 381] on select "0 + 1 % + 2 % + 3 % + 4 % + 5 % + 6 % + 7 % + 8 % + 9 %" at bounding box center [1147, 387] width 155 height 32
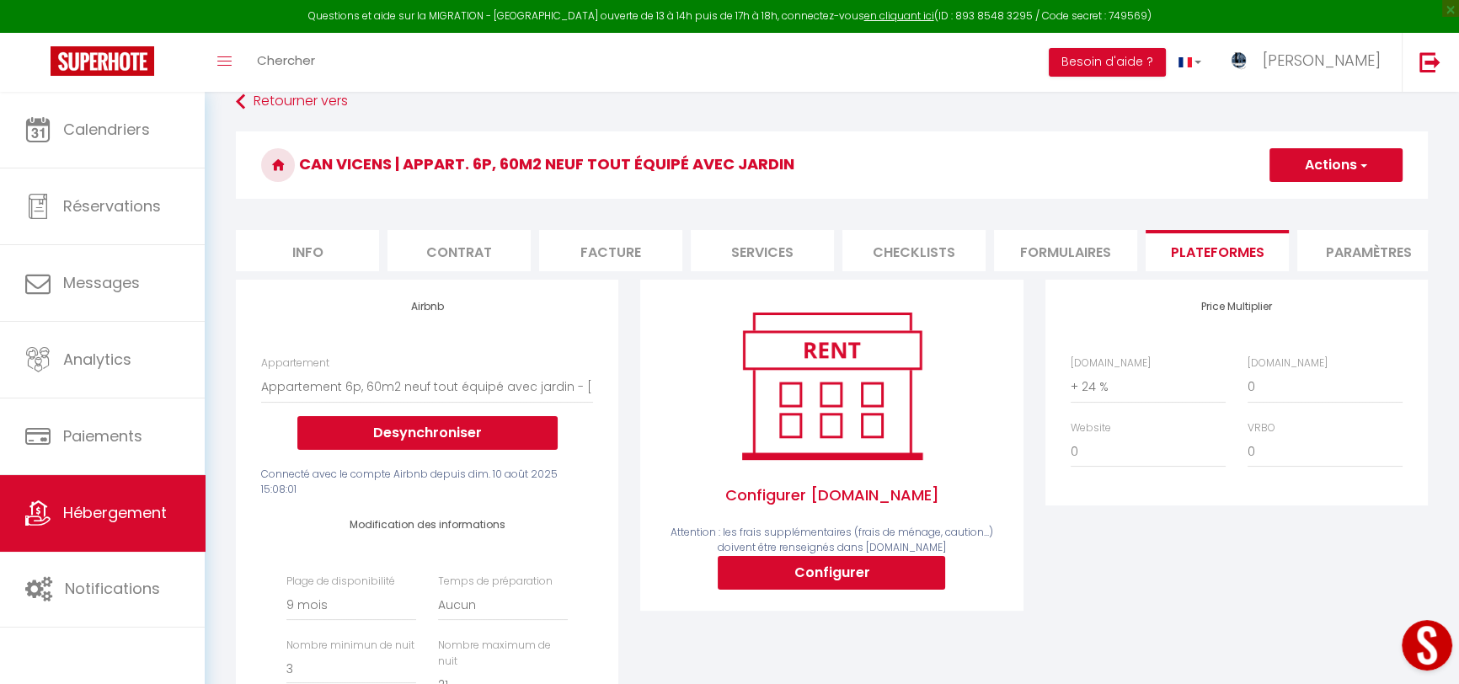
click at [1373, 160] on button "Actions" at bounding box center [1335, 165] width 133 height 34
click at [1330, 203] on link "Enregistrer" at bounding box center [1334, 202] width 133 height 22
click at [1099, 403] on select "0 + 1 % + 2 % + 3 % + 4 % + 5 % + 6 % + 7 % + 8 % + 9 %" at bounding box center [1147, 387] width 155 height 32
click at [1070, 381] on select "0 + 1 % + 2 % + 3 % + 4 % + 5 % + 6 % + 7 % + 8 % + 9 %" at bounding box center [1147, 387] width 155 height 32
click at [1368, 162] on button "Actions" at bounding box center [1335, 165] width 133 height 34
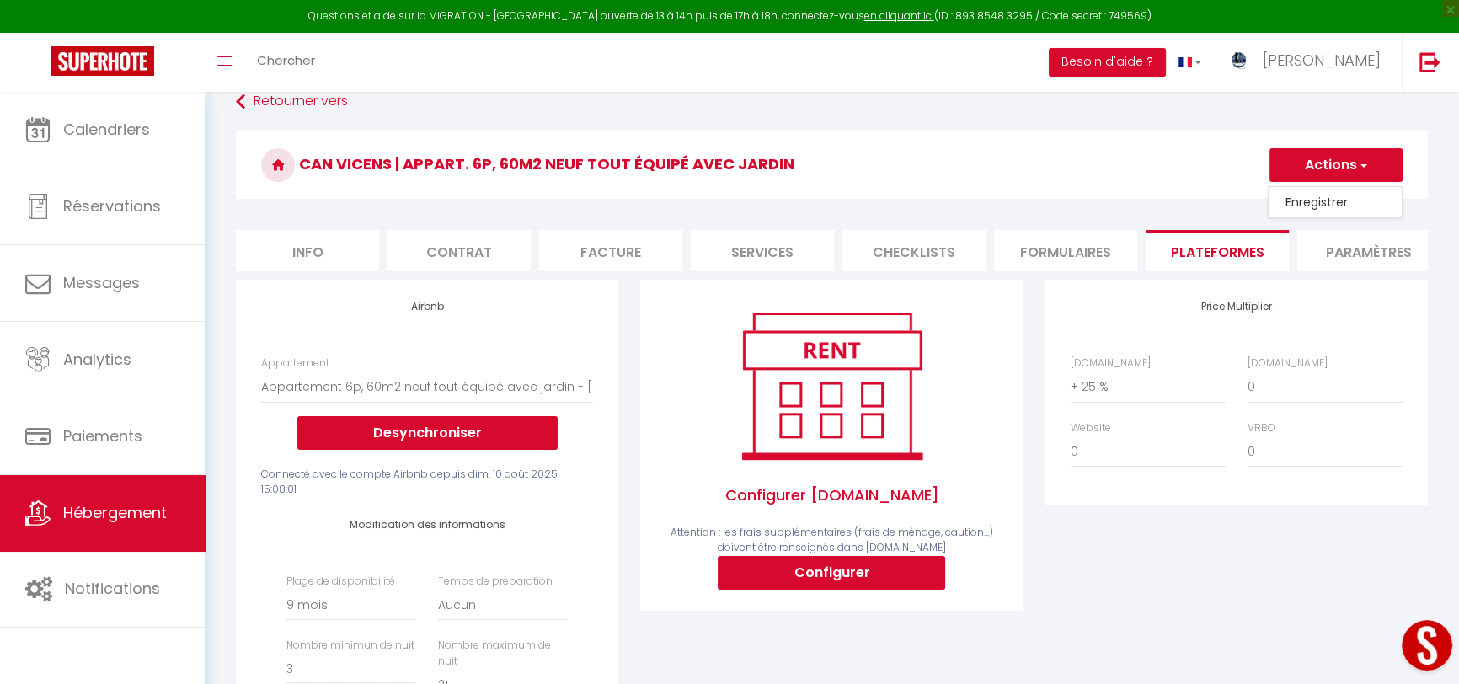
click at [1349, 204] on link "Enregistrer" at bounding box center [1334, 202] width 133 height 22
click at [1070, 397] on select "0 + 1 % + 2 % + 3 % + 4 % + 5 % + 6 % + 7 % + 8 % + 9 %" at bounding box center [1147, 387] width 155 height 32
click at [1070, 381] on select "0 + 1 % + 2 % + 3 % + 4 % + 5 % + 6 % + 7 % + 8 % + 9 %" at bounding box center [1147, 387] width 155 height 32
click at [1364, 157] on span "button" at bounding box center [1362, 165] width 11 height 17
click at [1345, 199] on link "Enregistrer" at bounding box center [1334, 202] width 133 height 22
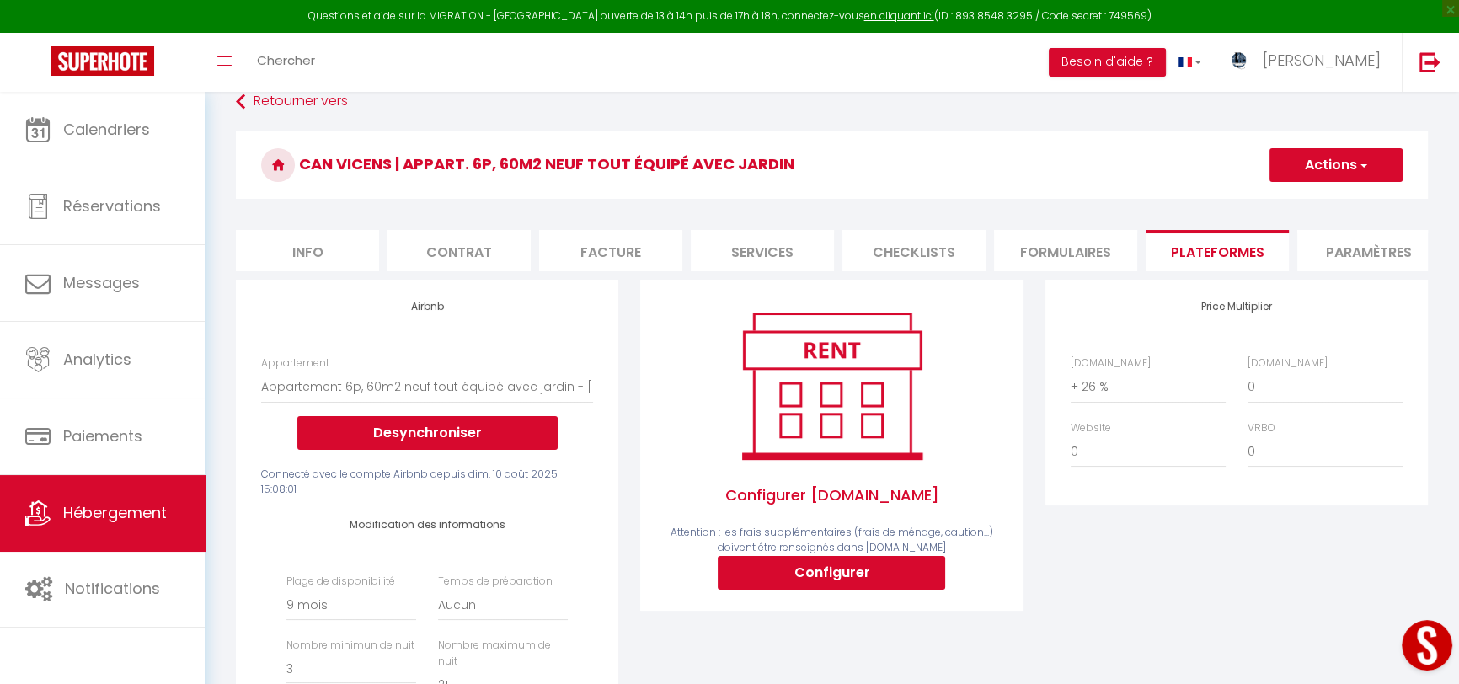
click at [1353, 164] on button "Actions" at bounding box center [1335, 165] width 133 height 34
click at [1325, 200] on link "Enregistrer" at bounding box center [1334, 202] width 133 height 22
click at [1097, 393] on select "0 + 1 % + 2 % + 3 % + 4 % + 5 % + 6 % + 7 % + 8 % + 9 %" at bounding box center [1147, 387] width 155 height 32
select select "+ 27 %"
click at [1070, 381] on select "0 + 1 % + 2 % + 3 % + 4 % + 5 % + 6 % + 7 % + 8 % + 9 %" at bounding box center [1147, 387] width 155 height 32
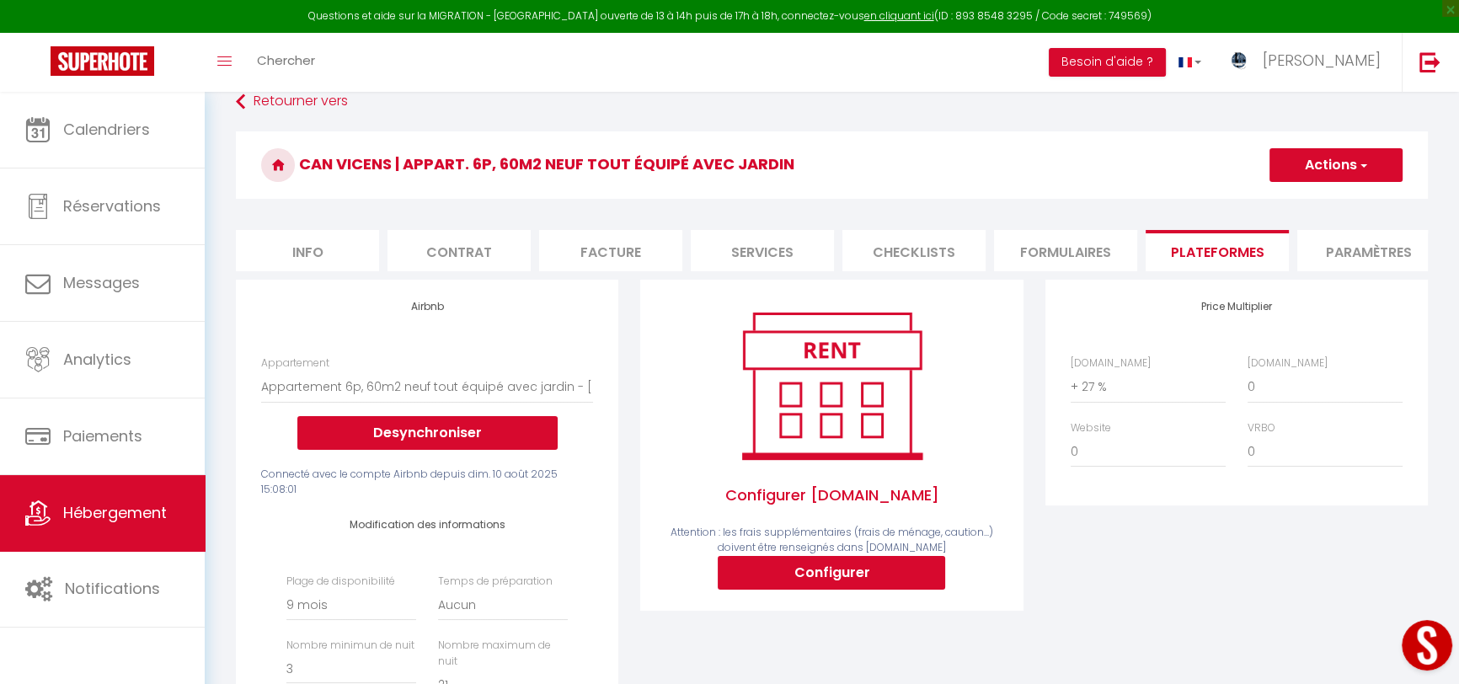
click at [1367, 163] on button "Actions" at bounding box center [1335, 165] width 133 height 34
click at [1343, 200] on link "Enregistrer" at bounding box center [1334, 202] width 133 height 22
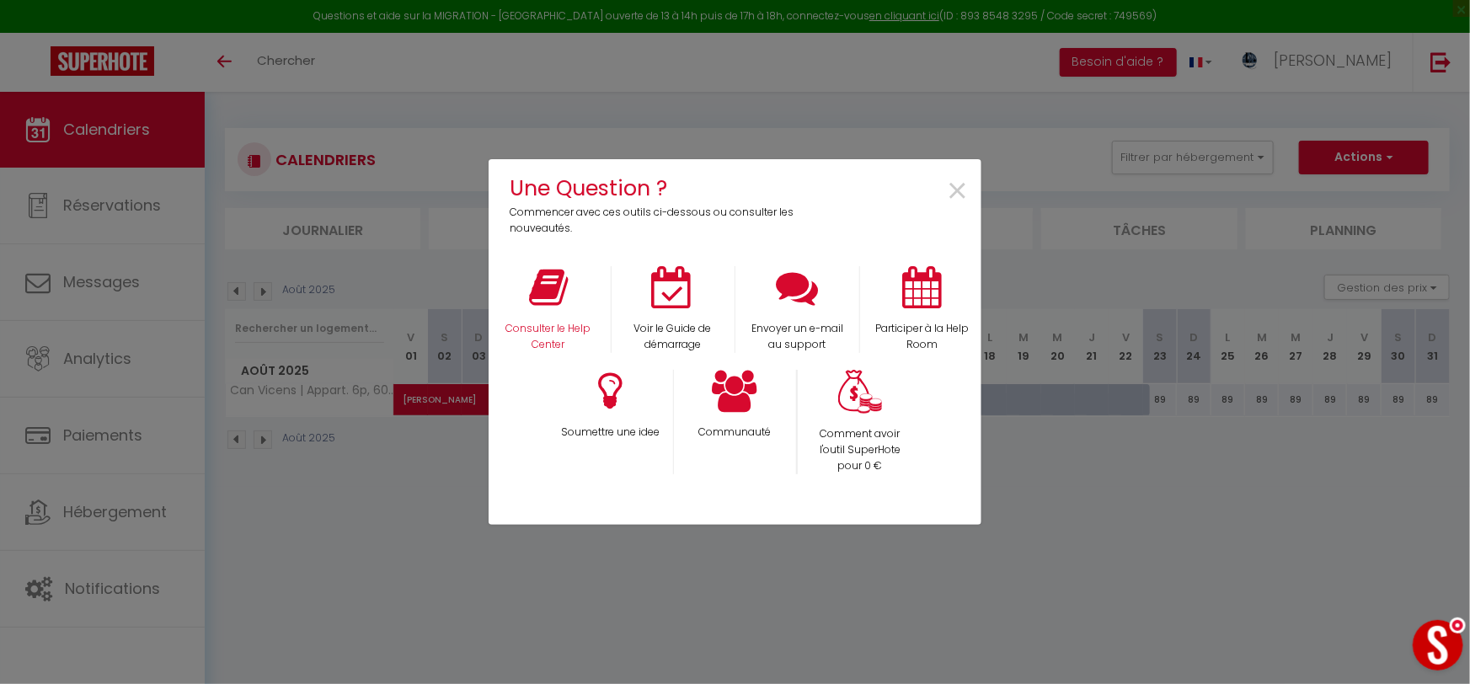
click at [559, 315] on div "Consulter le Help Center" at bounding box center [548, 309] width 125 height 87
click at [565, 314] on div "Consulter le Help Center" at bounding box center [548, 309] width 125 height 87
drag, startPoint x: 565, startPoint y: 314, endPoint x: 462, endPoint y: 574, distance: 280.1
click at [462, 574] on div "Une Question ? Commencer avec ces outils ci-dessous ou consulter les nouveautés…" at bounding box center [735, 342] width 1470 height 684
click at [537, 344] on p "Consulter le Help Center" at bounding box center [548, 337] width 103 height 32
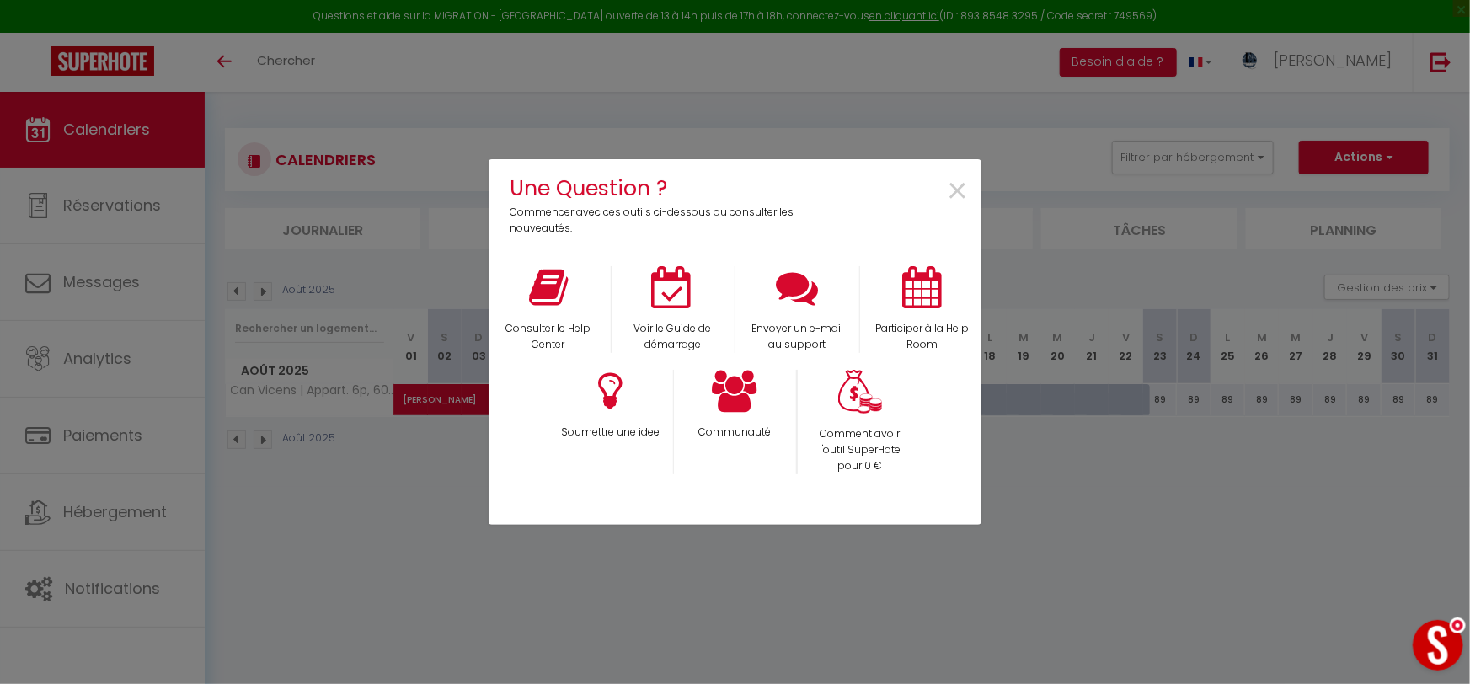
click at [1429, 649] on button "Open LiveChat chat widget" at bounding box center [1437, 644] width 51 height 51
click at [1098, 510] on div "Une Question ? Commencer avec ces outils ci-dessous ou consulter les nouveautés…" at bounding box center [735, 342] width 1470 height 684
click at [1431, 637] on button "Open LiveChat chat widget" at bounding box center [1437, 644] width 51 height 51
